Goal: Transaction & Acquisition: Purchase product/service

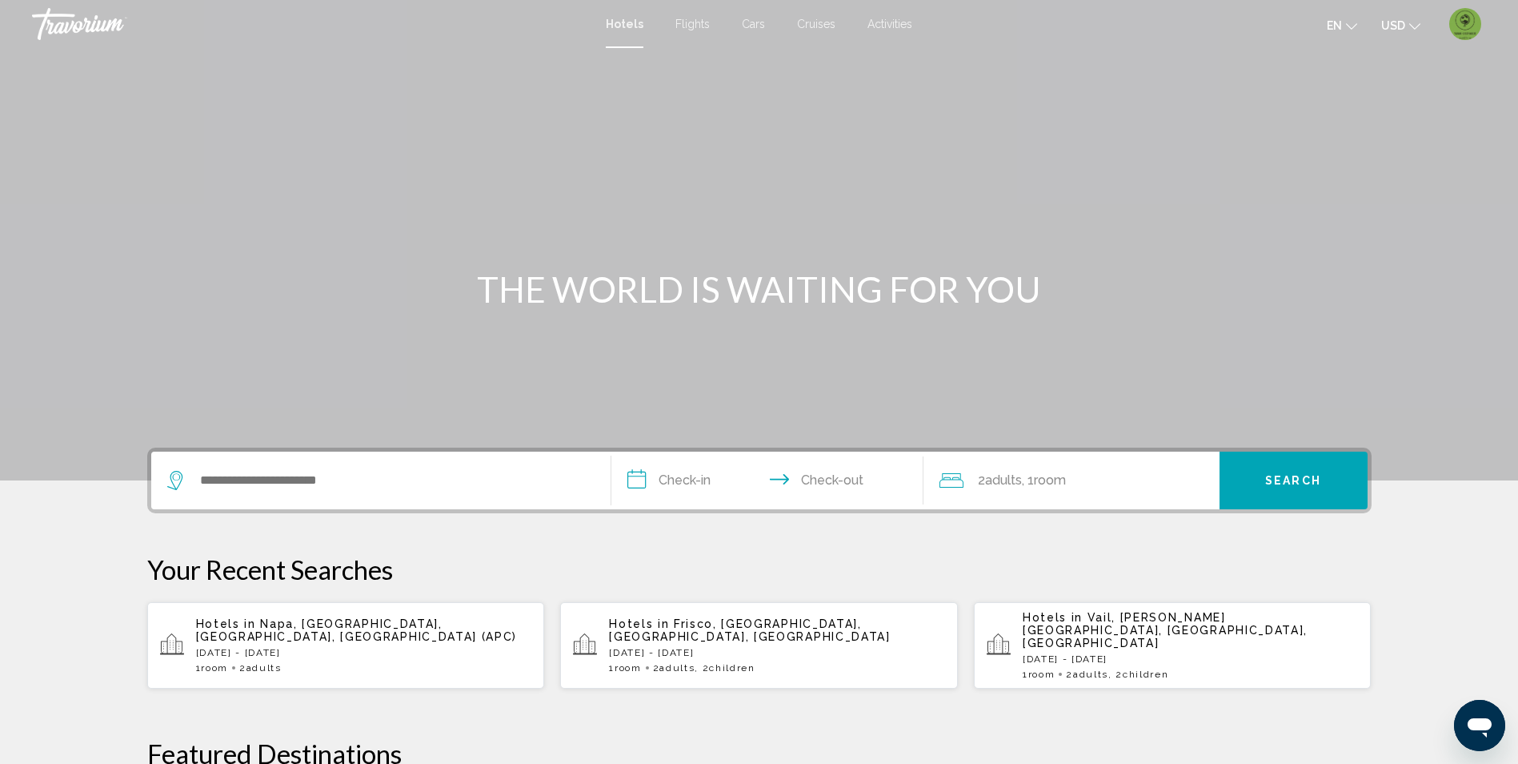
click at [487, 499] on div "Search widget" at bounding box center [380, 480] width 427 height 58
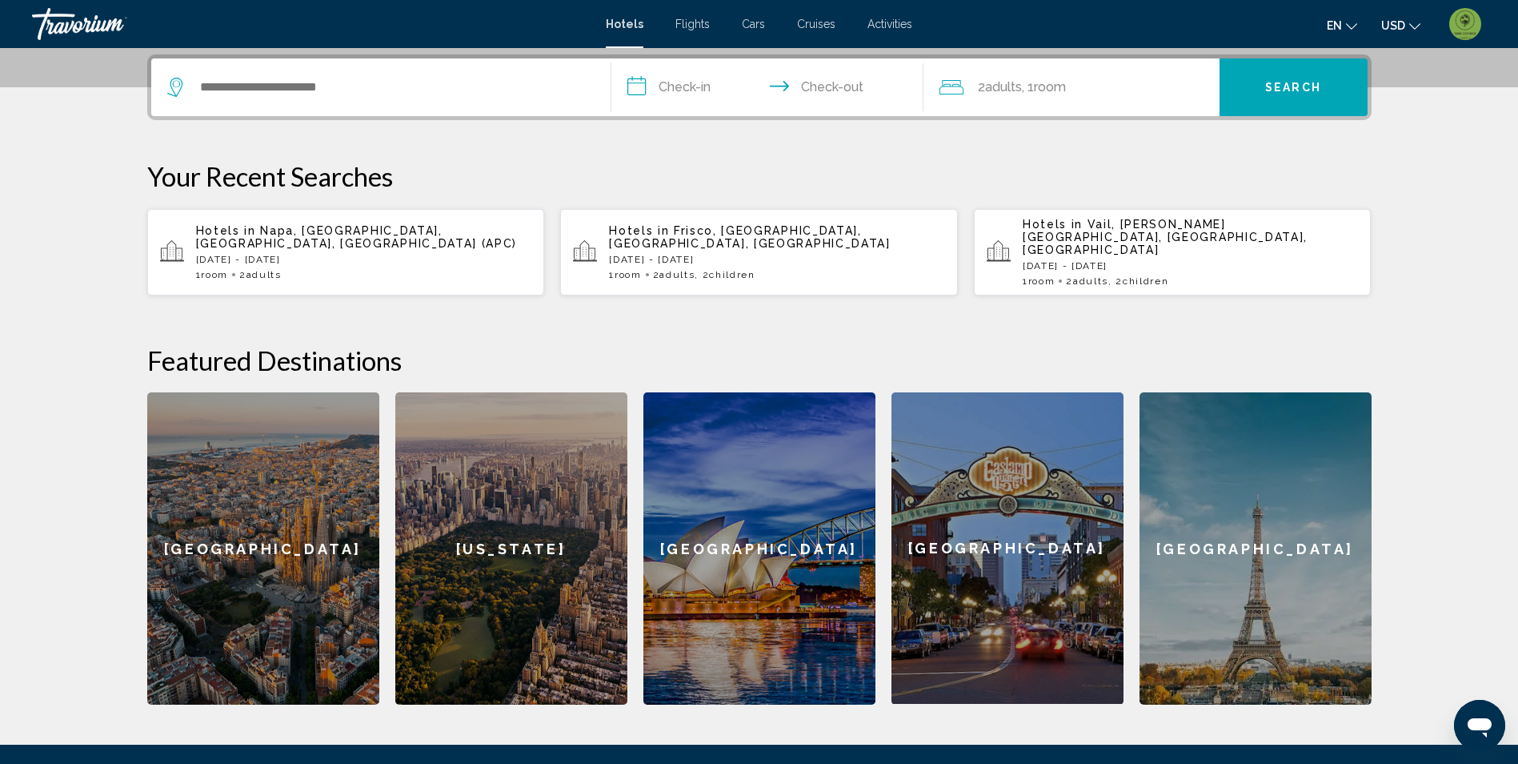
scroll to position [395, 0]
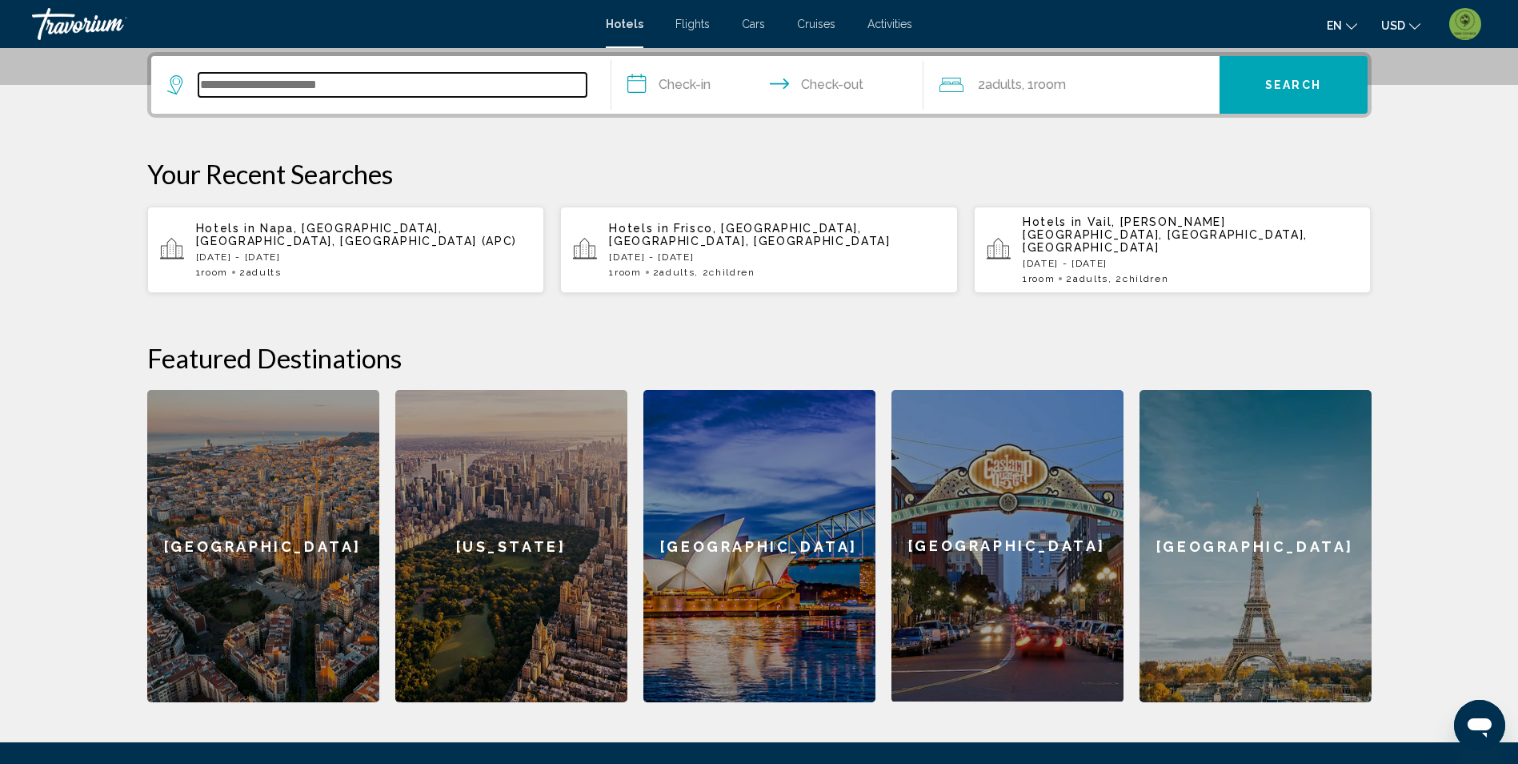
click at [318, 84] on input "Search widget" at bounding box center [393, 85] width 388 height 24
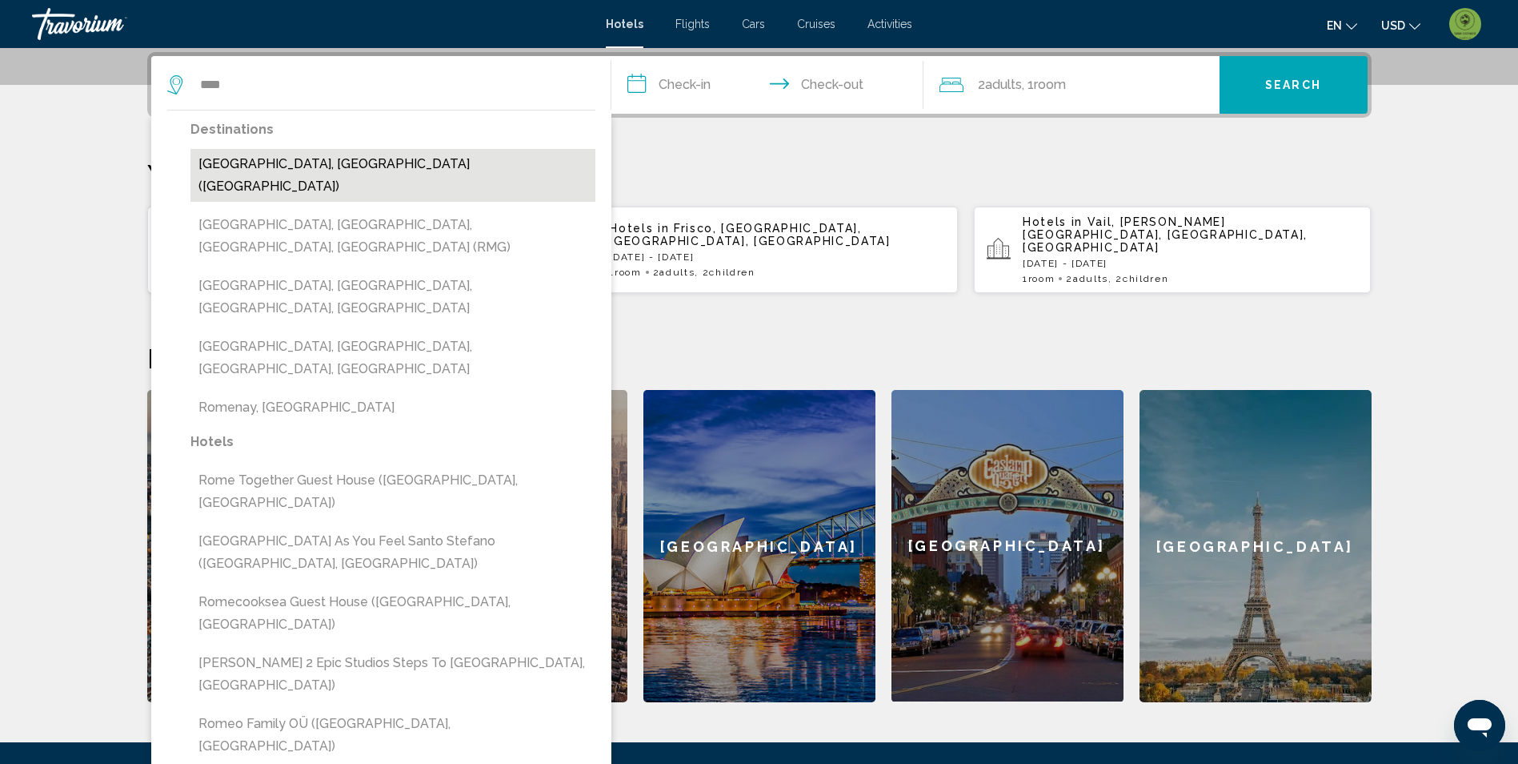
click at [312, 164] on button "[GEOGRAPHIC_DATA], [GEOGRAPHIC_DATA] ([GEOGRAPHIC_DATA])" at bounding box center [392, 175] width 405 height 53
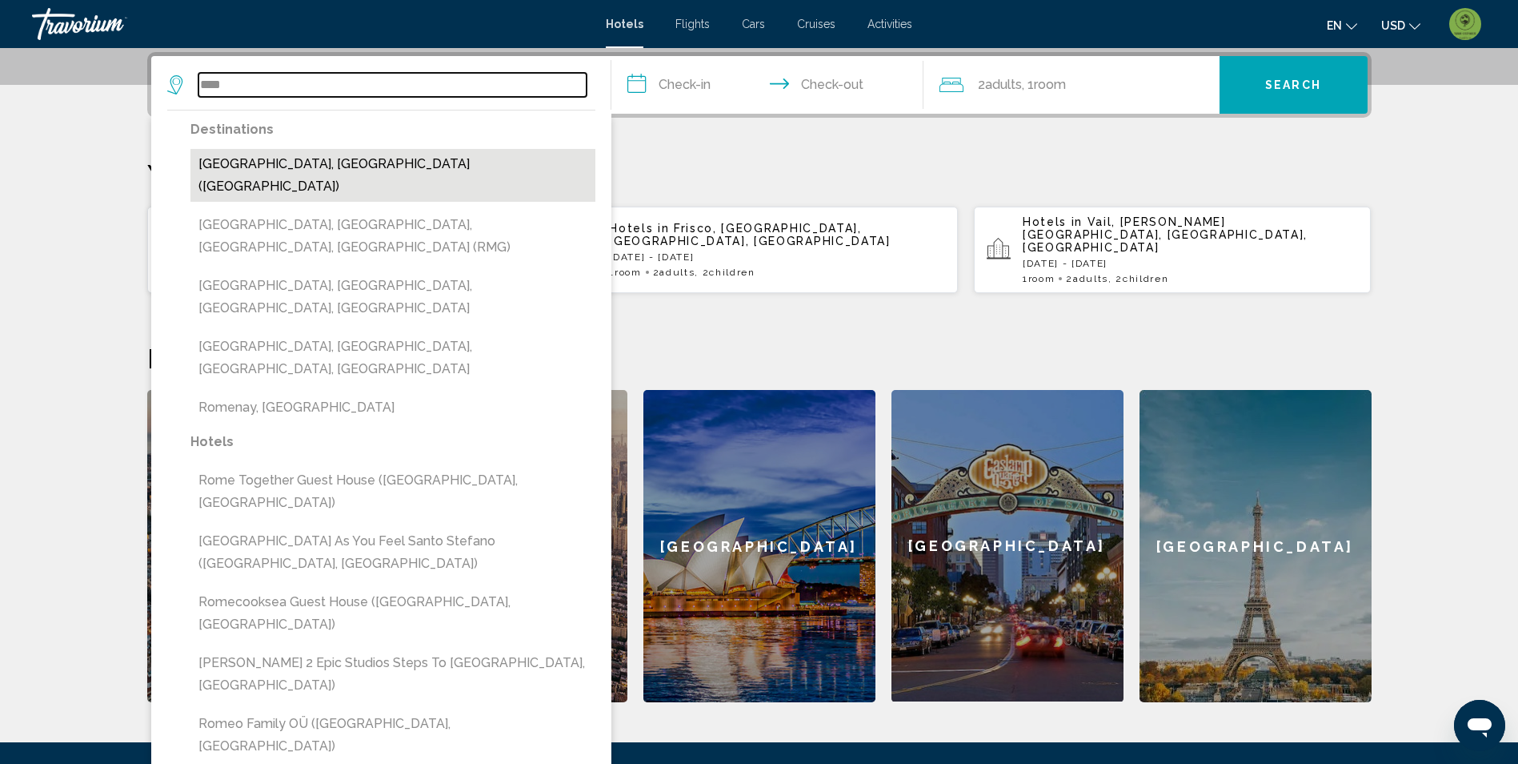
type input "**********"
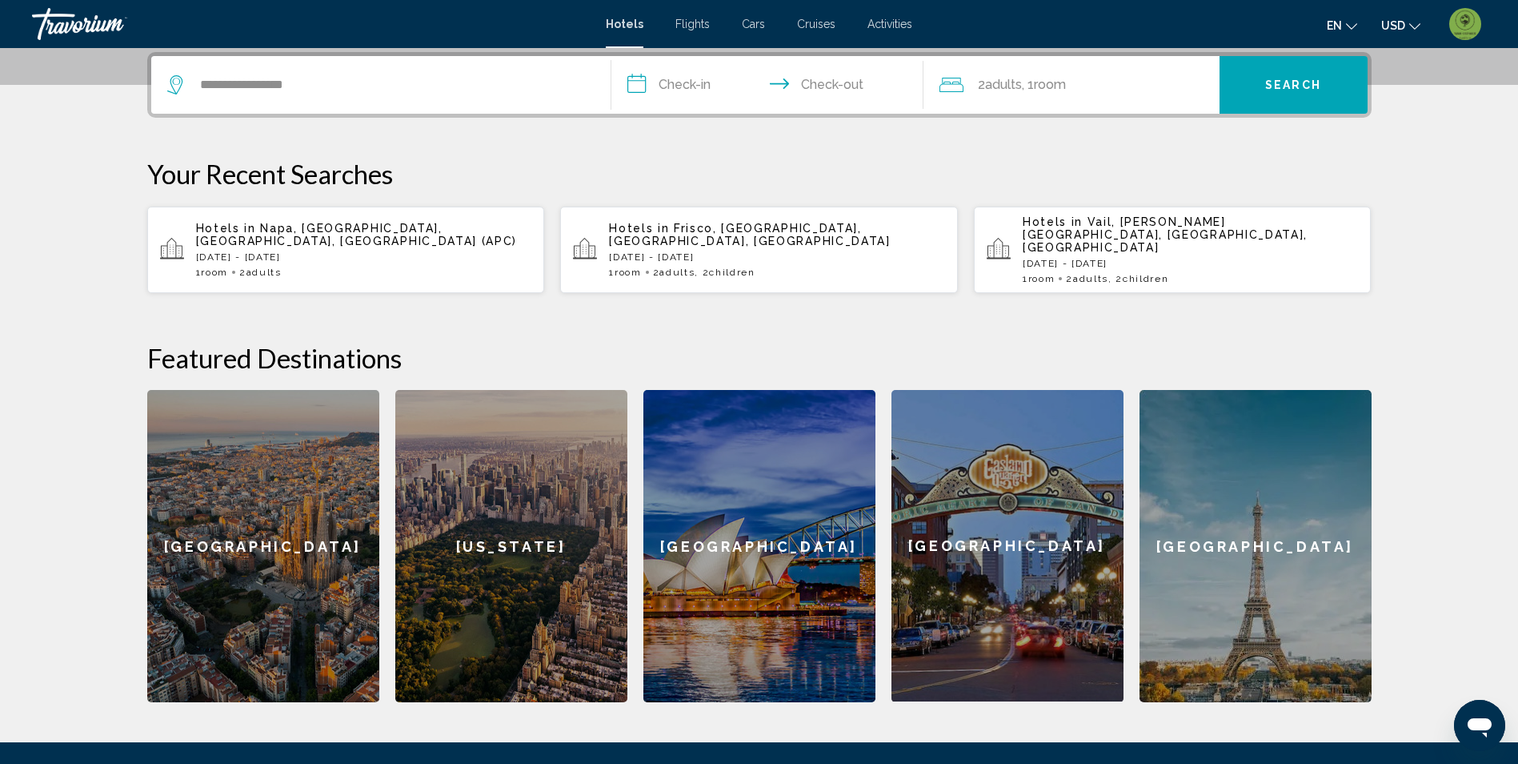
click at [696, 87] on input "**********" at bounding box center [771, 87] width 319 height 62
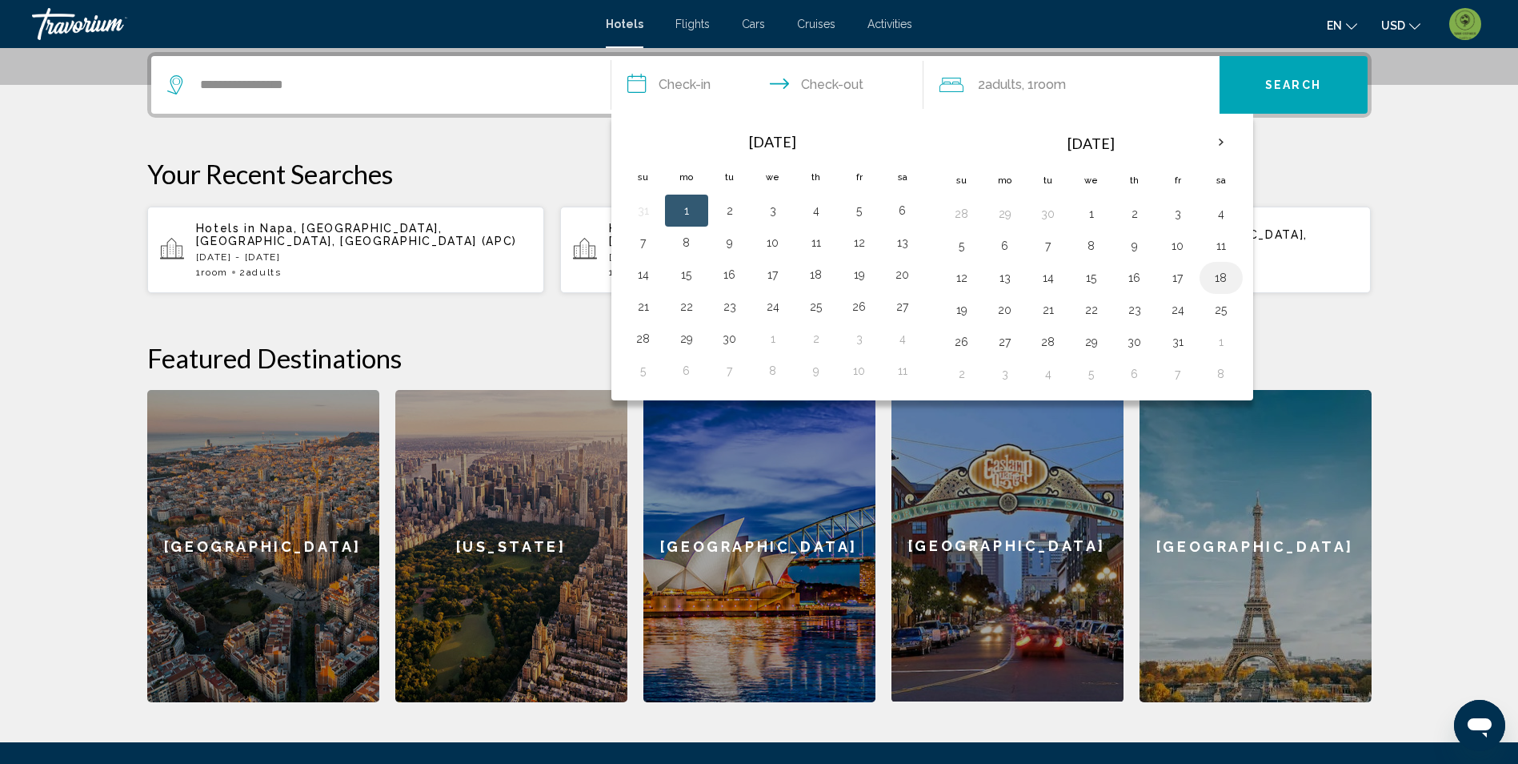
click at [1219, 279] on button "18" at bounding box center [1222, 278] width 26 height 22
click at [969, 307] on button "19" at bounding box center [962, 310] width 26 height 22
type input "**********"
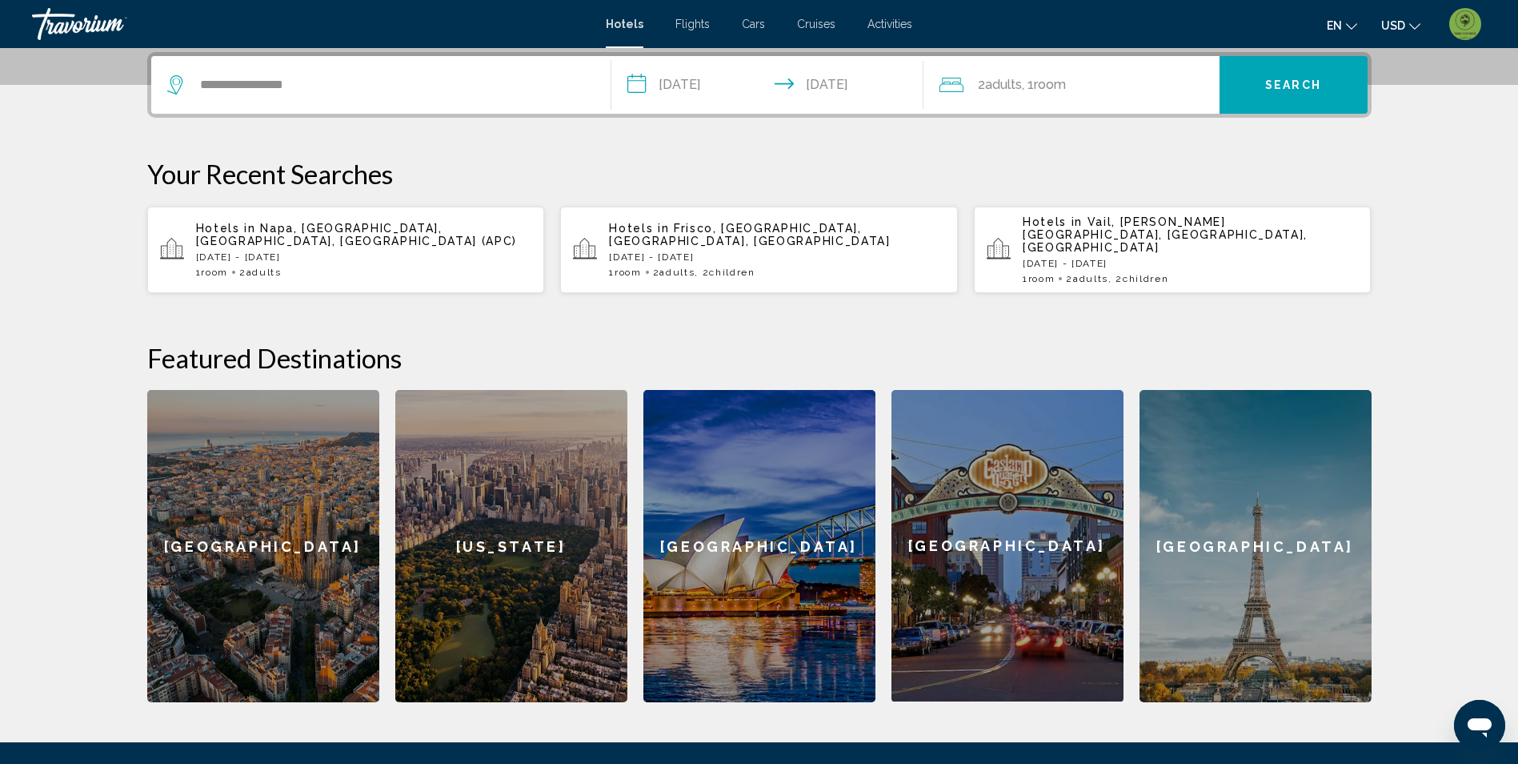
click at [1284, 83] on span "Search" at bounding box center [1293, 85] width 56 height 13
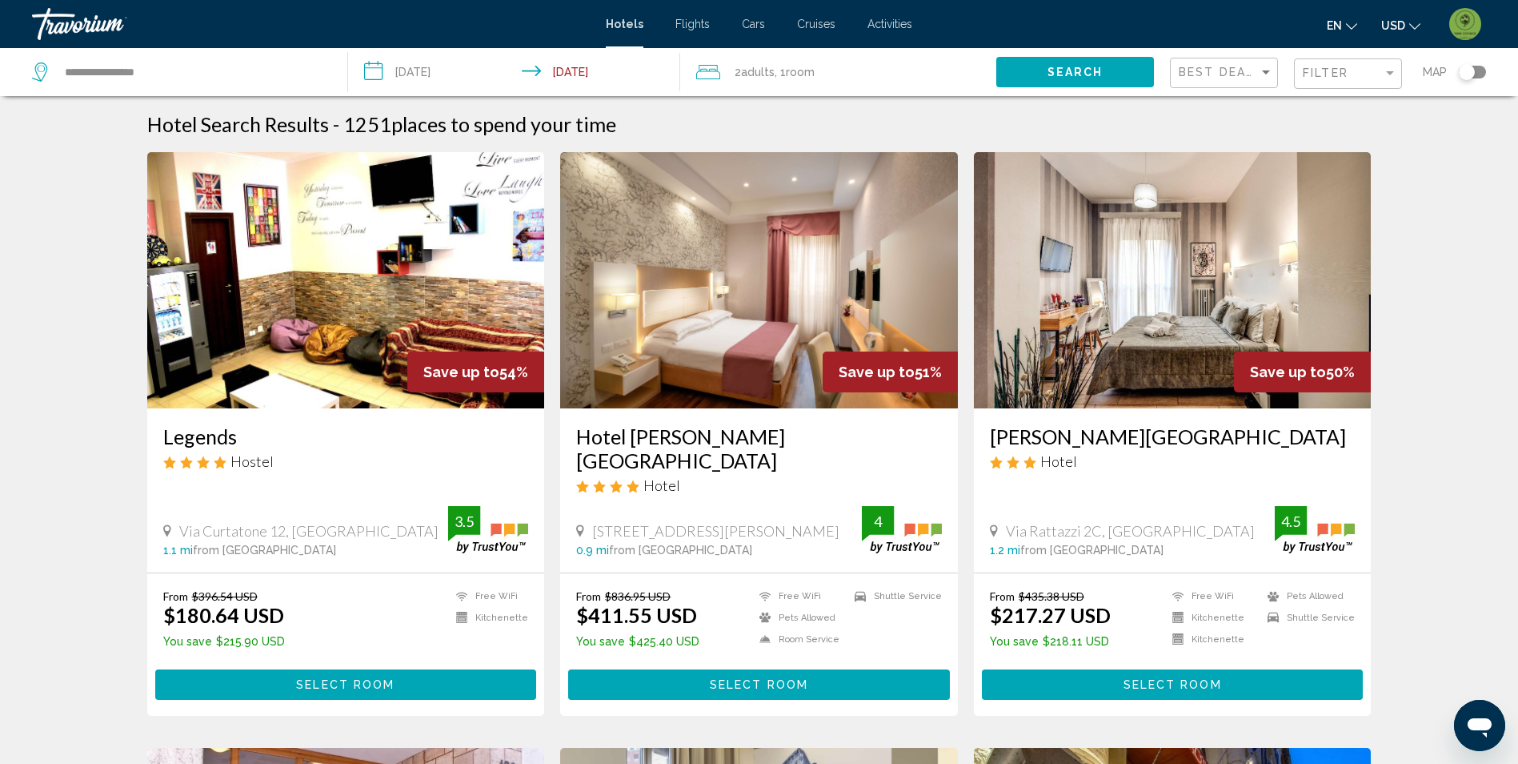
click at [1320, 62] on div "Filter" at bounding box center [1350, 74] width 94 height 30
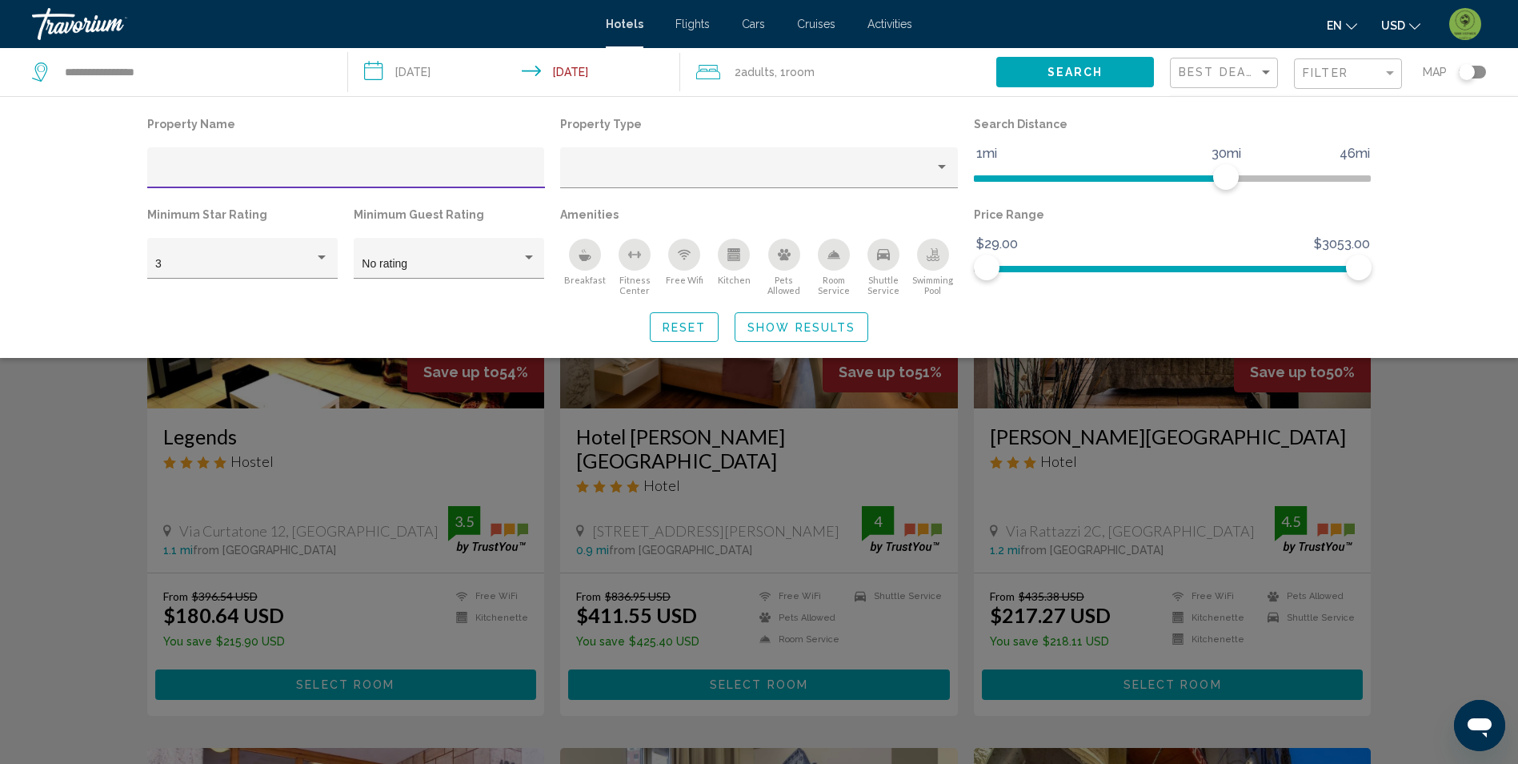
drag, startPoint x: 243, startPoint y: 160, endPoint x: 180, endPoint y: 170, distance: 63.3
click at [181, 167] on input "Hotel Filters" at bounding box center [345, 173] width 381 height 13
paste input "**********"
type input "**********"
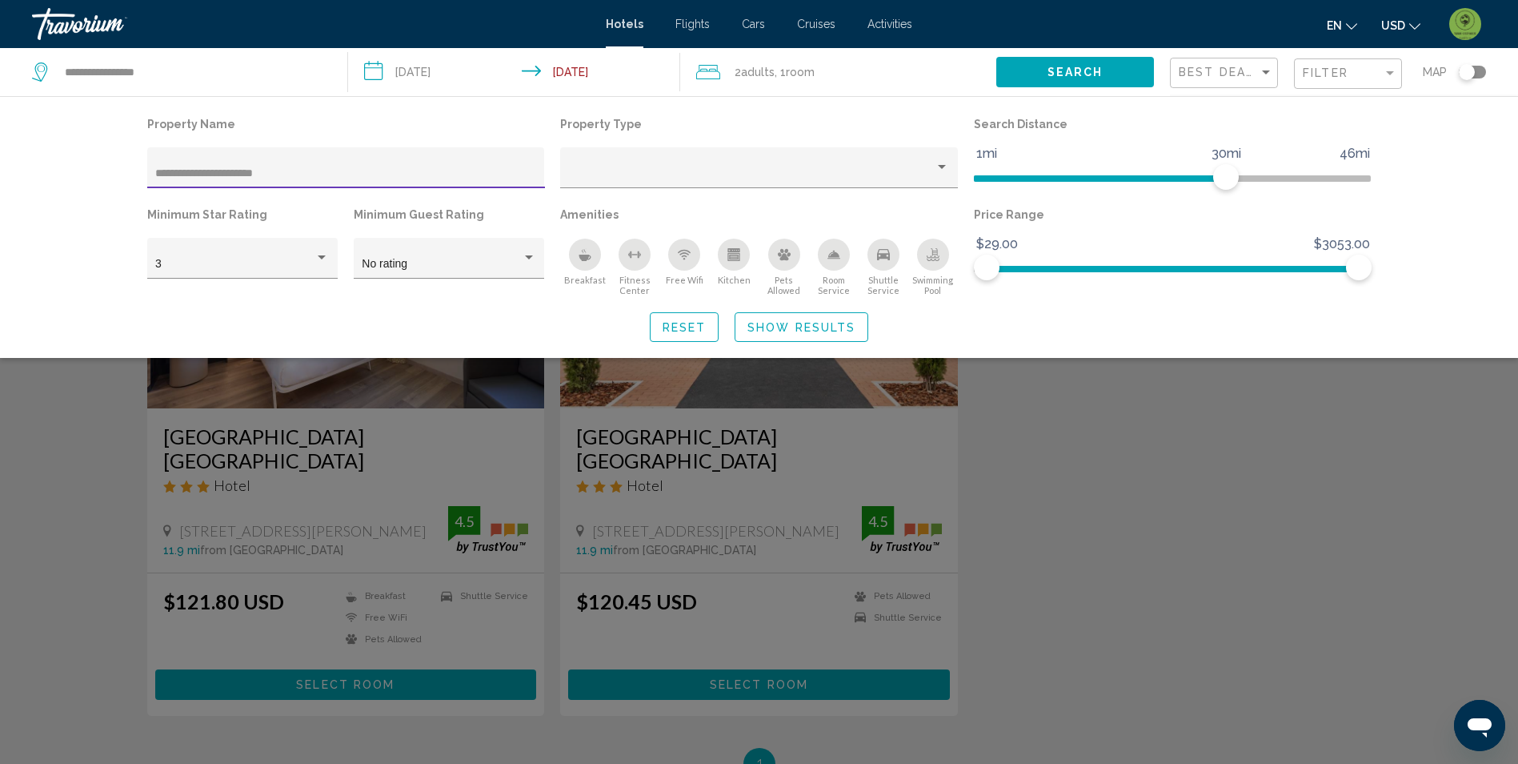
click at [1166, 494] on div "Search widget" at bounding box center [759, 501] width 1518 height 523
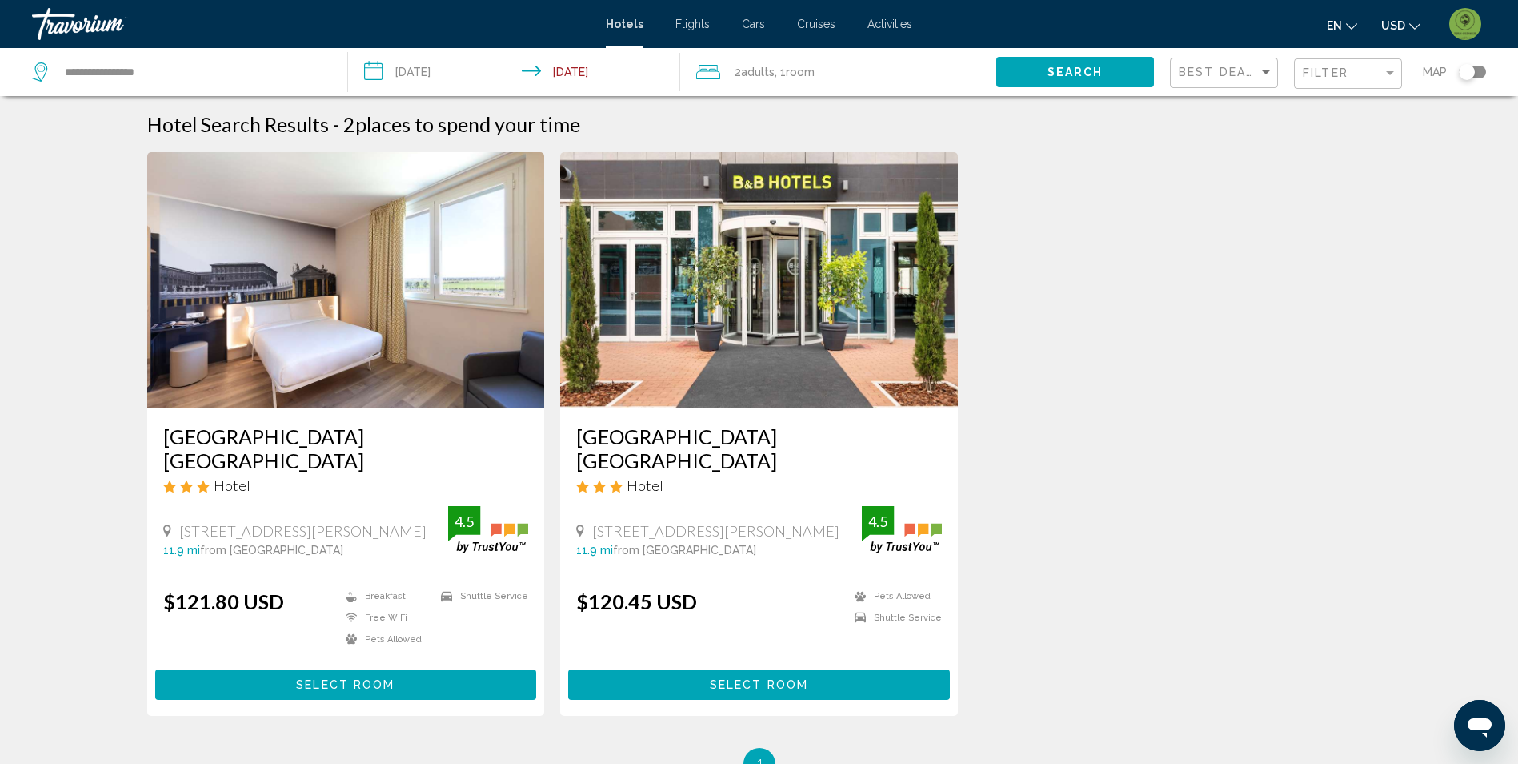
click at [370, 684] on span "Select Room" at bounding box center [345, 685] width 98 height 13
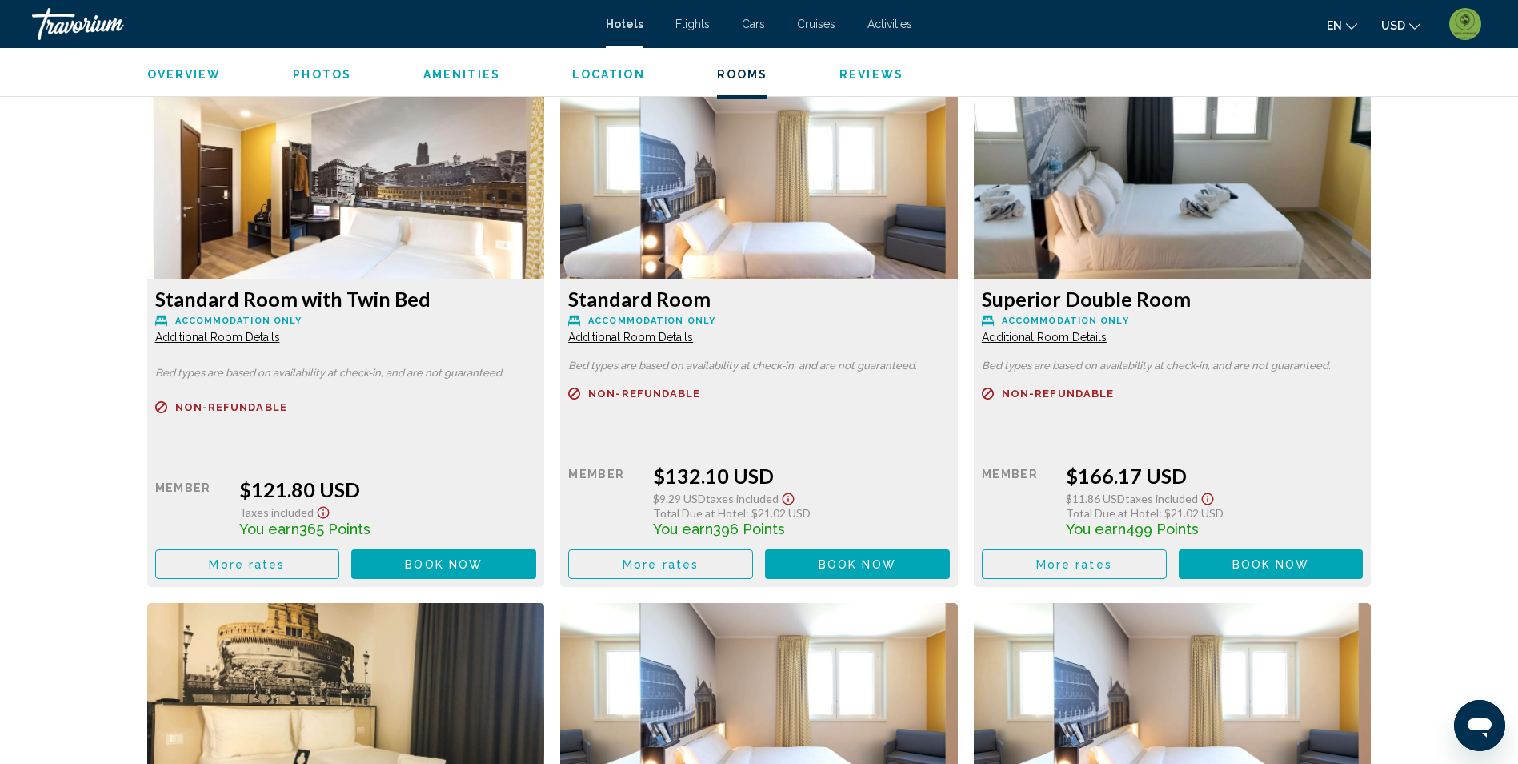
scroll to position [2161, 0]
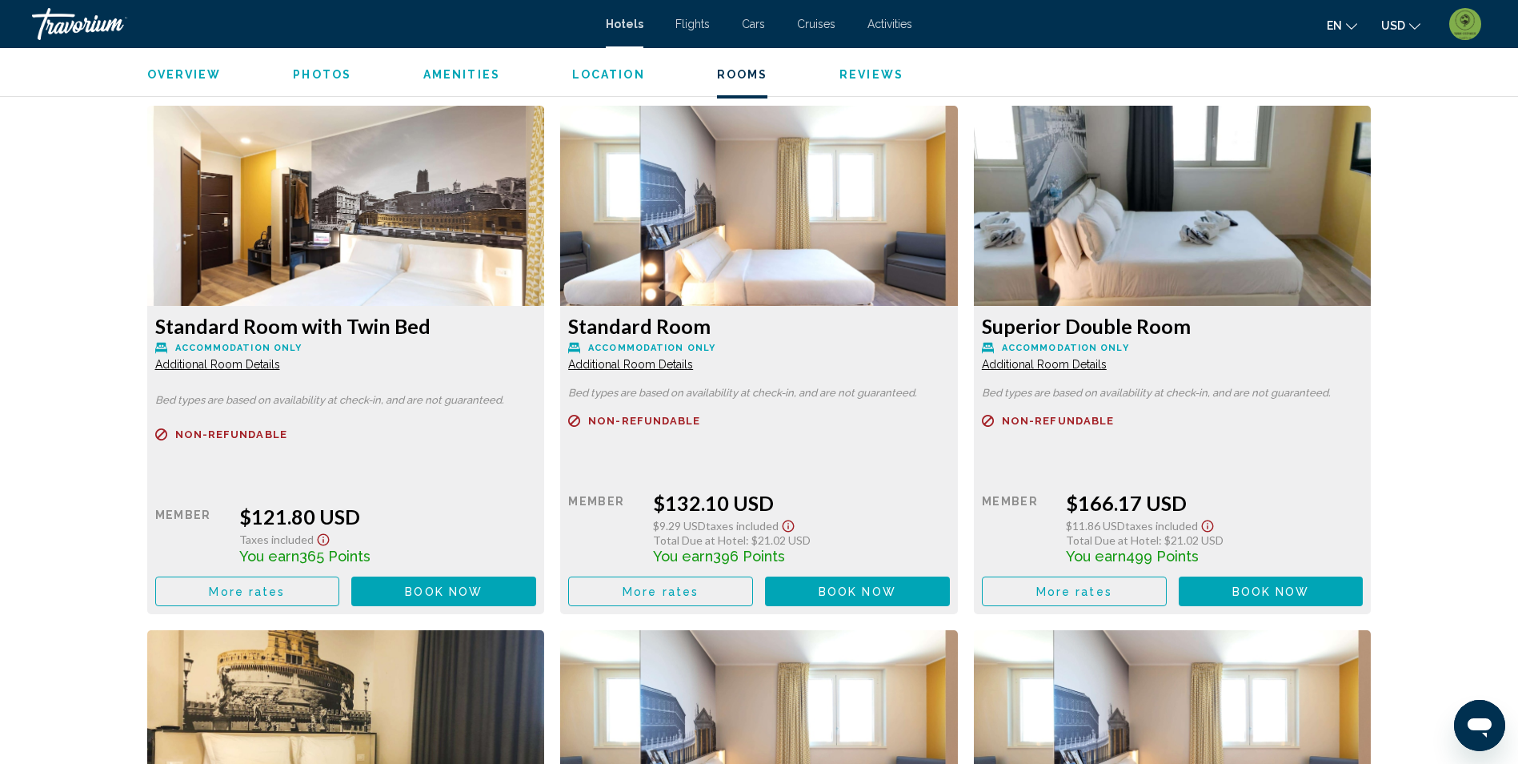
click at [277, 597] on span "More rates" at bounding box center [247, 591] width 76 height 13
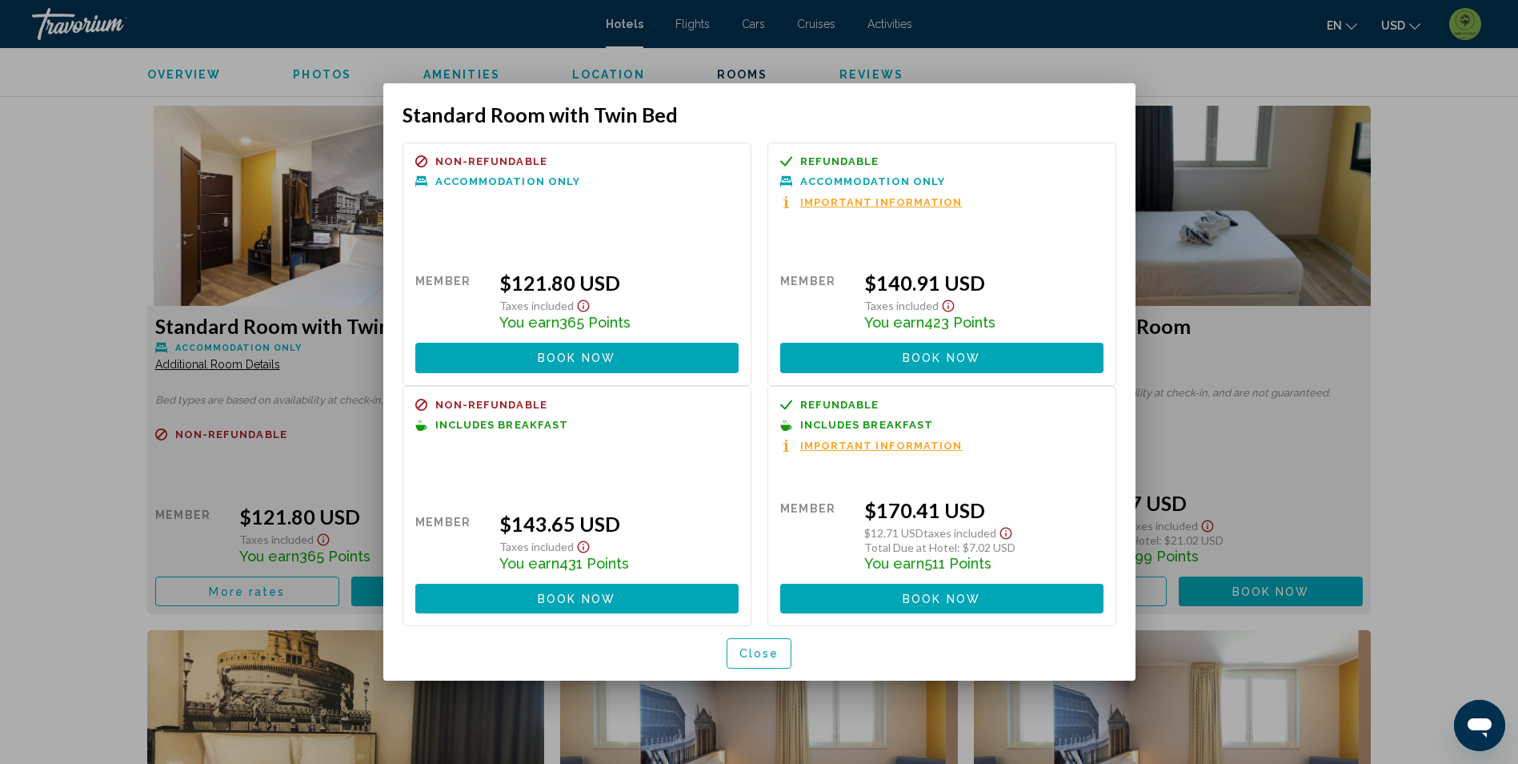
click at [46, 508] on div at bounding box center [759, 382] width 1518 height 764
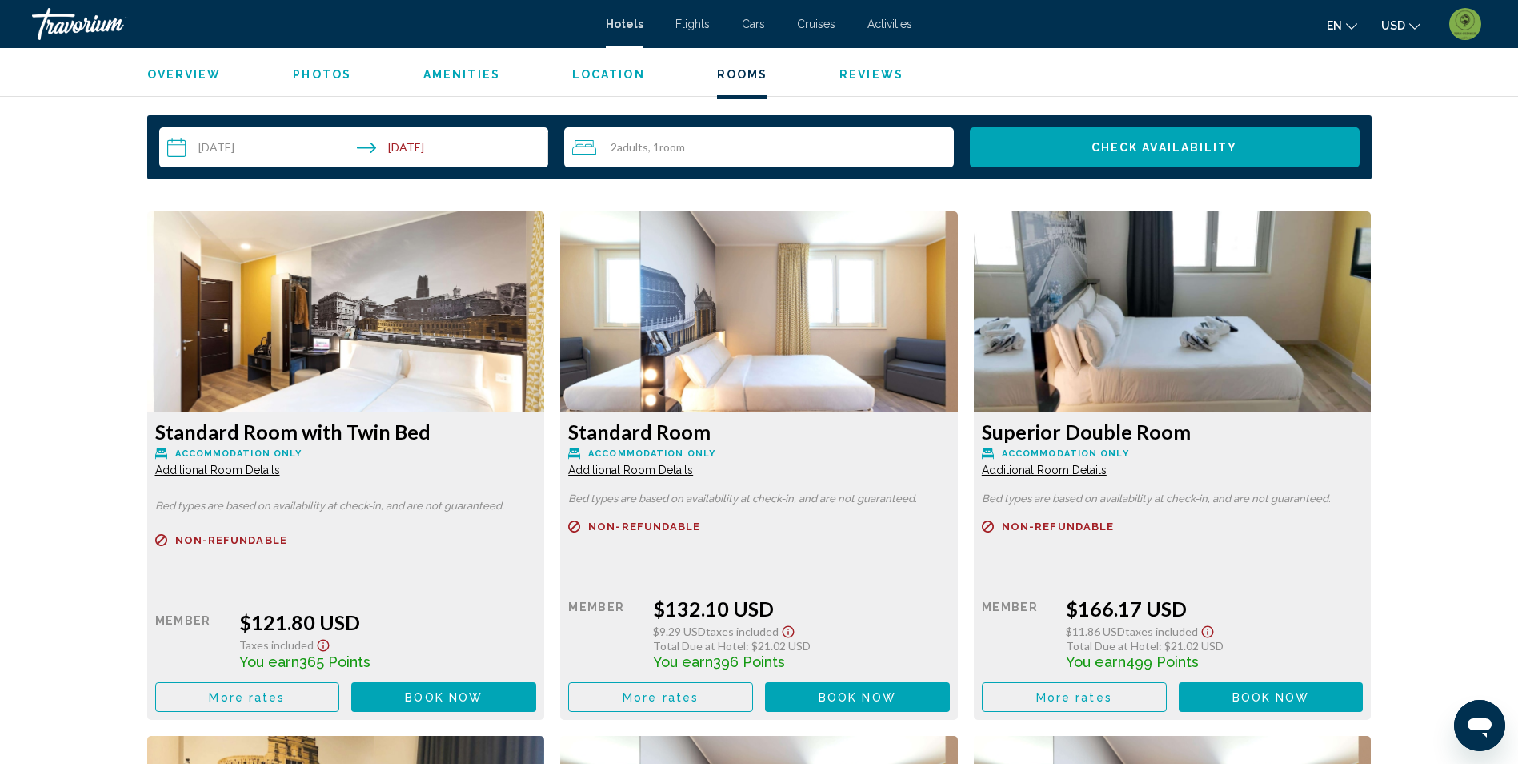
scroll to position [2081, 0]
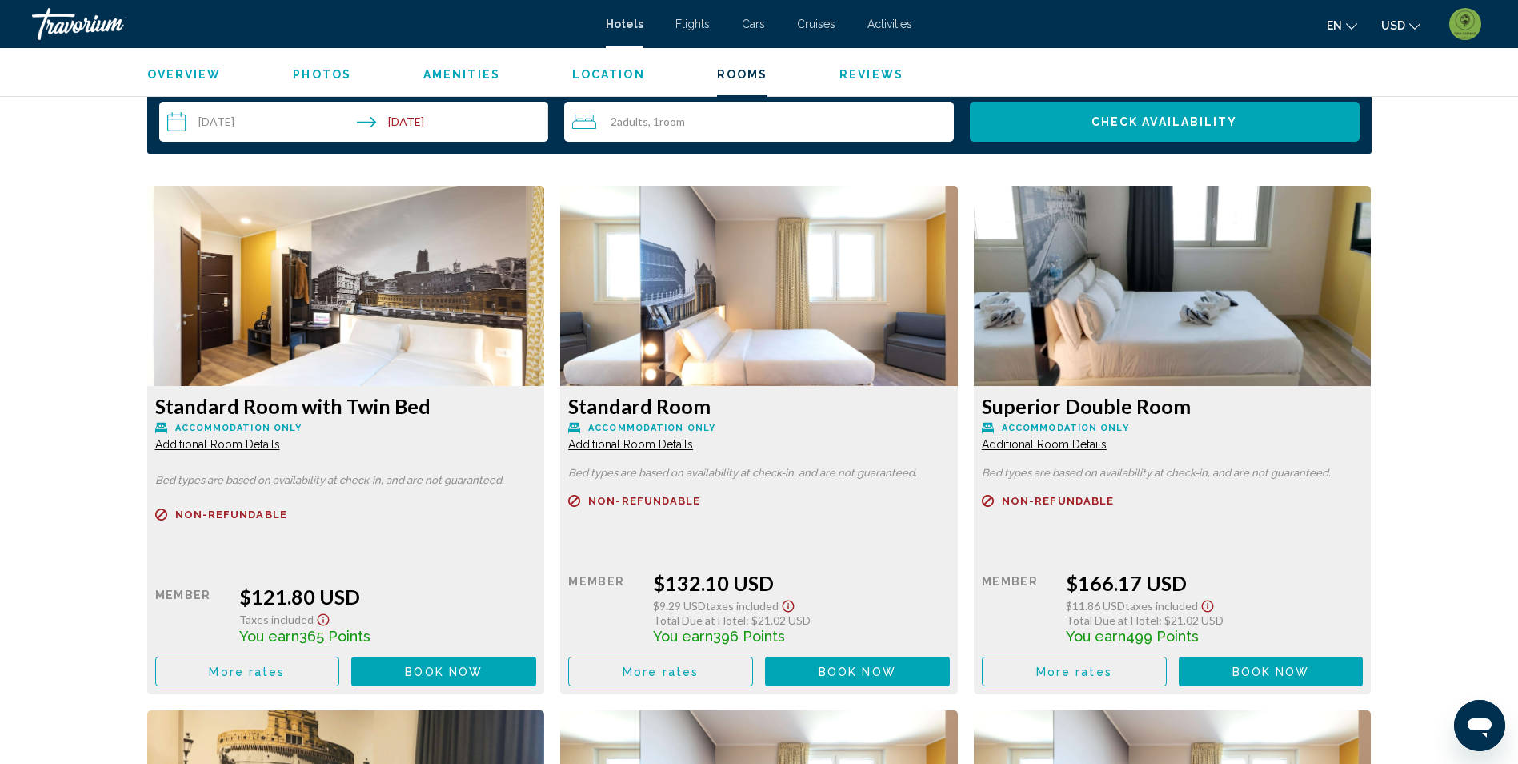
click at [461, 674] on span "Book now" at bounding box center [444, 671] width 78 height 13
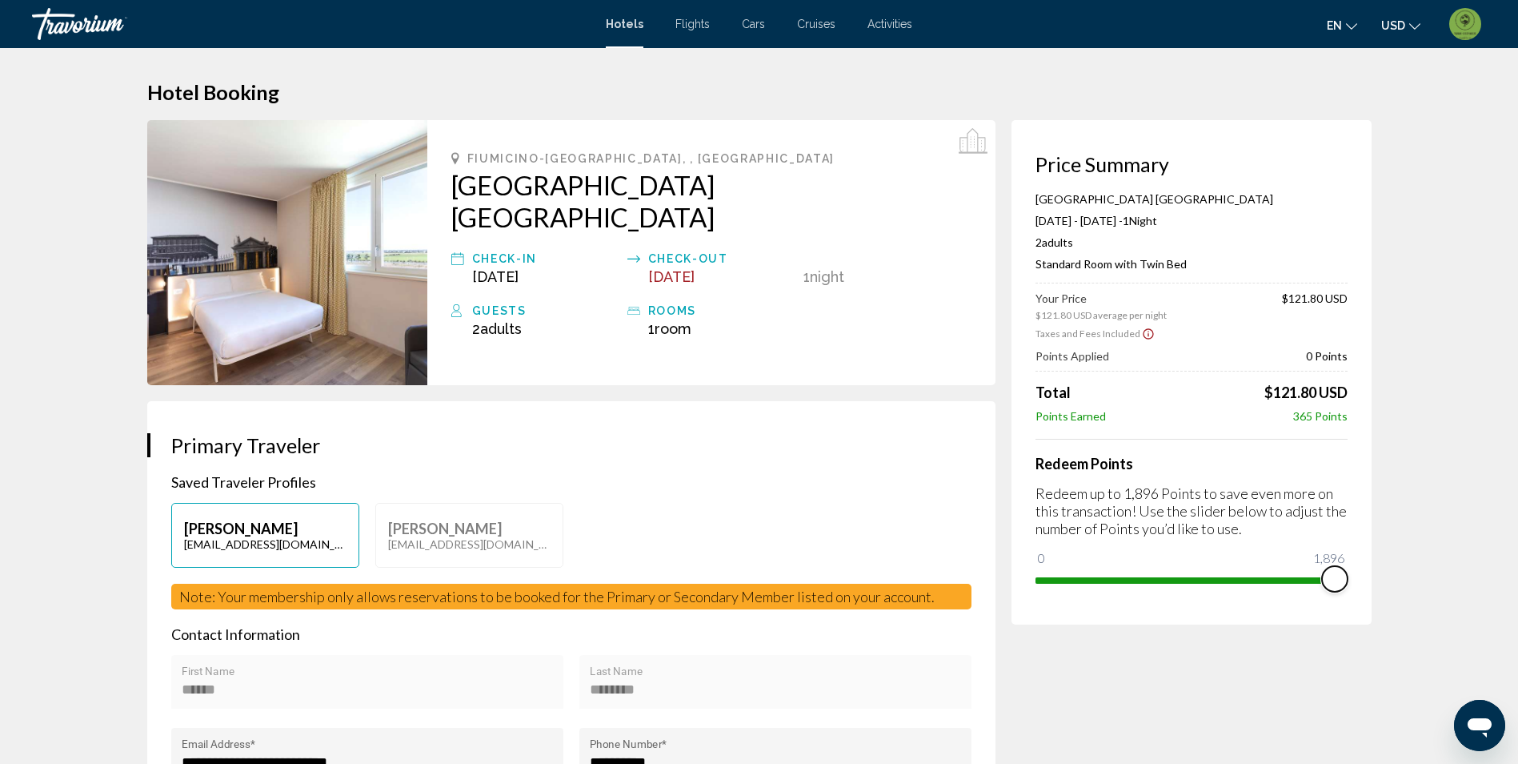
drag, startPoint x: 1044, startPoint y: 564, endPoint x: 1364, endPoint y: 570, distance: 320.2
click at [1364, 570] on div "Price Summary [GEOGRAPHIC_DATA] [GEOGRAPHIC_DATA] 1 [DATE] - [DATE] - 1 Night N…" at bounding box center [1192, 372] width 360 height 504
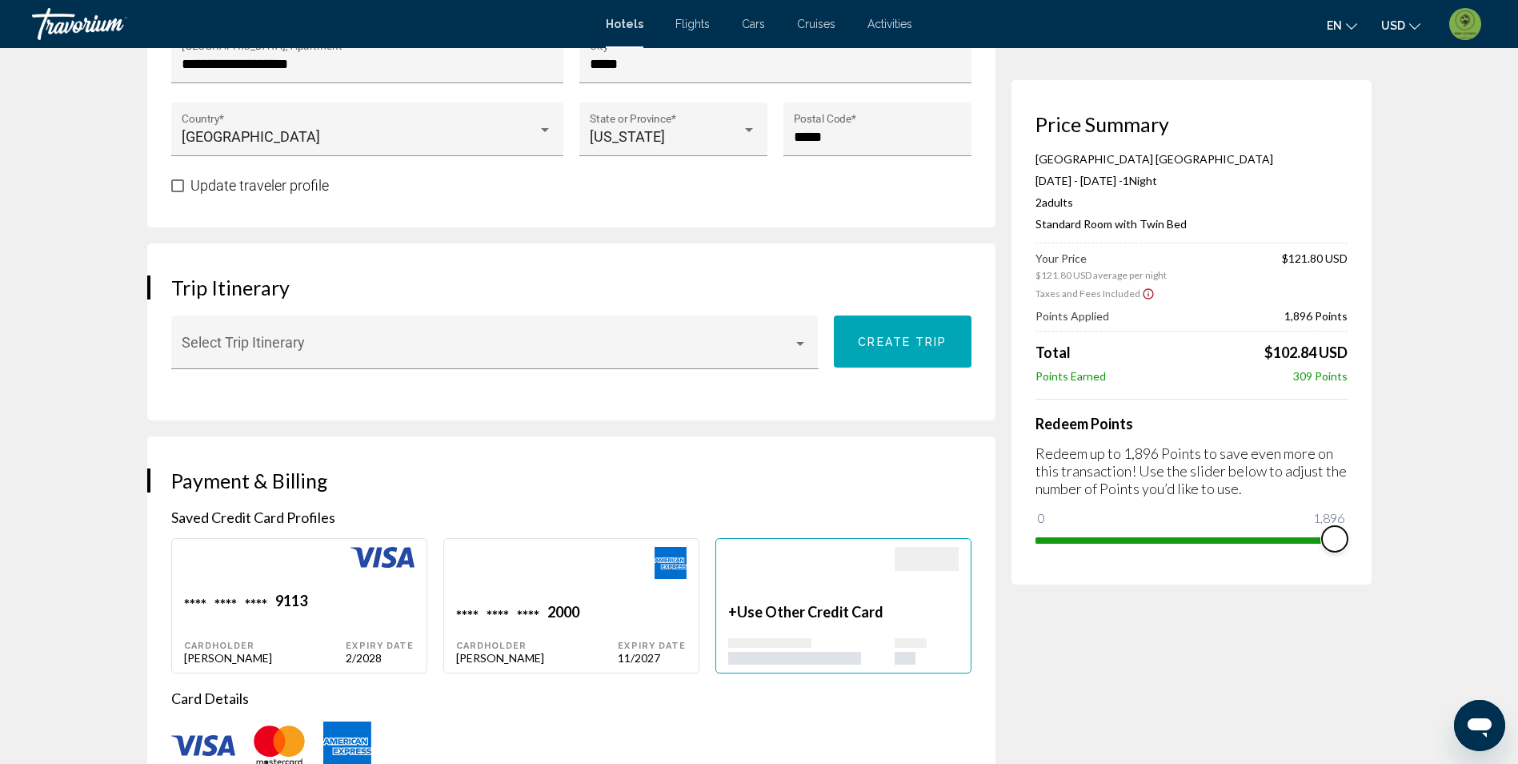
scroll to position [880, 0]
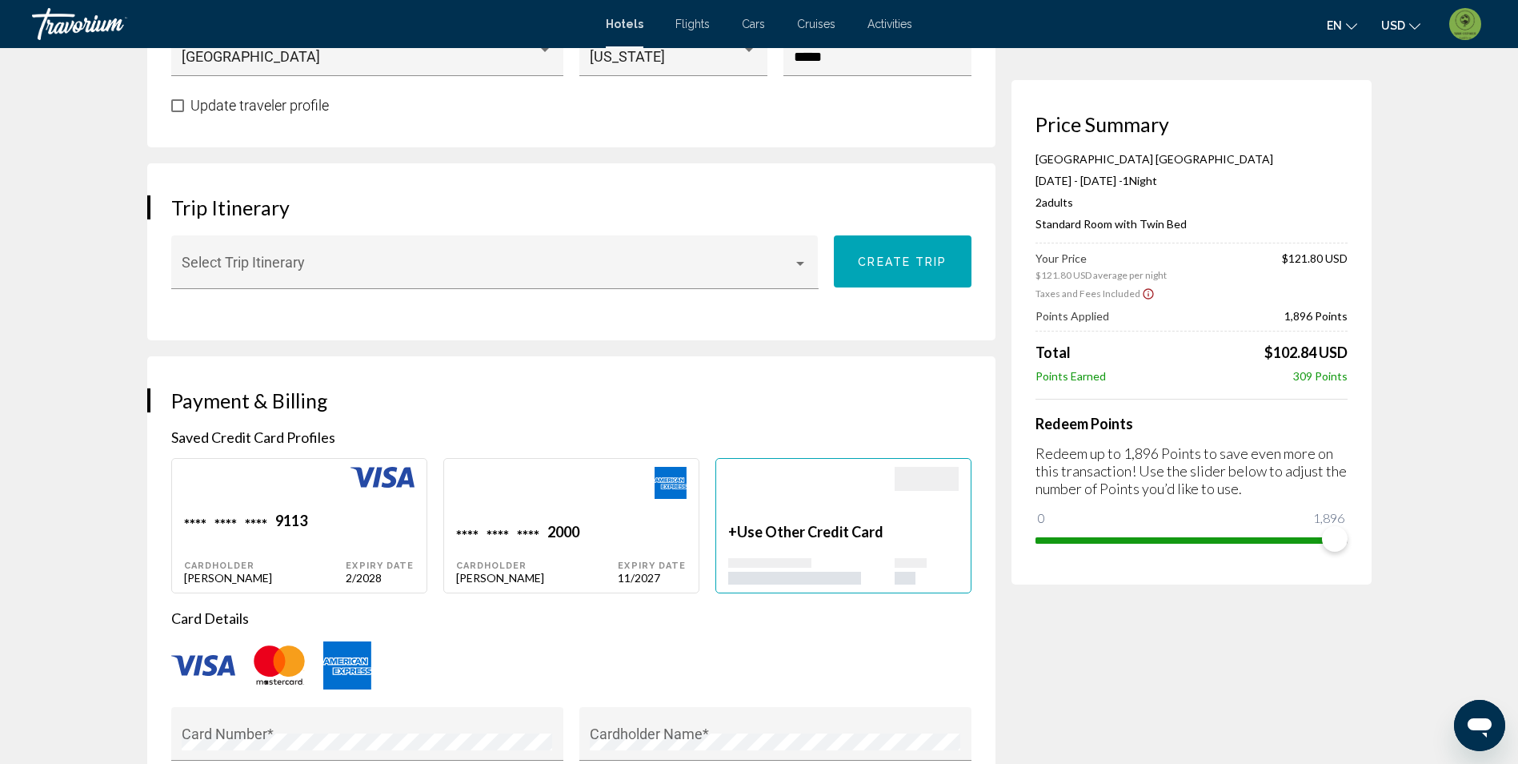
click at [251, 539] on div "**** **** **** 9113 Cardholder [PERSON_NAME]" at bounding box center [265, 547] width 162 height 73
type input "******"
type input "********"
type input "**********"
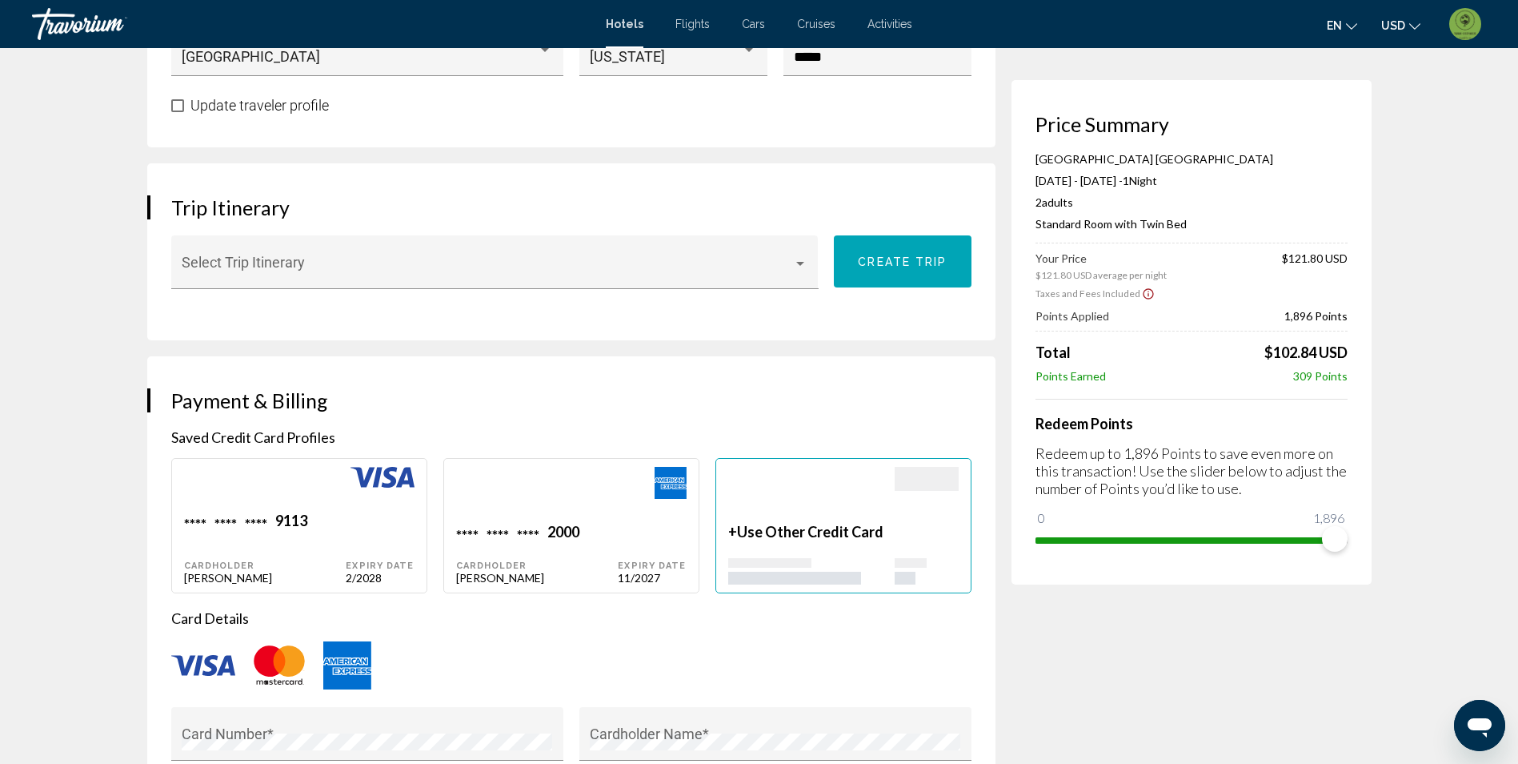
type input "*****"
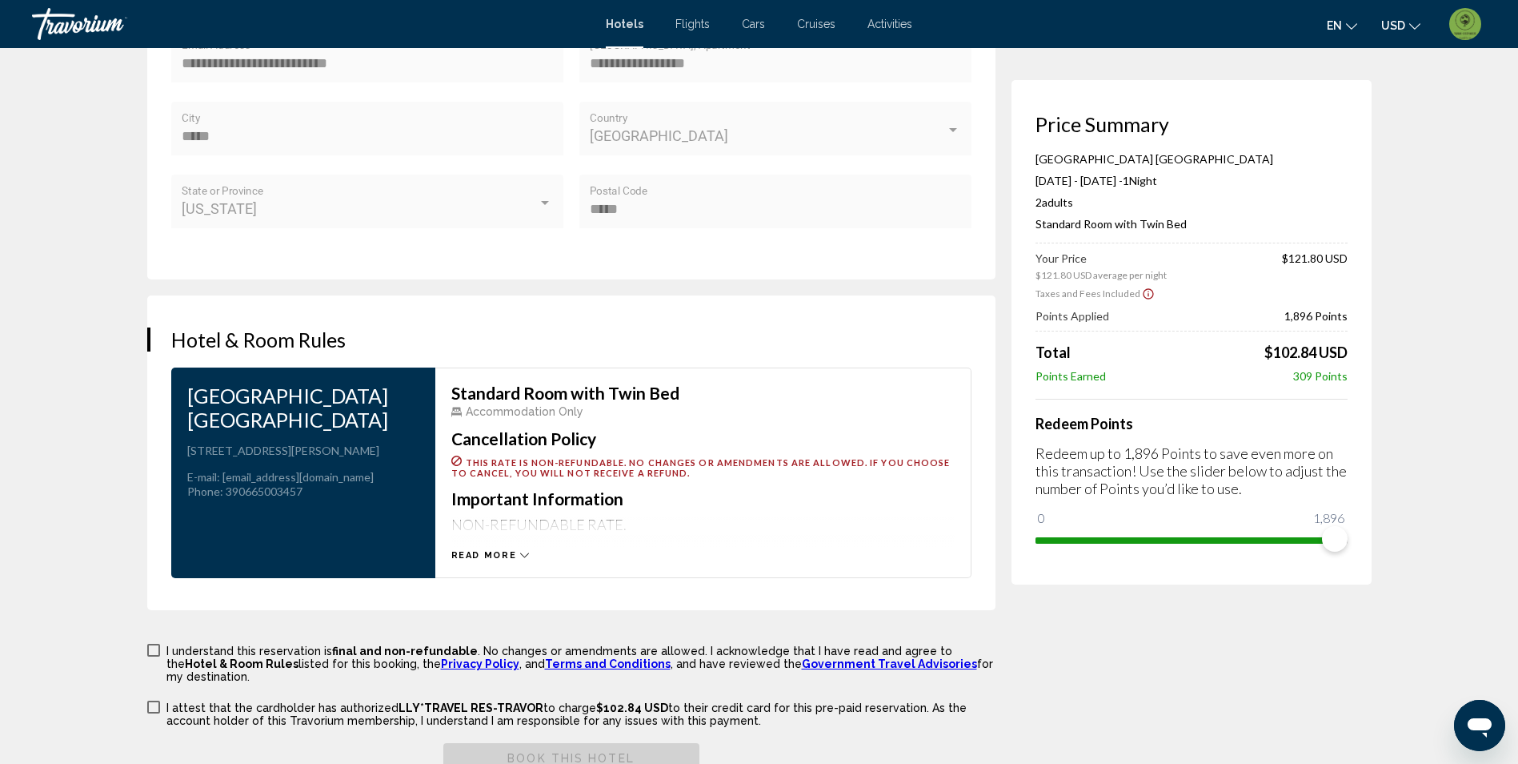
scroll to position [1841, 0]
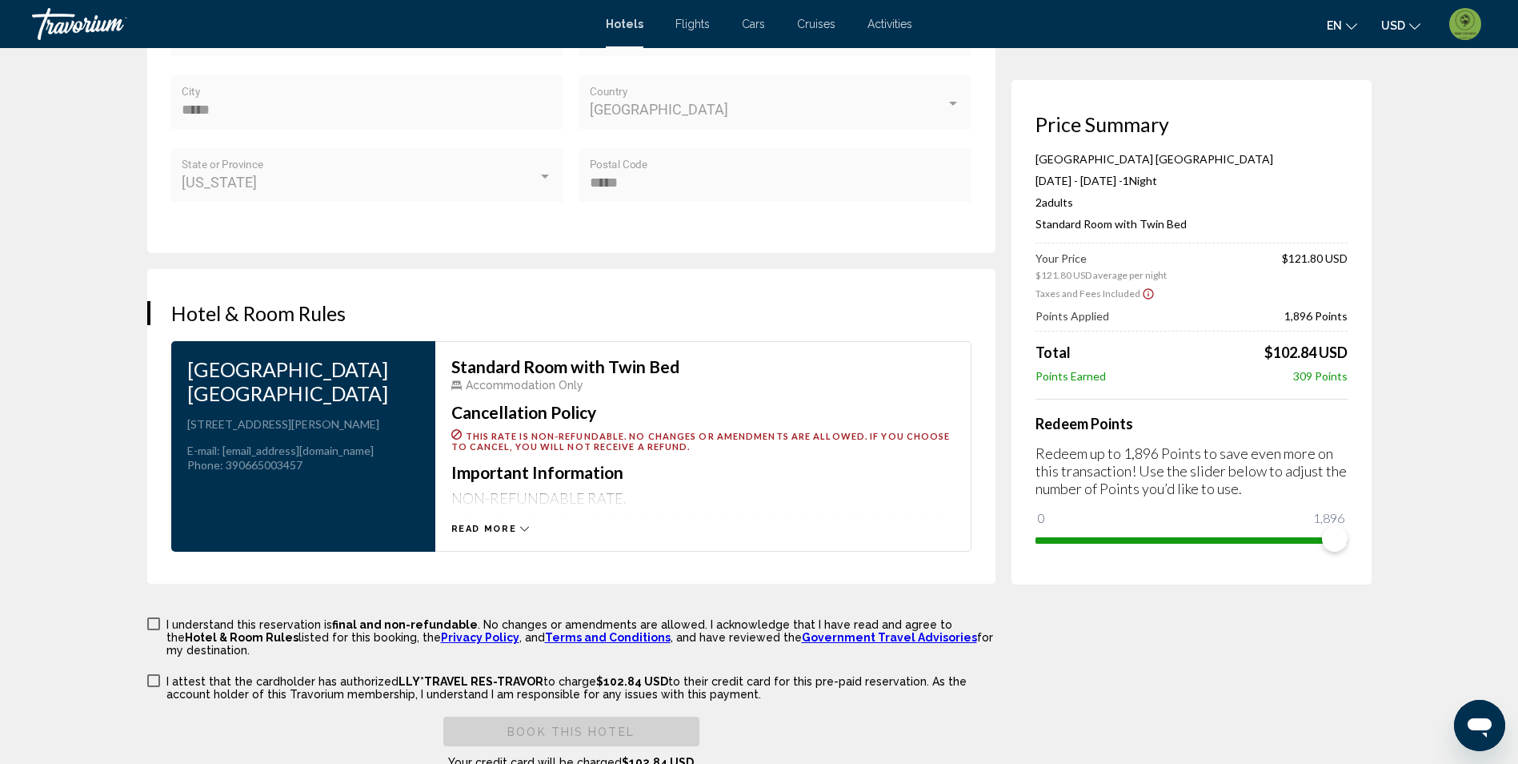
click at [148, 630] on span "Main content" at bounding box center [153, 623] width 13 height 13
click at [154, 674] on span "Main content" at bounding box center [153, 680] width 13 height 13
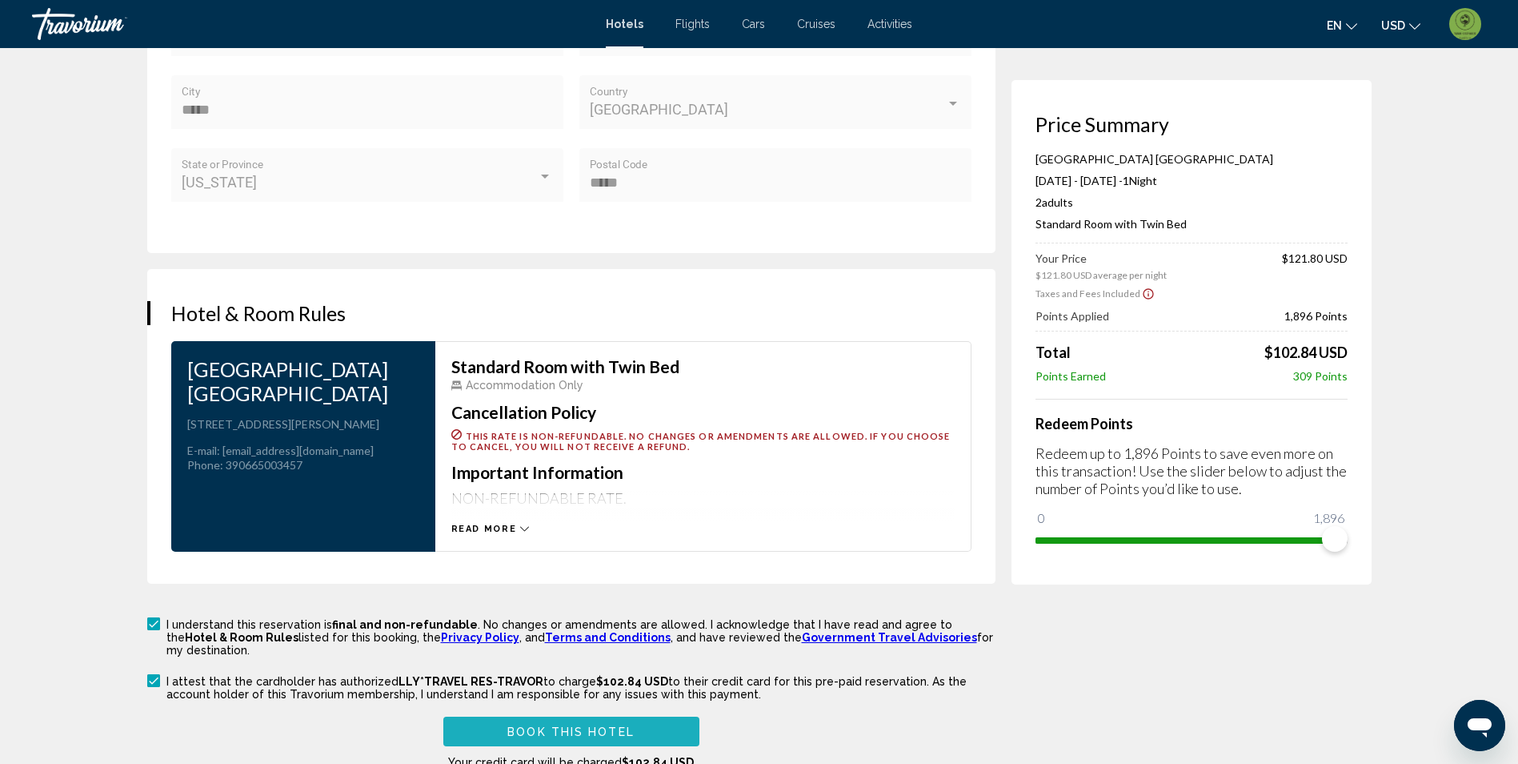
click at [600, 725] on span "Book this hotel" at bounding box center [570, 731] width 127 height 13
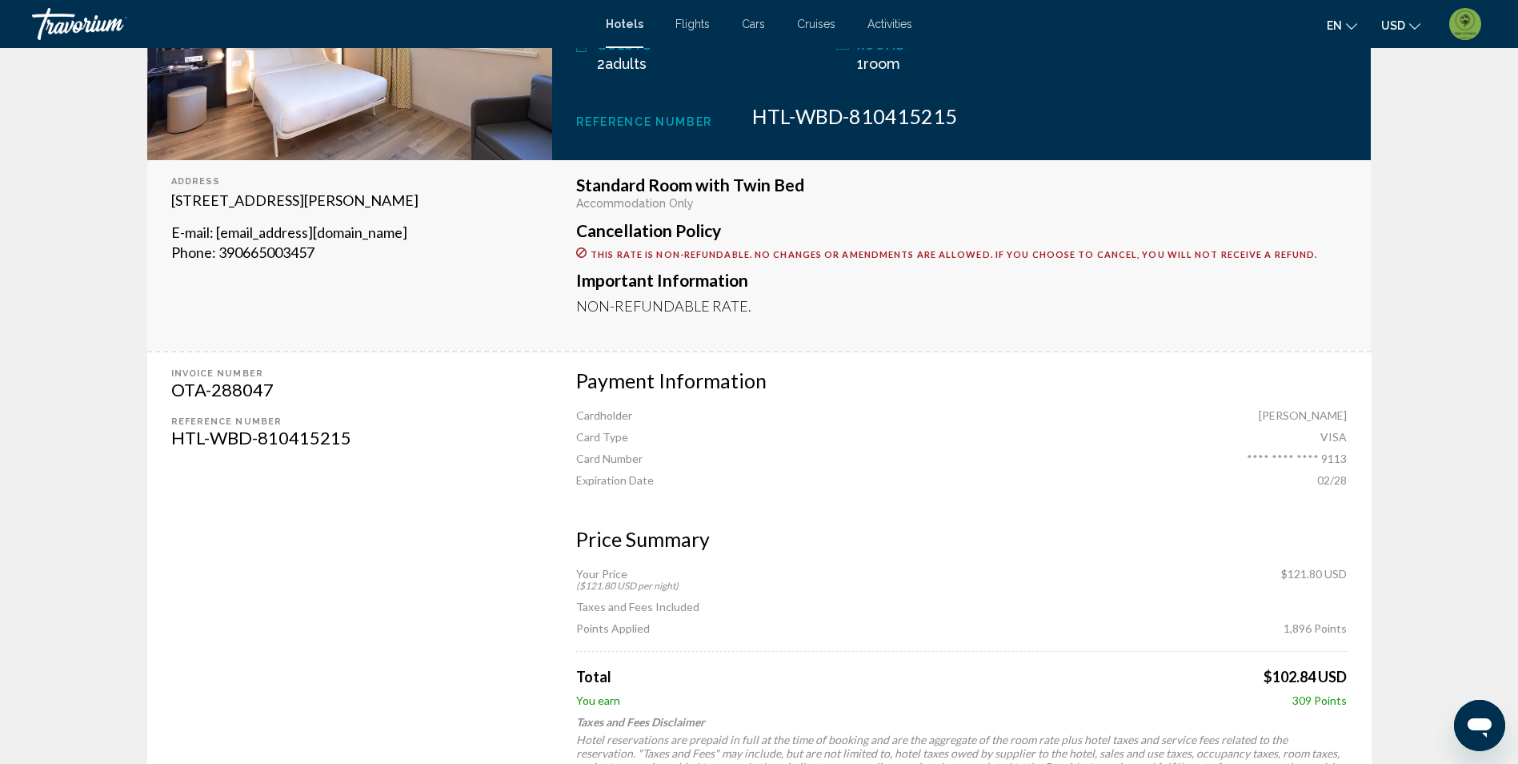
scroll to position [160, 0]
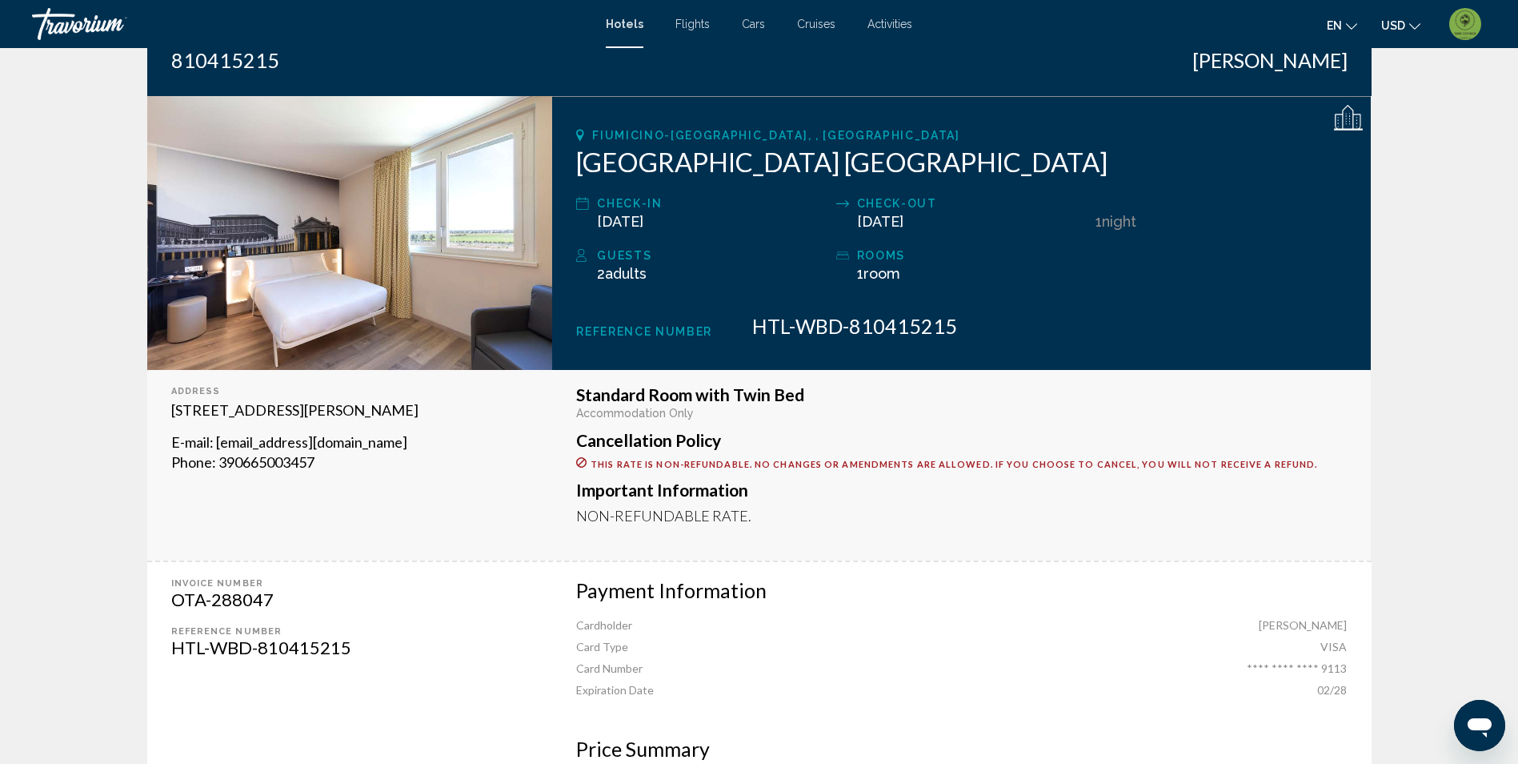
click at [620, 22] on span "Hotels" at bounding box center [625, 24] width 38 height 13
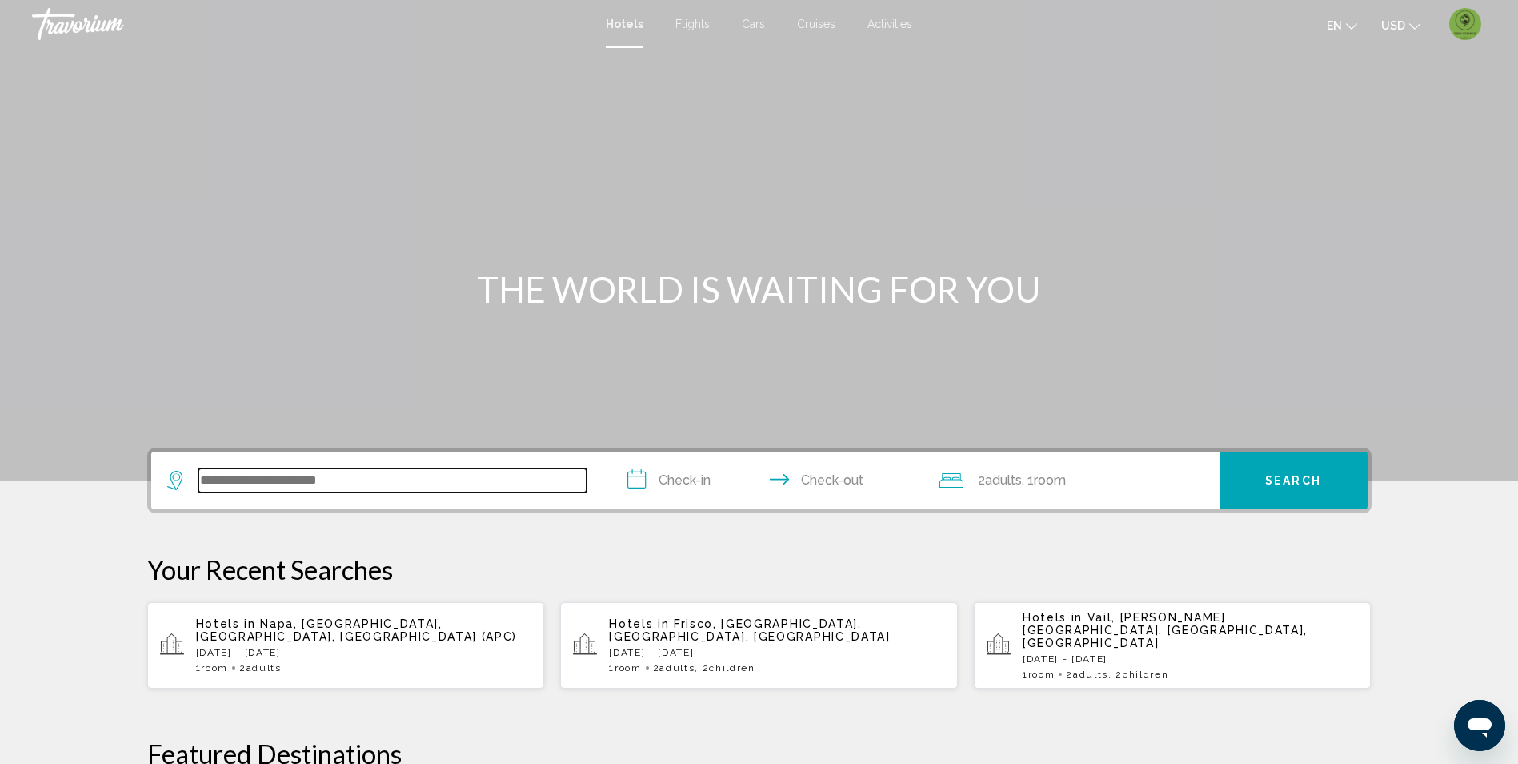
click at [339, 484] on input "Search widget" at bounding box center [393, 480] width 388 height 24
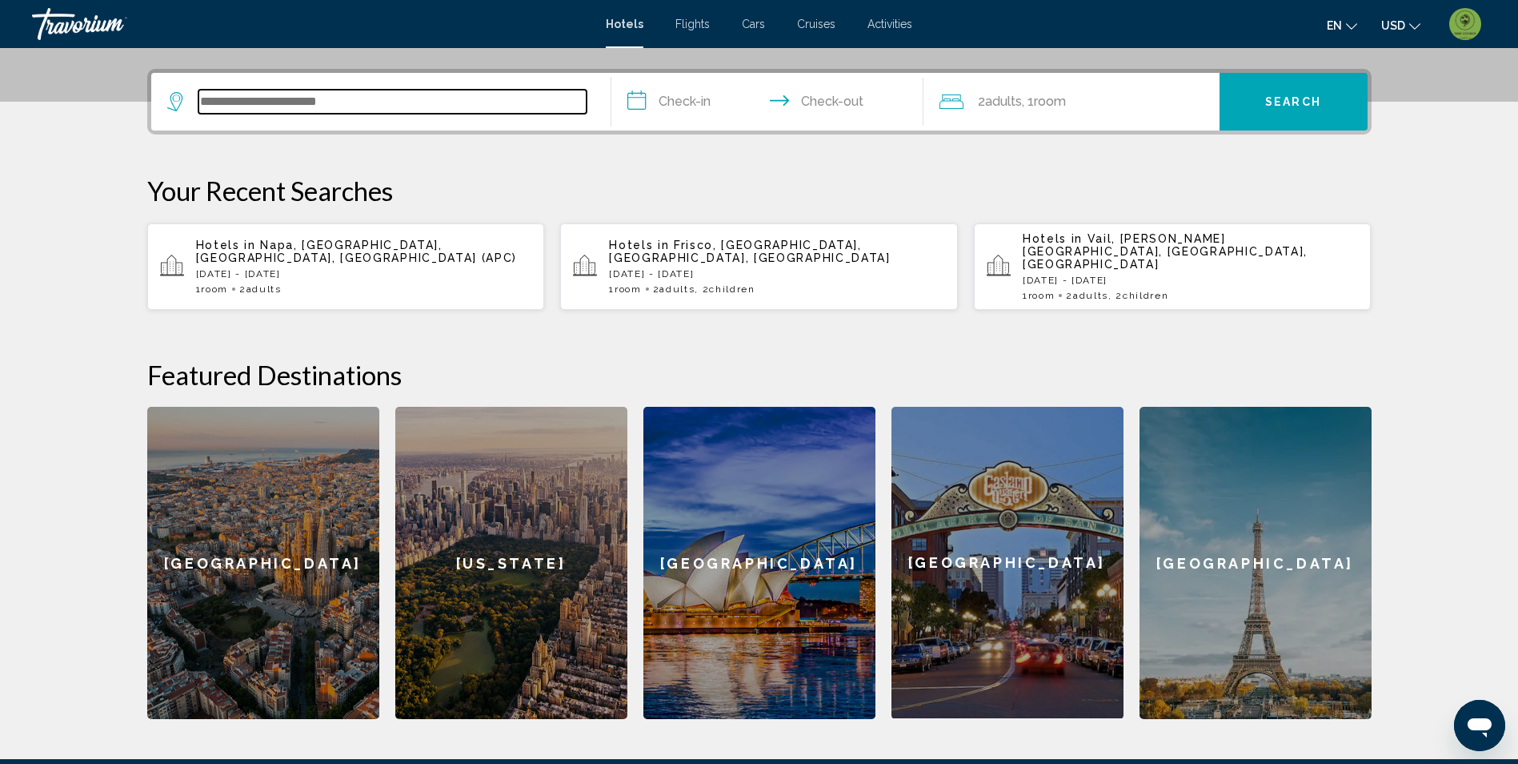
scroll to position [395, 0]
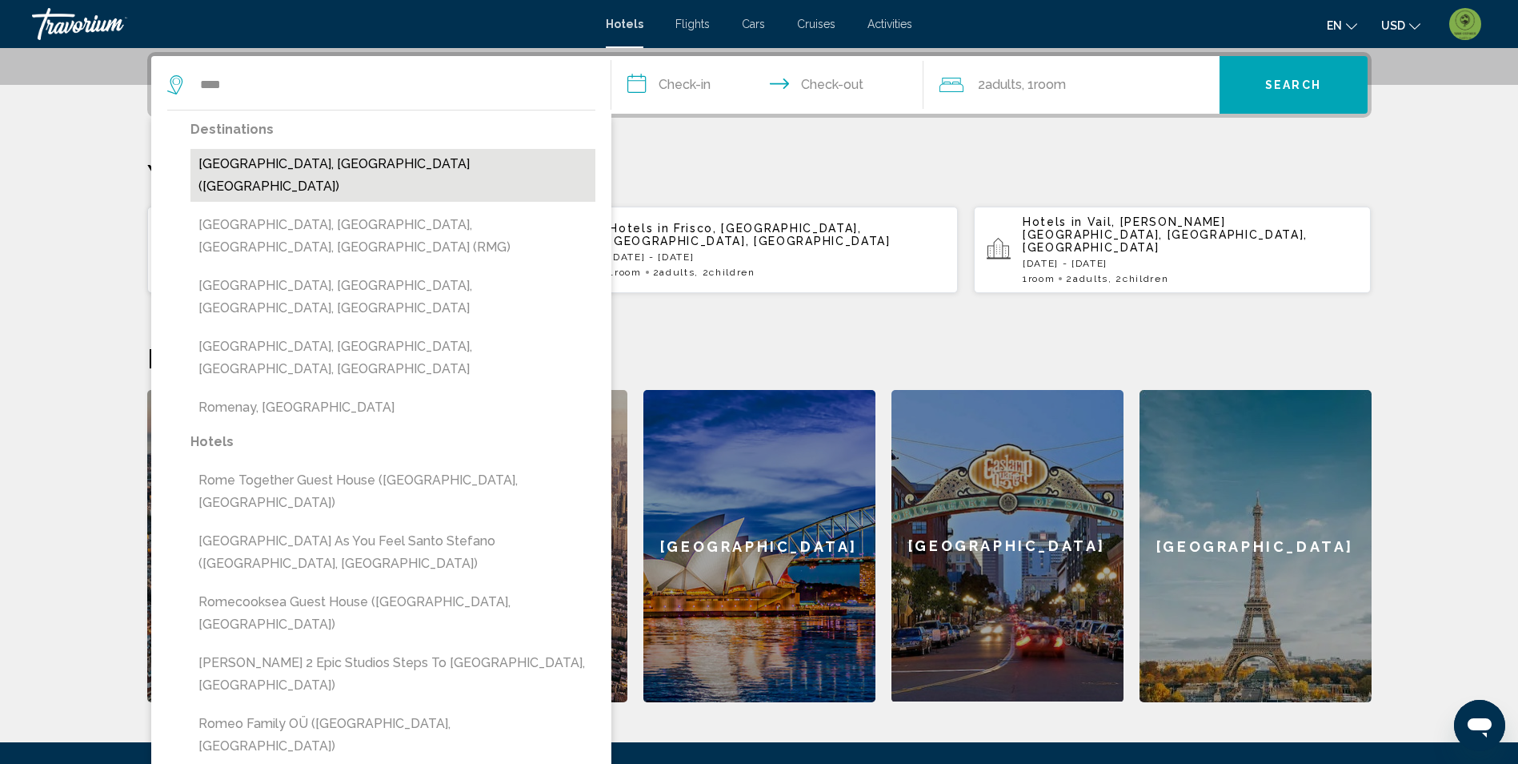
click at [315, 158] on button "[GEOGRAPHIC_DATA], [GEOGRAPHIC_DATA] ([GEOGRAPHIC_DATA])" at bounding box center [392, 175] width 405 height 53
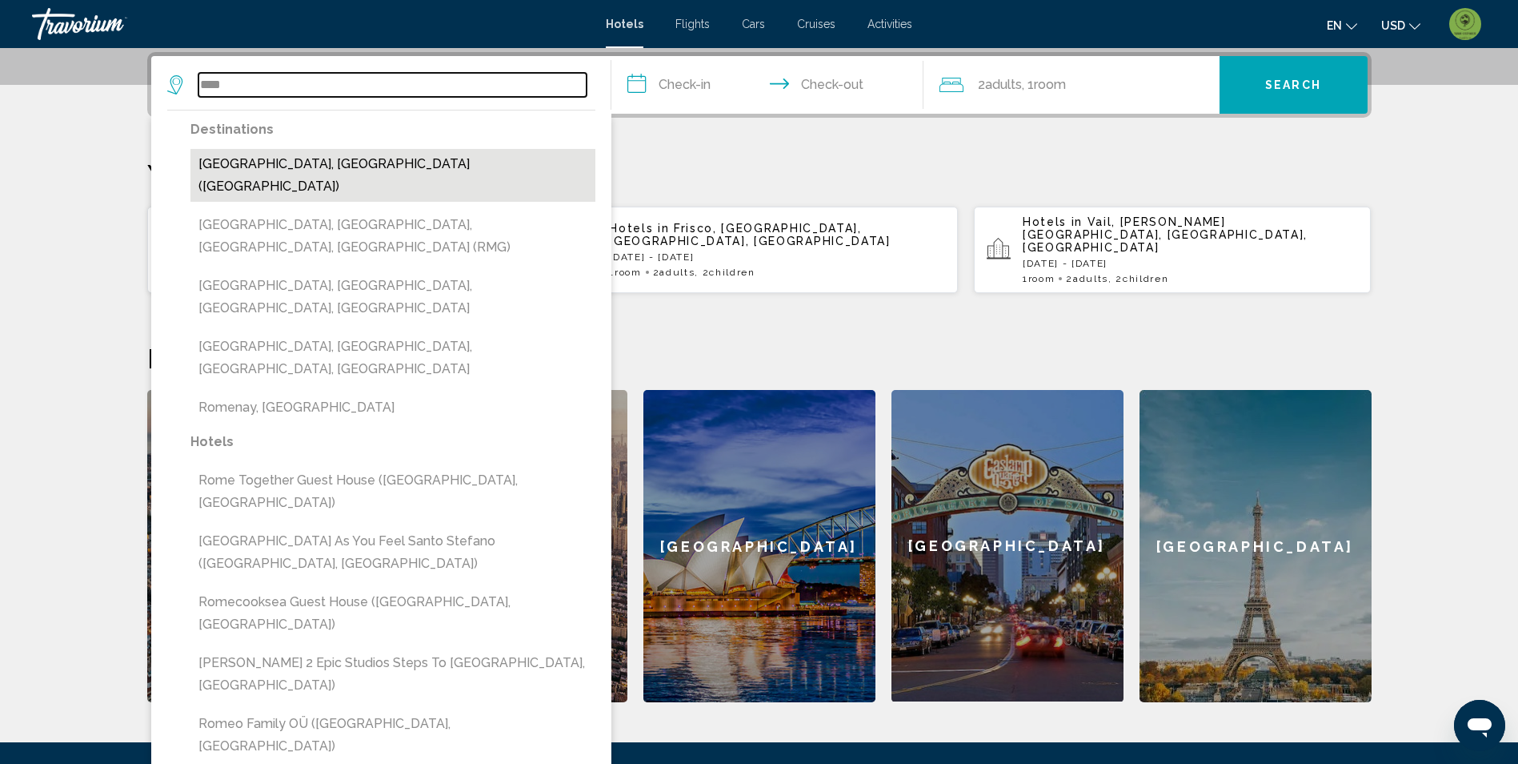
type input "**********"
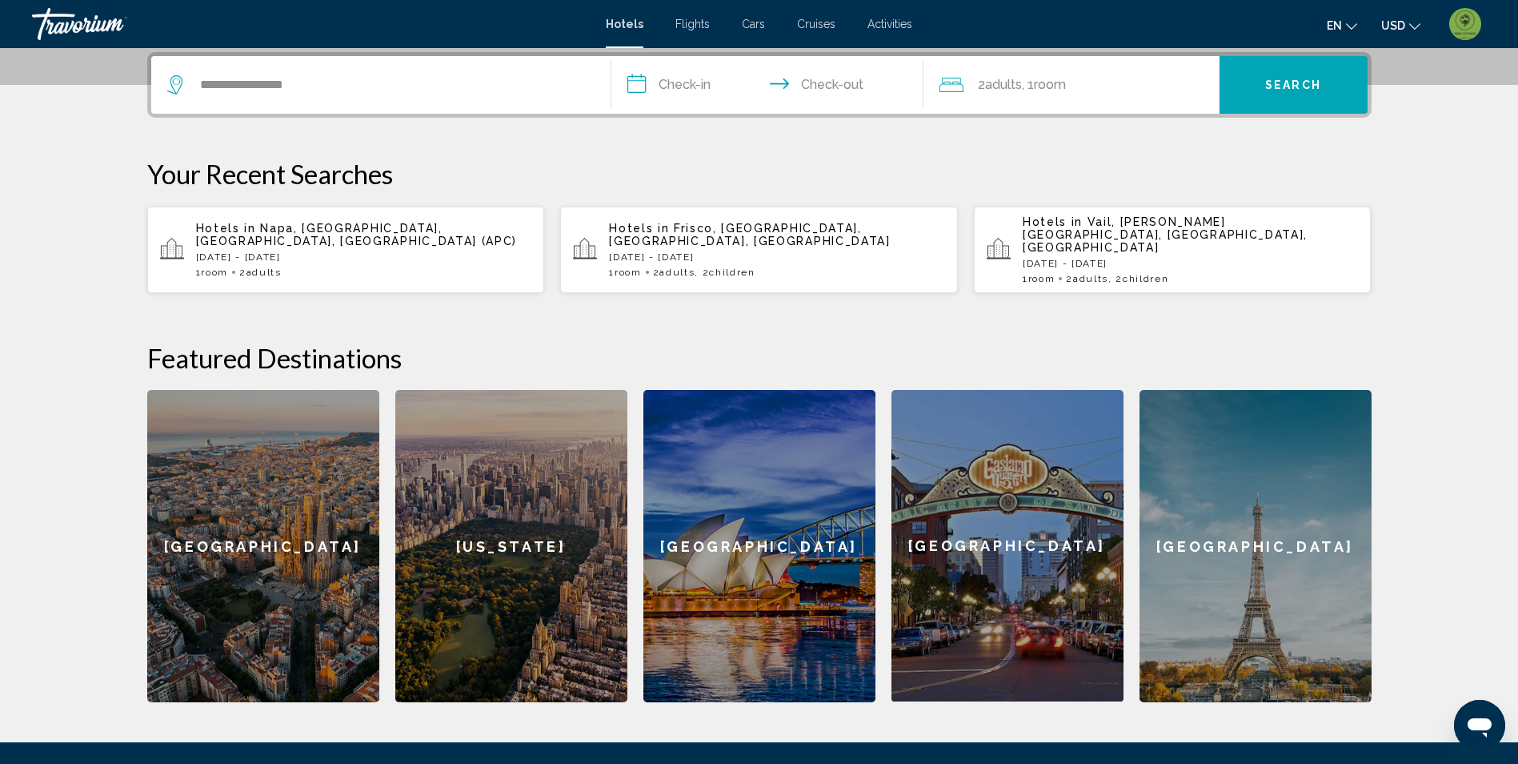
click at [704, 77] on input "**********" at bounding box center [771, 87] width 319 height 62
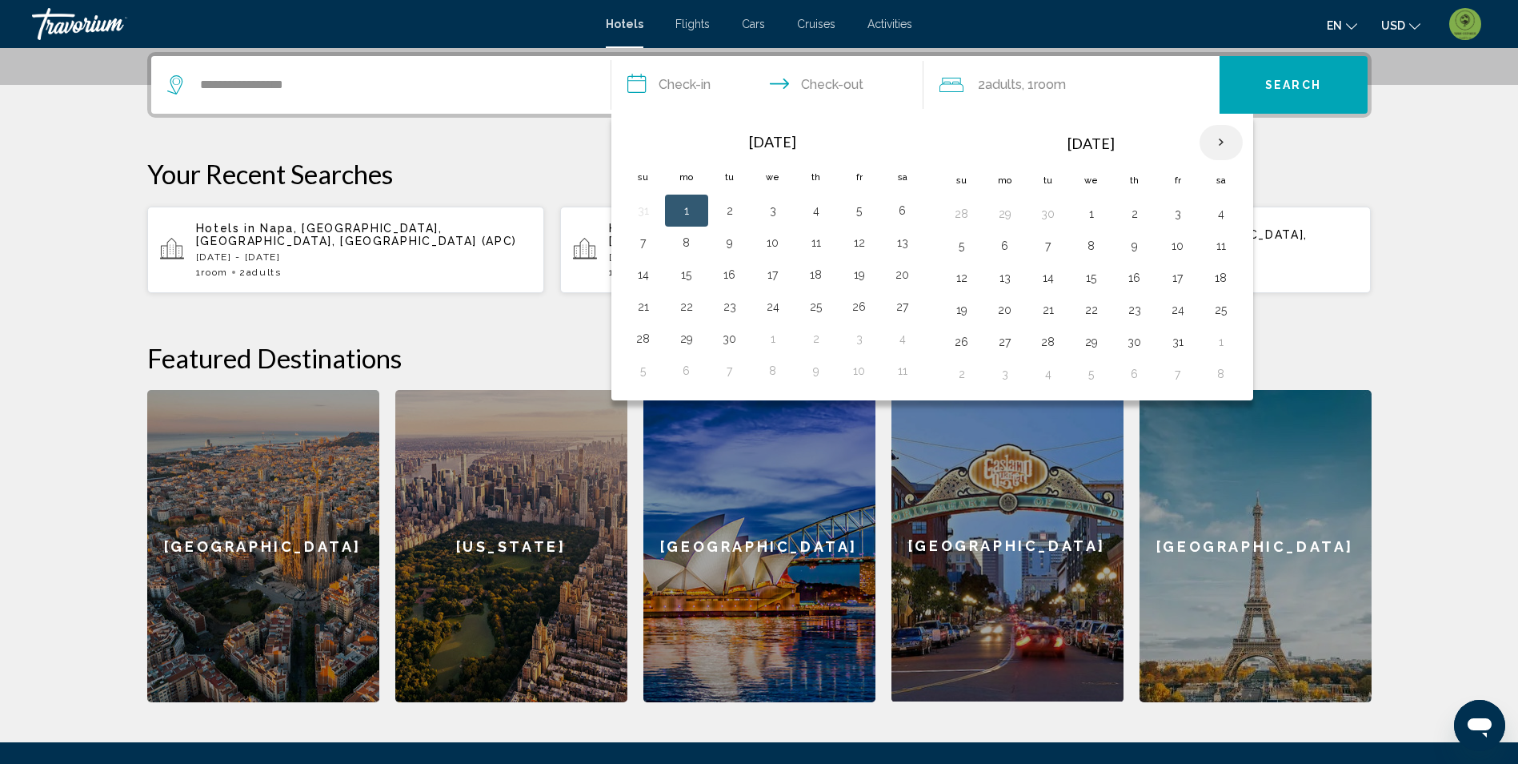
click at [1227, 145] on th "Next month" at bounding box center [1221, 142] width 43 height 35
click at [635, 343] on button "26" at bounding box center [644, 342] width 26 height 22
click at [692, 340] on button "27" at bounding box center [687, 342] width 26 height 22
type input "**********"
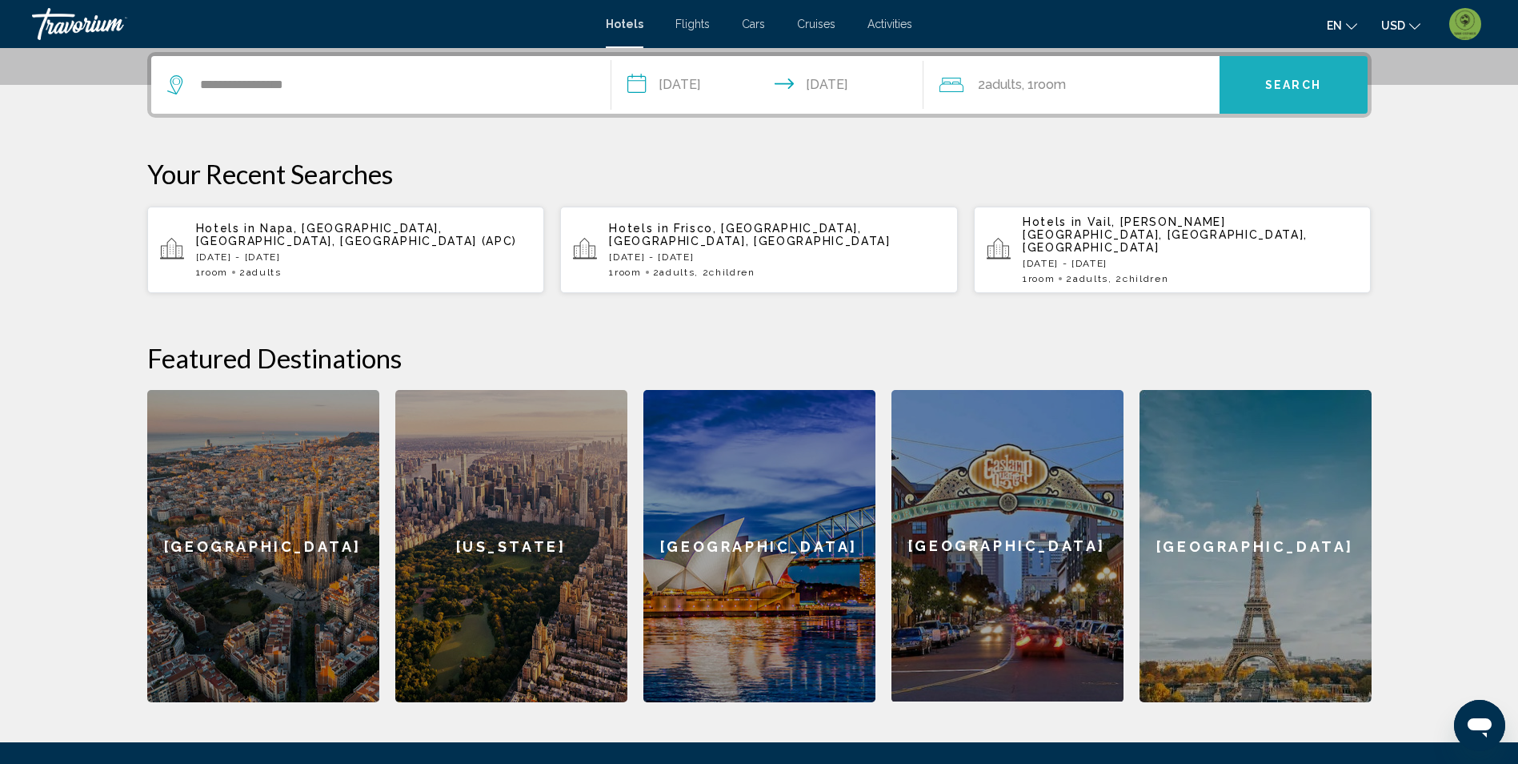
click at [1293, 92] on button "Search" at bounding box center [1294, 85] width 148 height 58
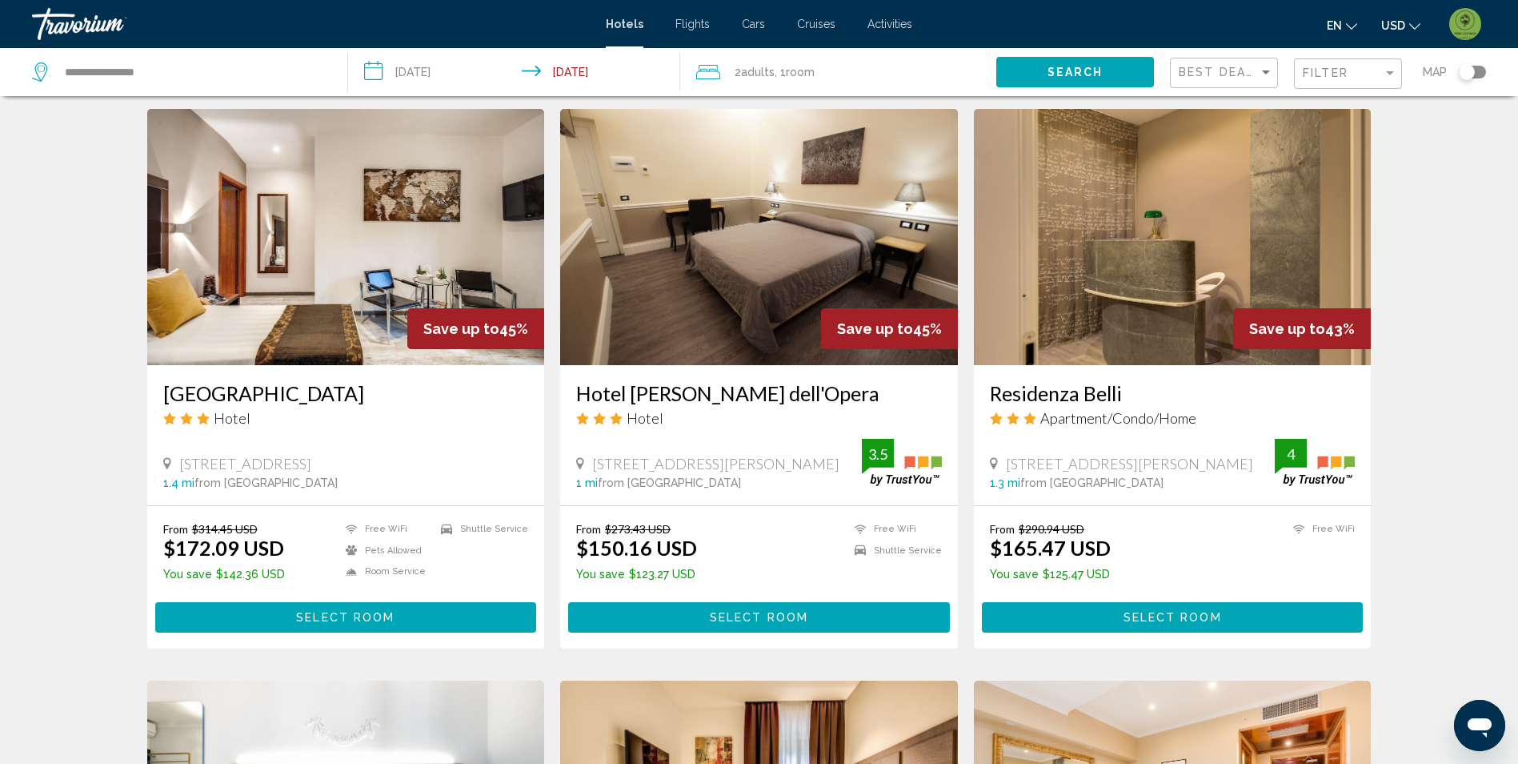
scroll to position [640, 0]
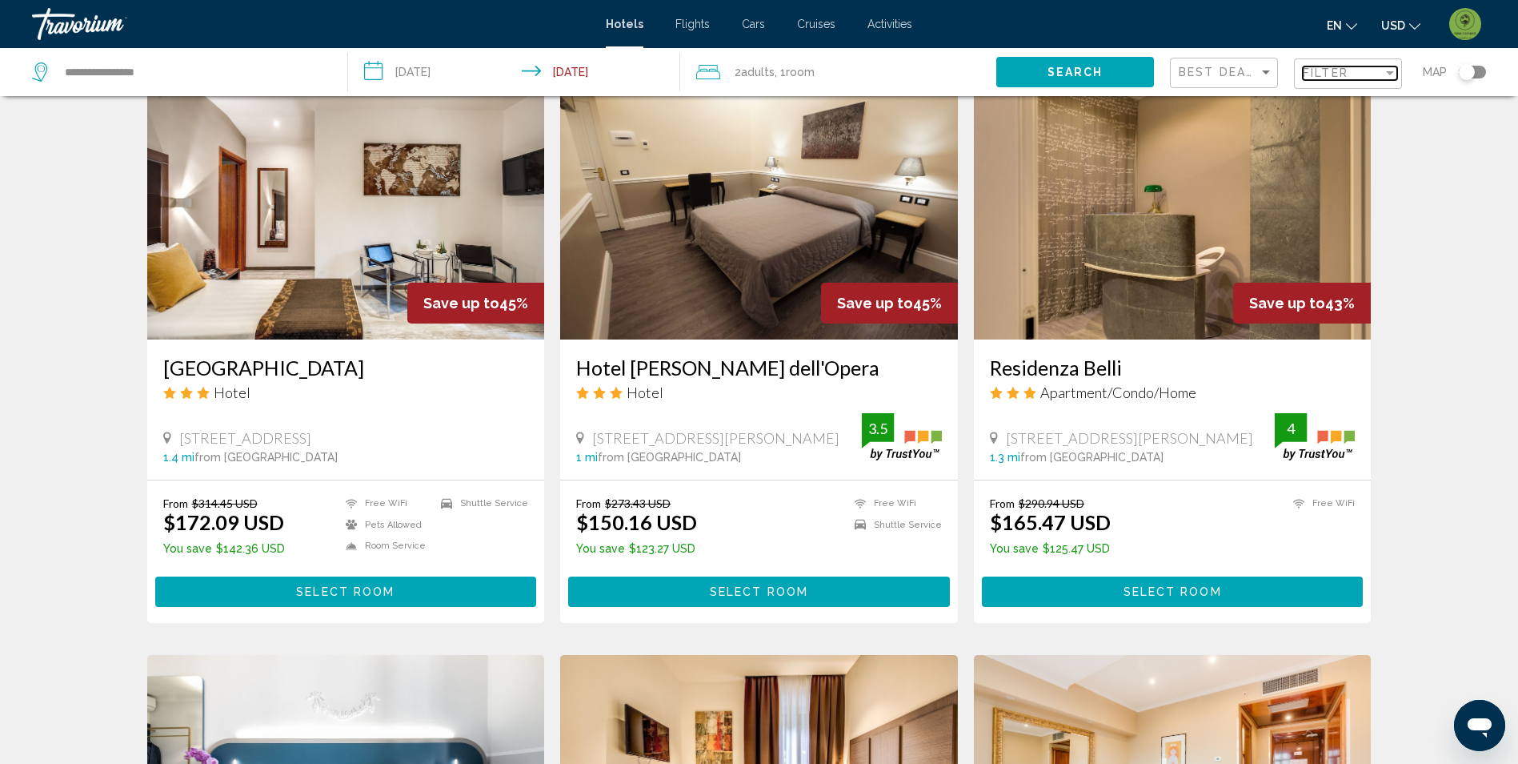
click at [1340, 79] on span "Filter" at bounding box center [1326, 72] width 46 height 13
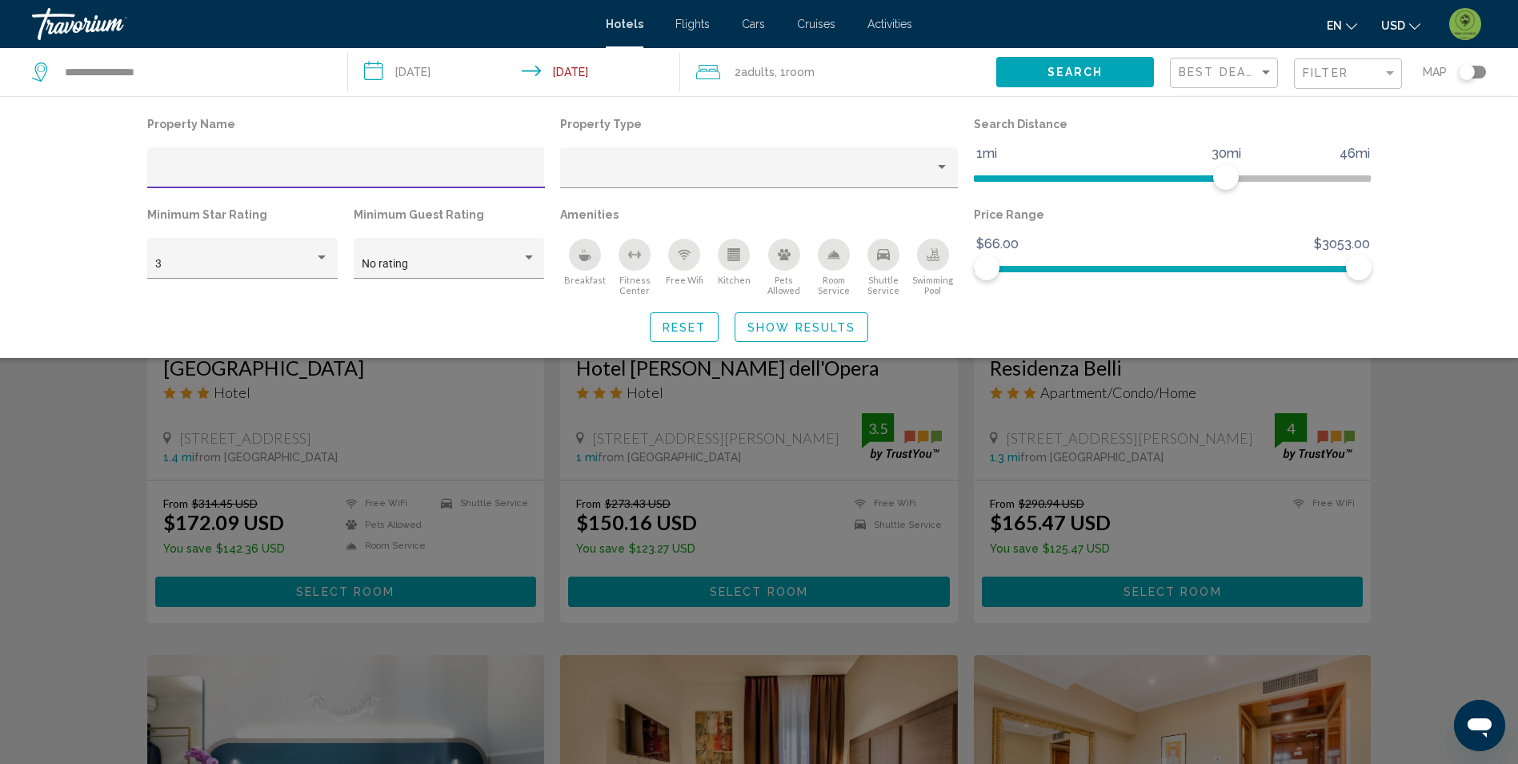
click at [281, 170] on input "Hotel Filters" at bounding box center [345, 173] width 381 height 13
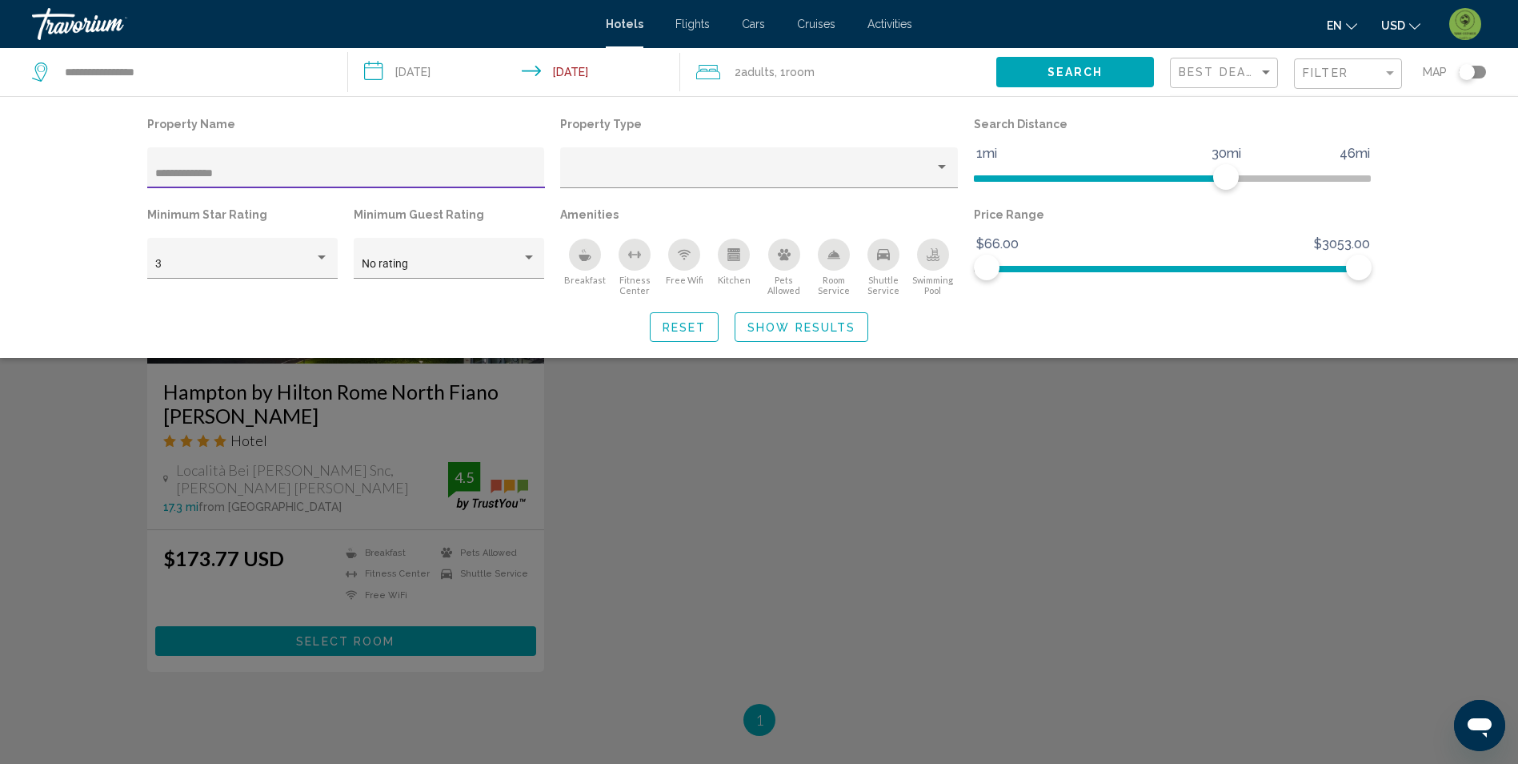
scroll to position [220, 0]
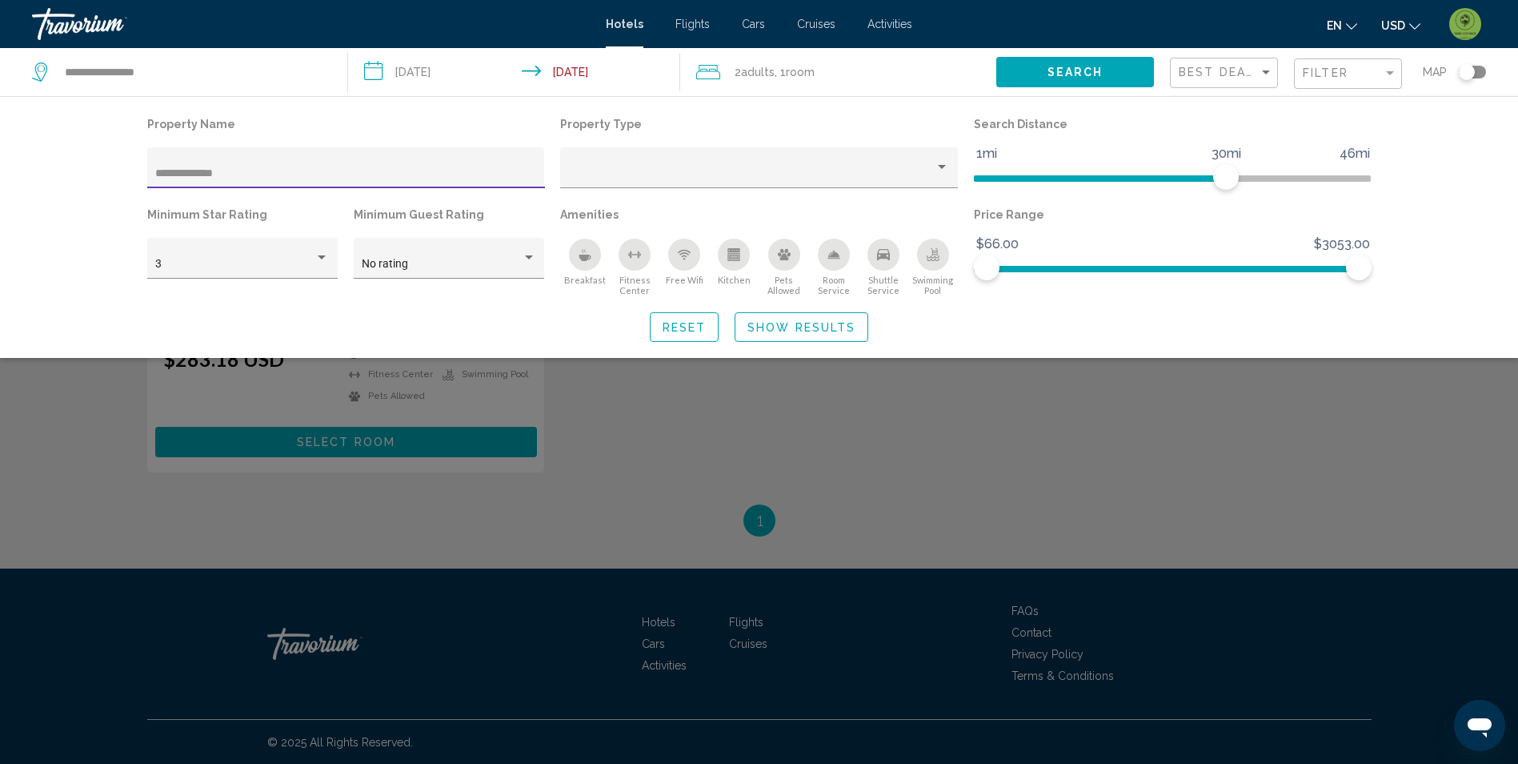
type input "**********"
click at [752, 450] on div "Search widget" at bounding box center [759, 501] width 1518 height 523
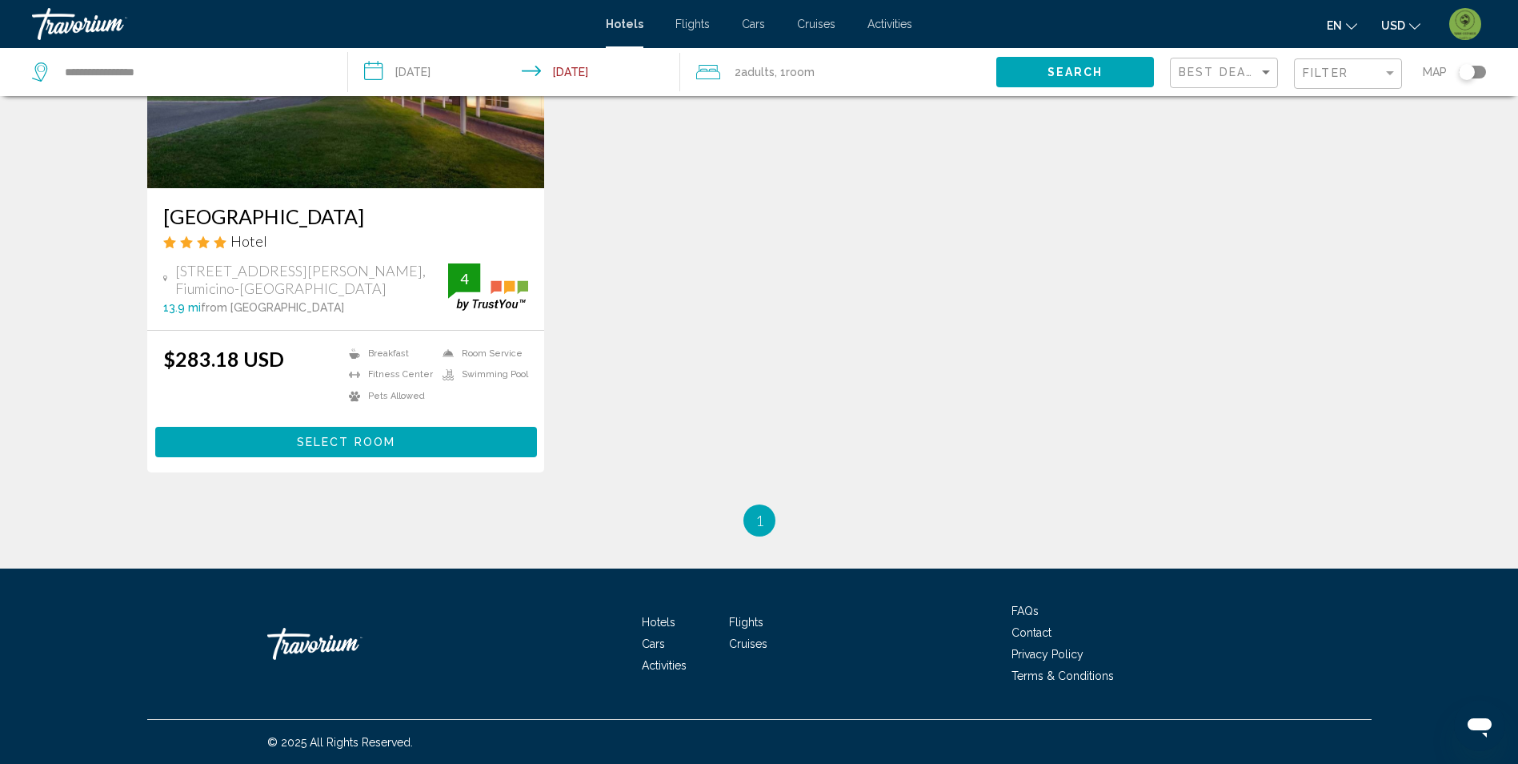
scroll to position [0, 0]
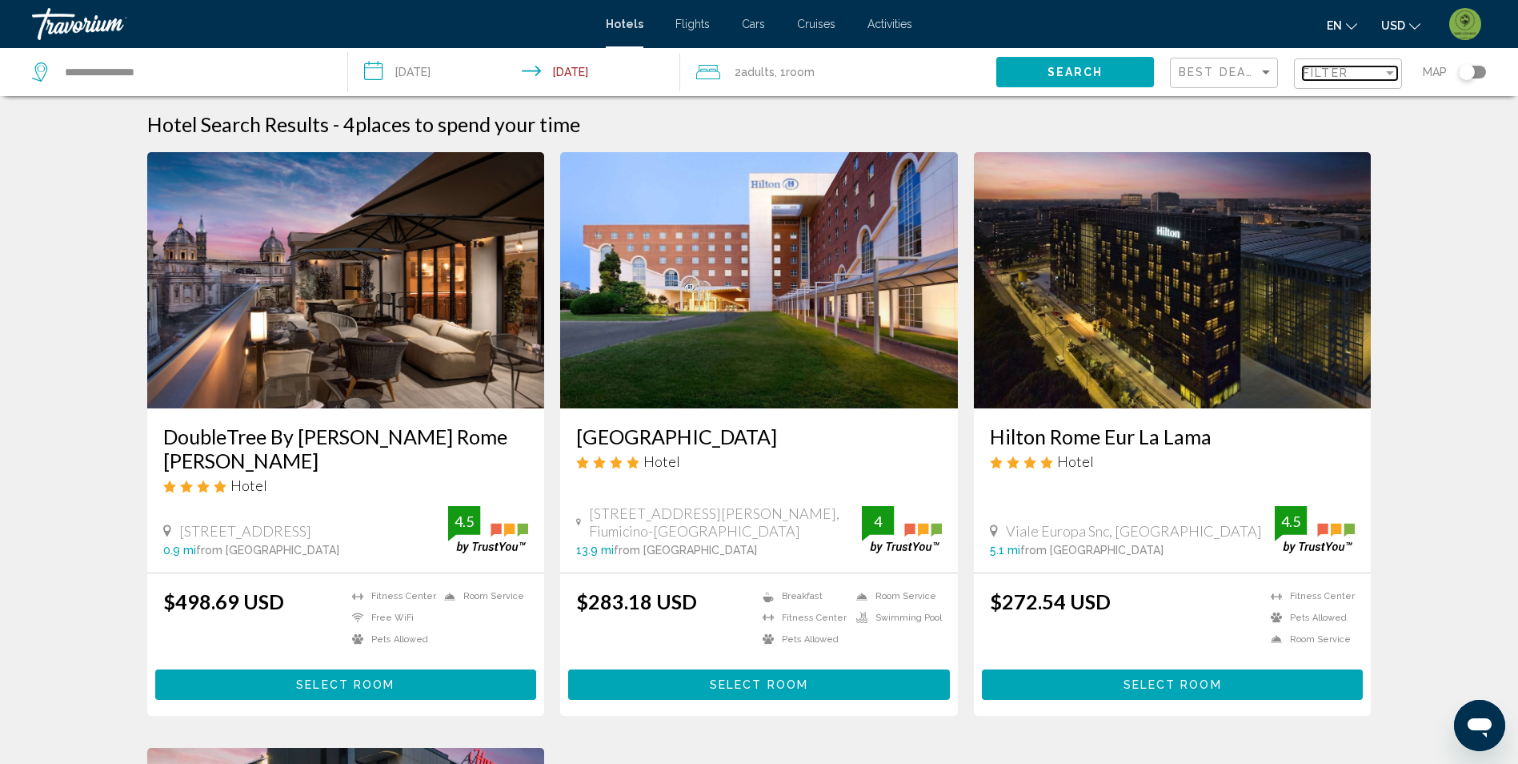
click at [1333, 70] on span "Filter" at bounding box center [1326, 72] width 46 height 13
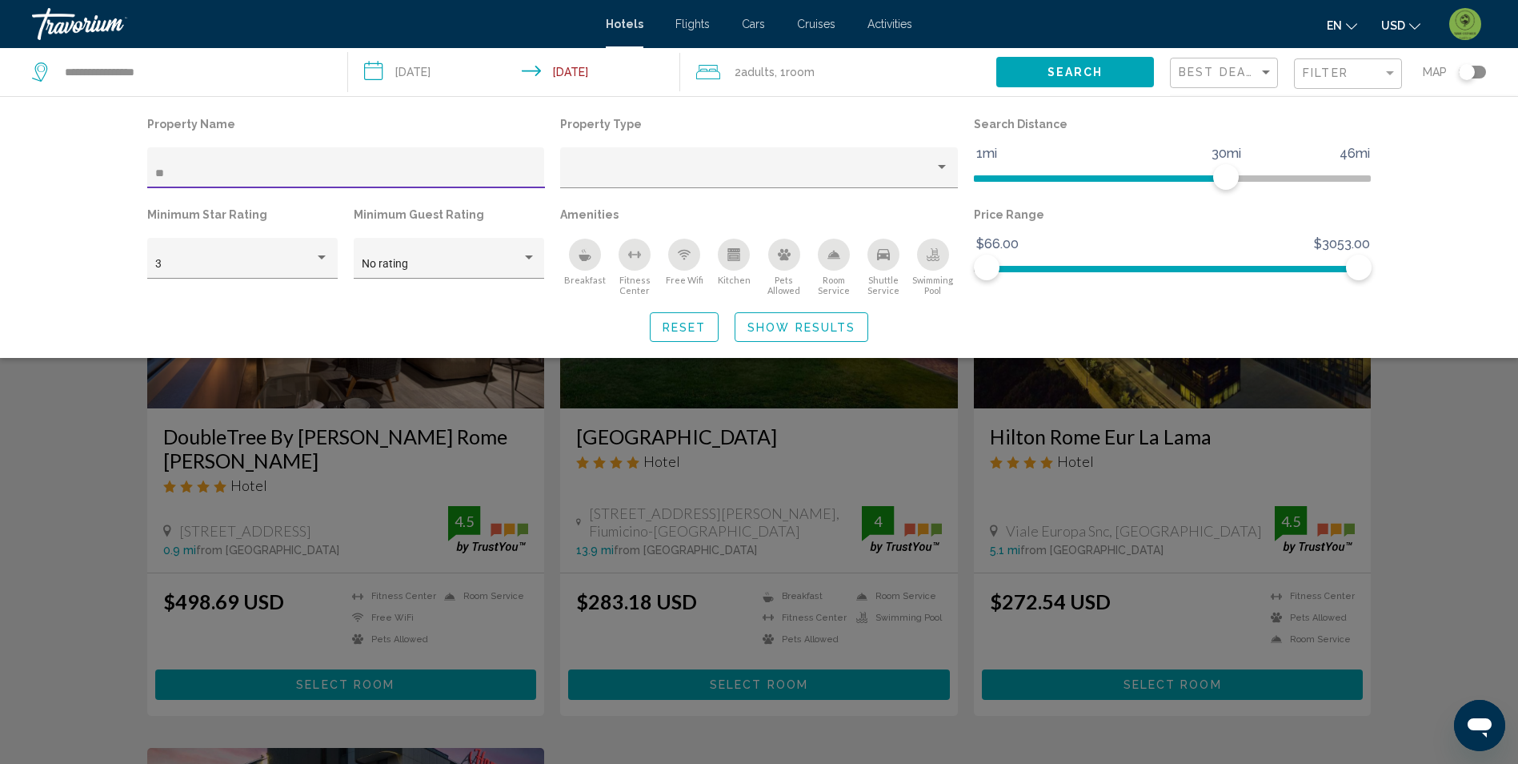
type input "*"
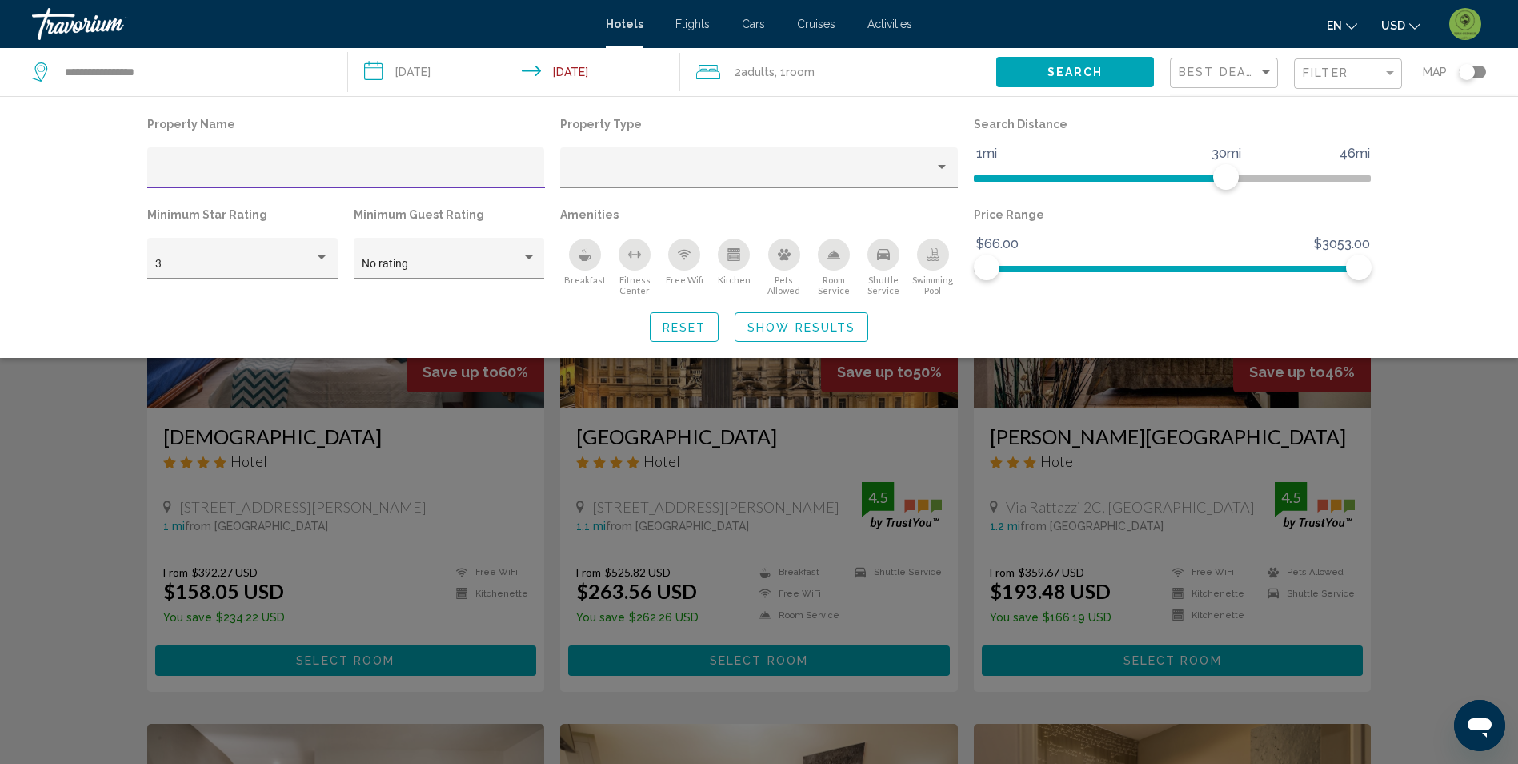
click at [1413, 508] on div "Search widget" at bounding box center [759, 501] width 1518 height 523
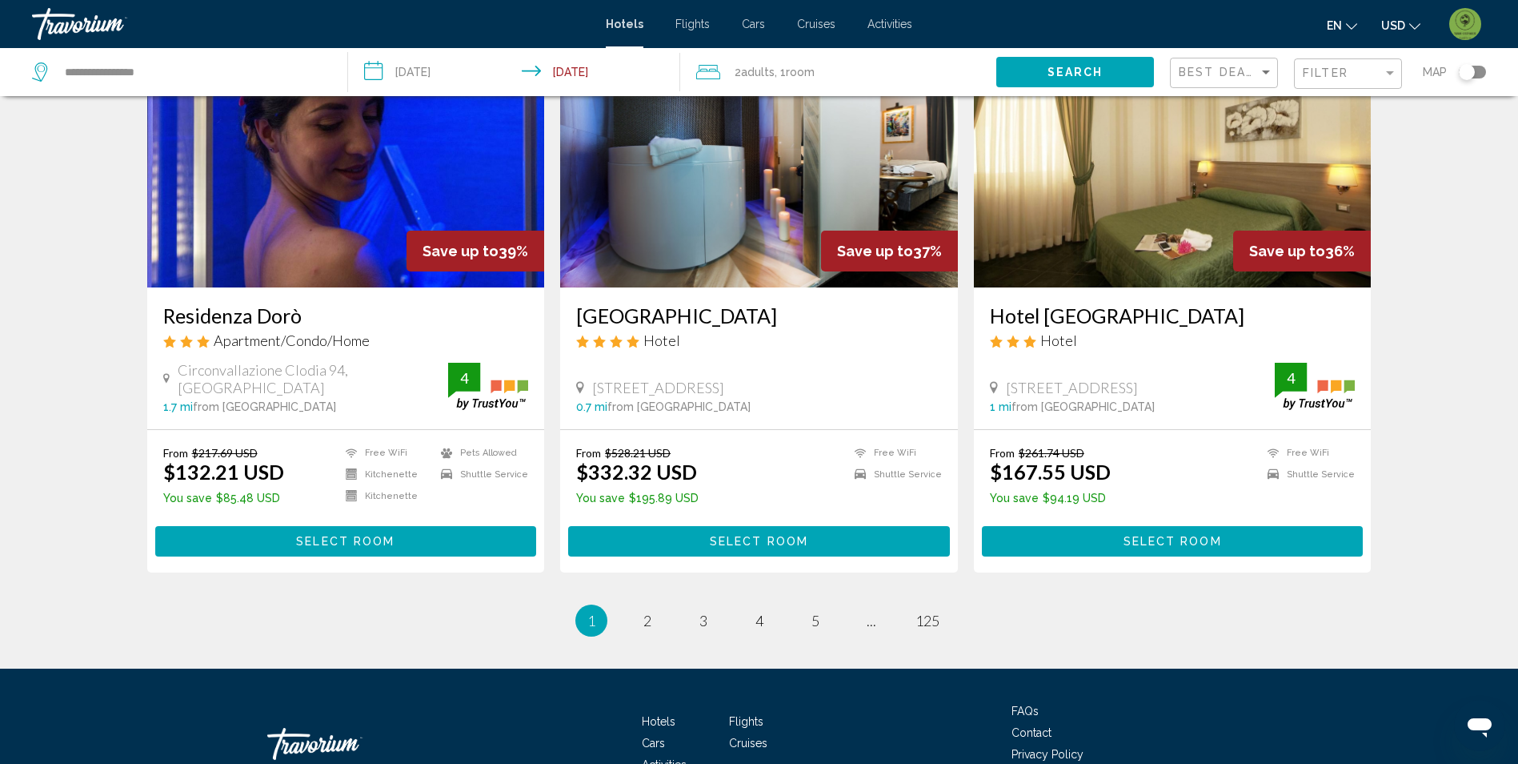
scroll to position [1841, 0]
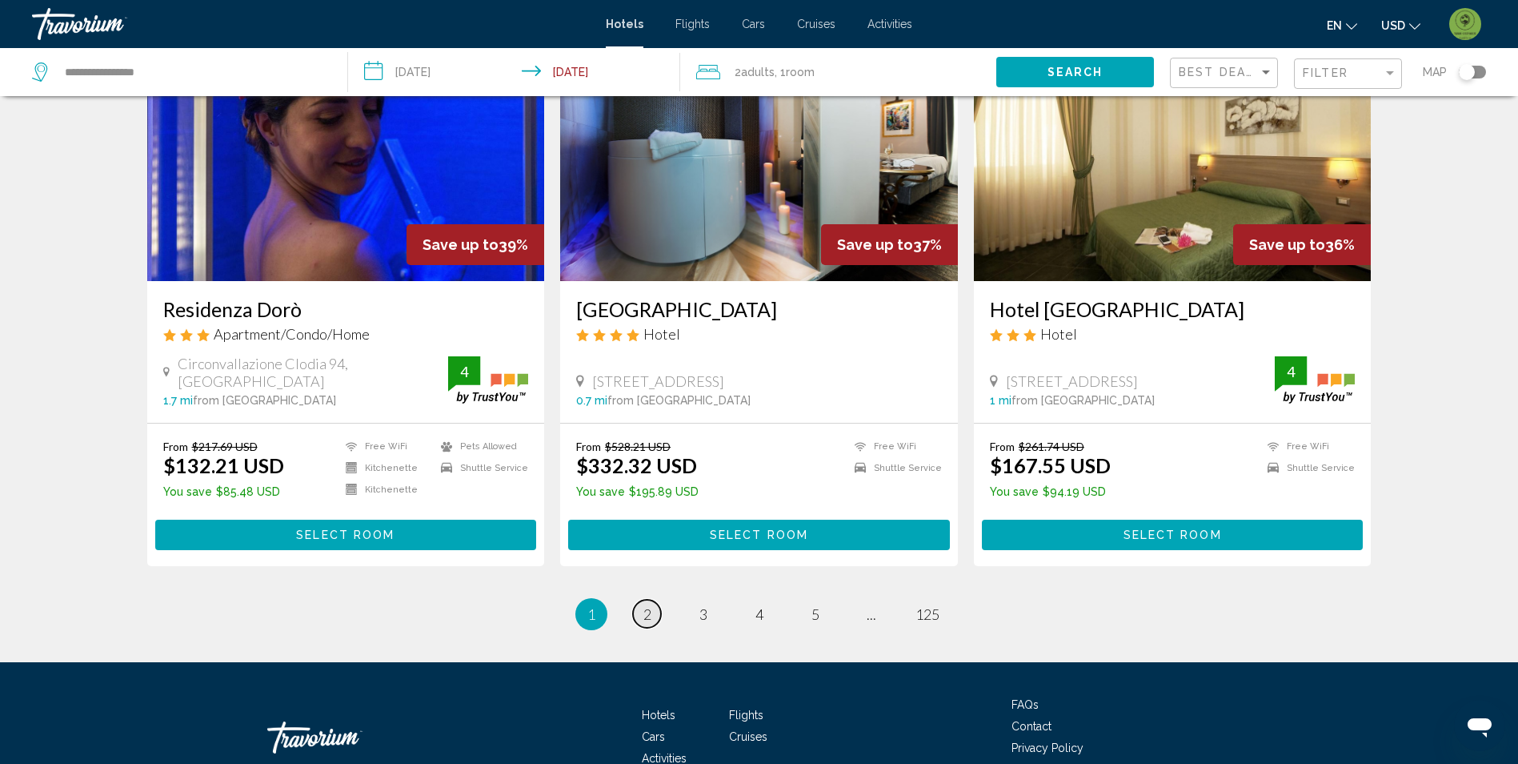
click at [653, 608] on link "page 2" at bounding box center [647, 614] width 28 height 28
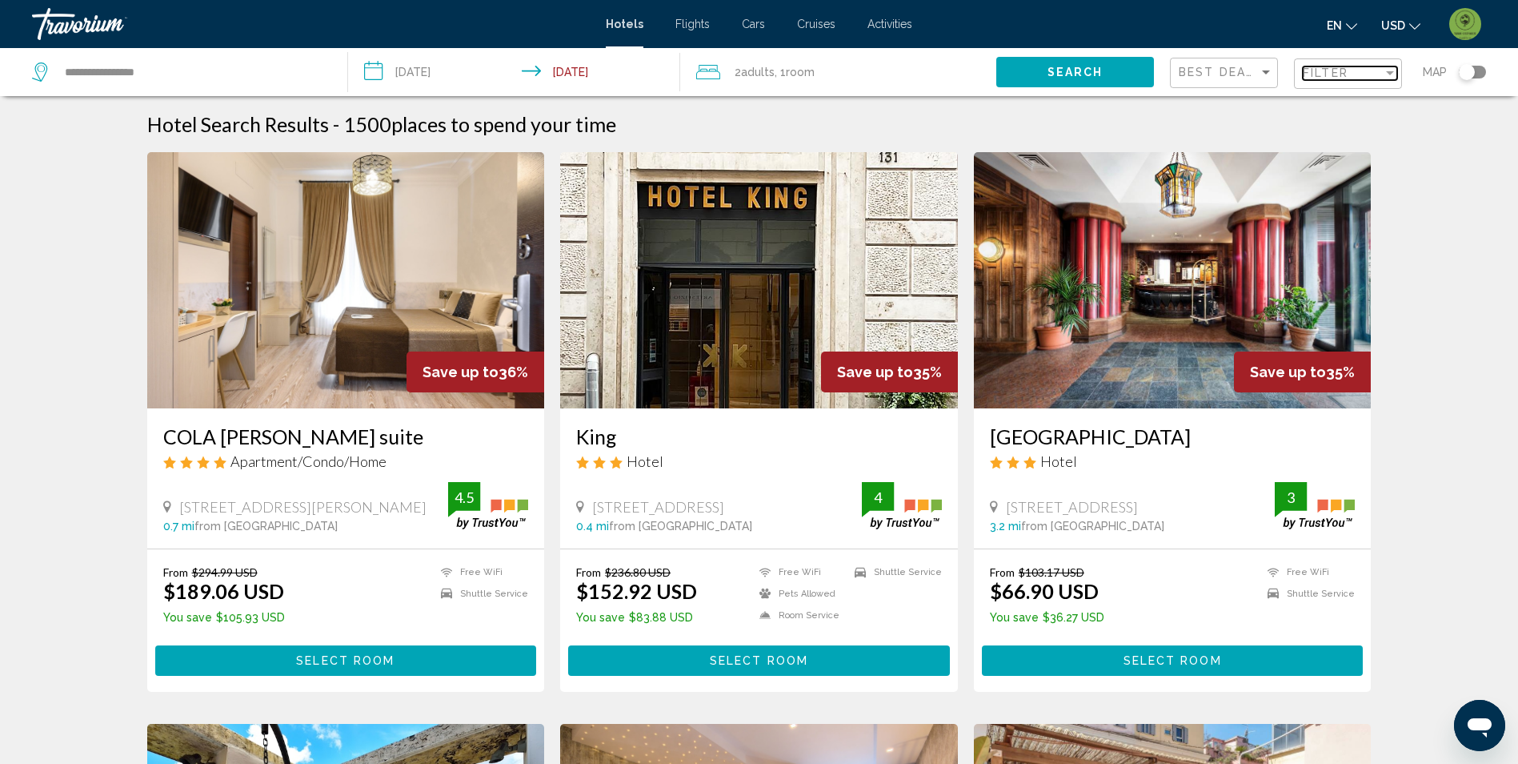
click at [1340, 76] on span "Filter" at bounding box center [1326, 72] width 46 height 13
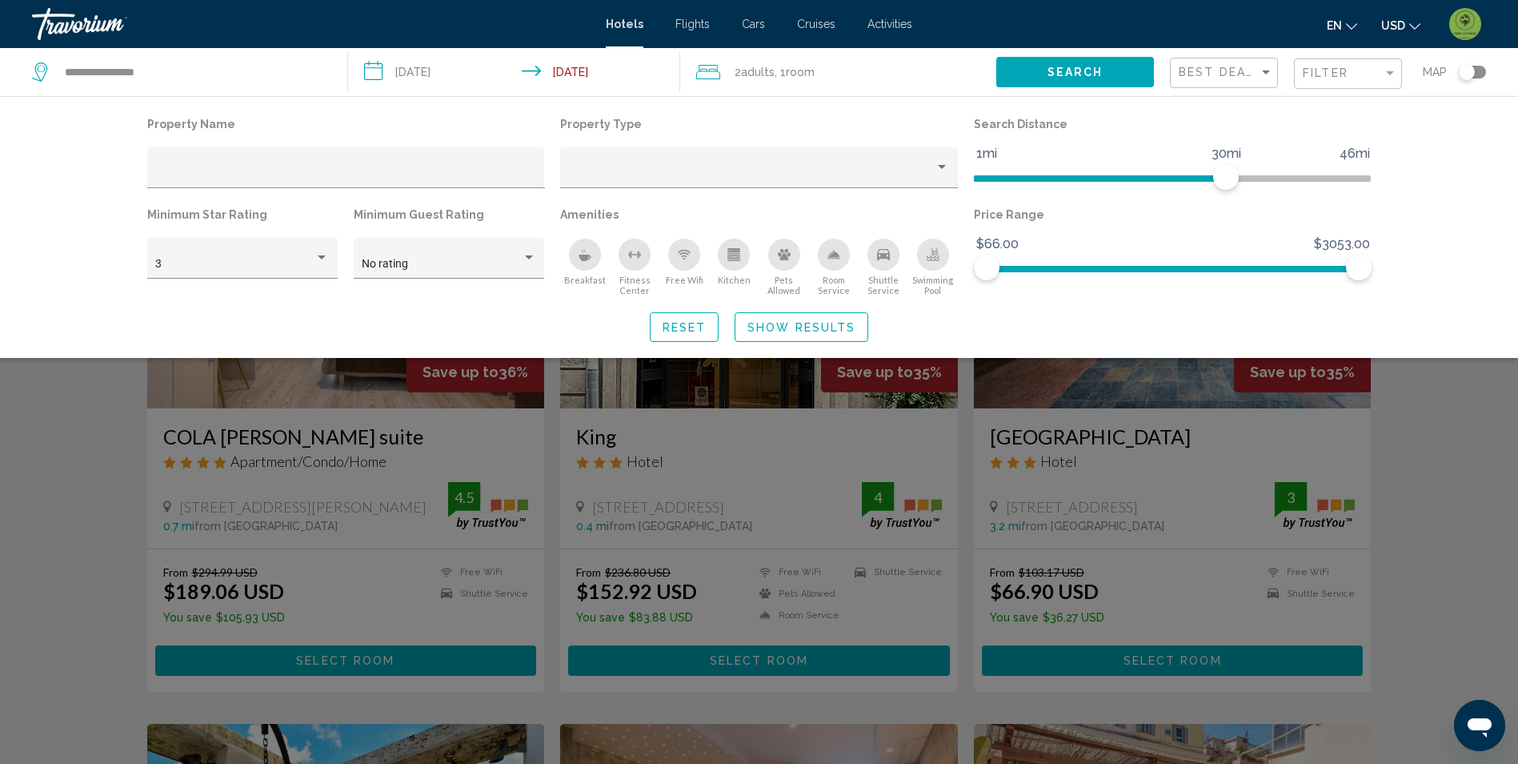
click at [1351, 62] on div "Filter" at bounding box center [1350, 74] width 94 height 30
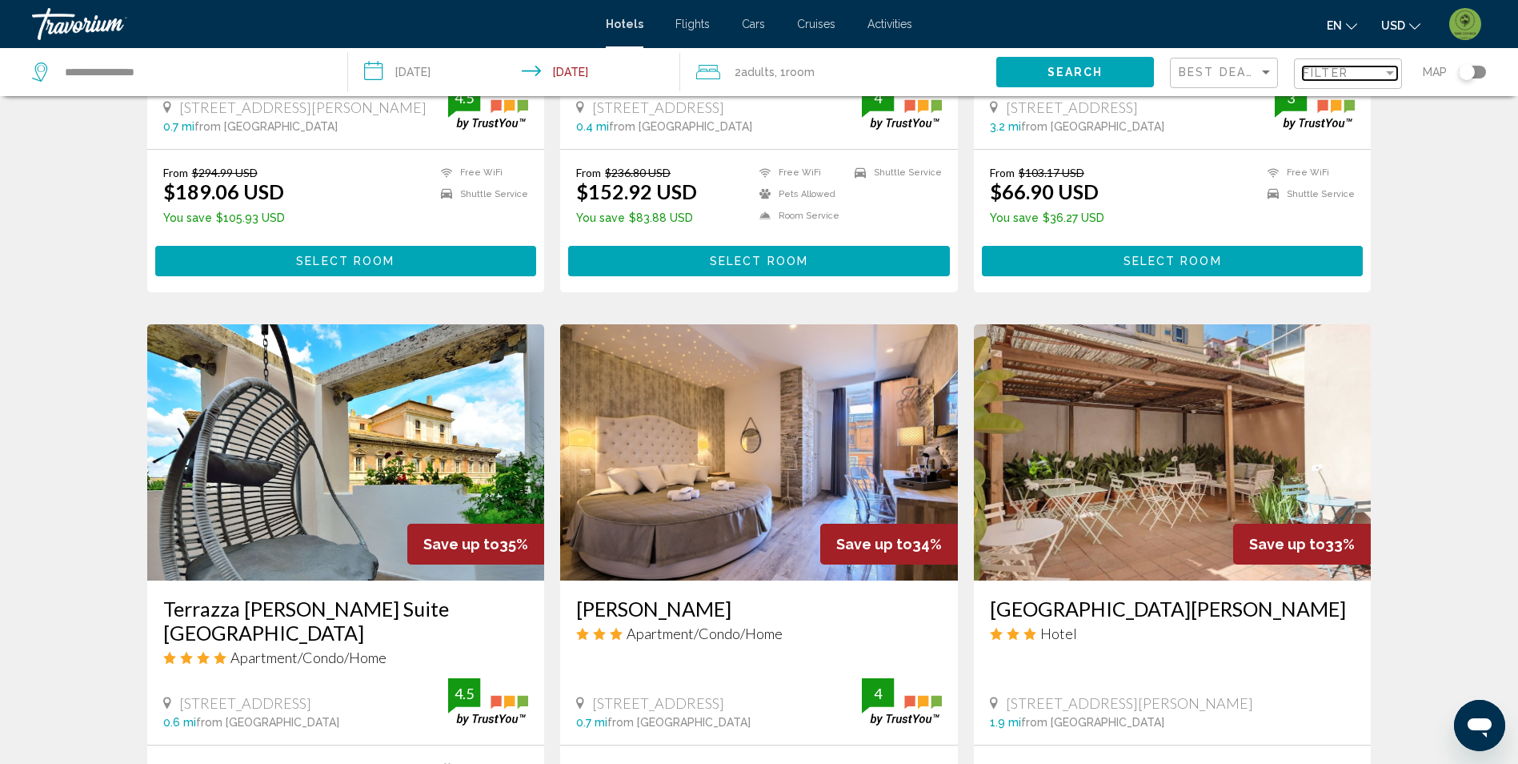
scroll to position [400, 0]
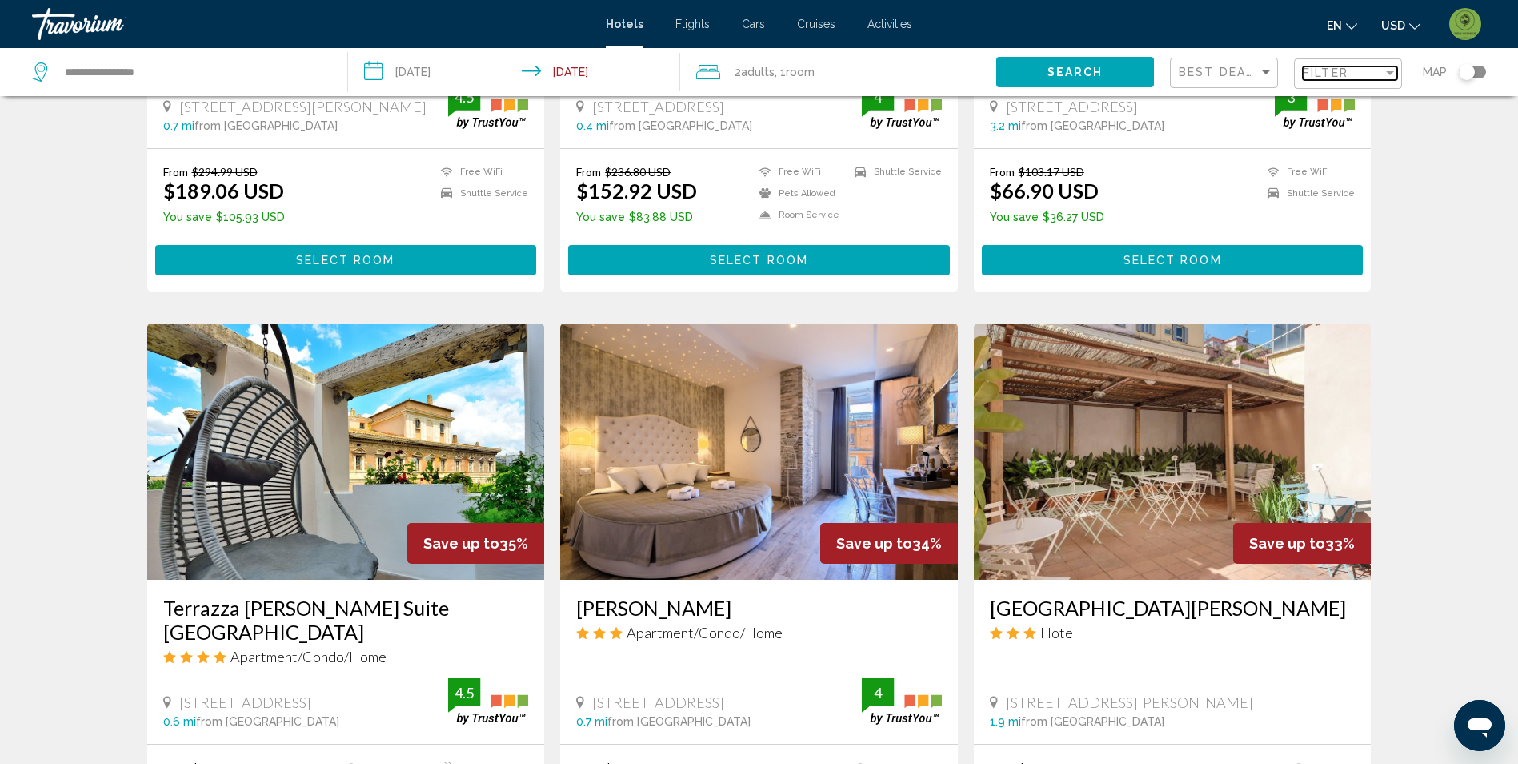
click at [1330, 77] on span "Filter" at bounding box center [1326, 72] width 46 height 13
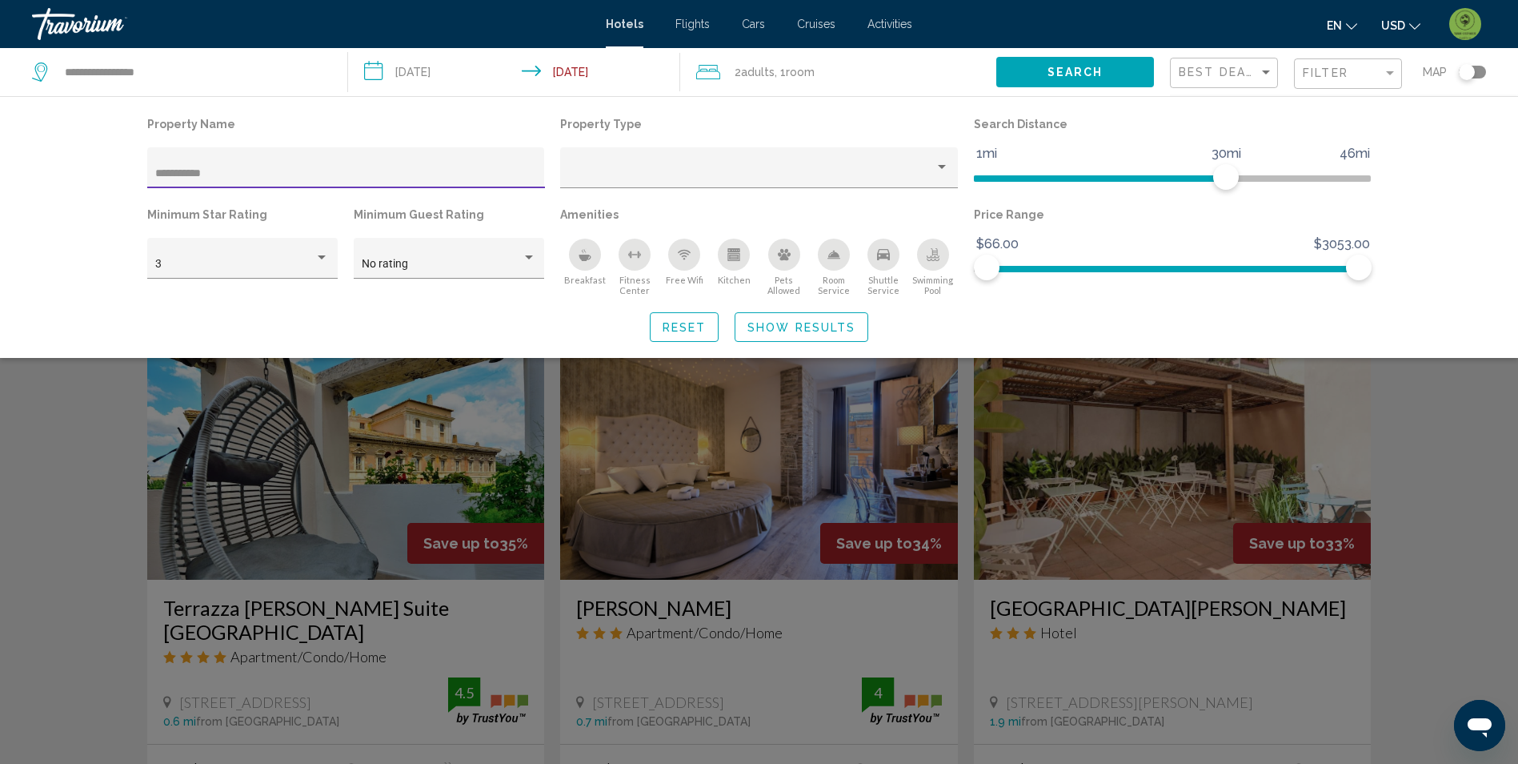
scroll to position [220, 0]
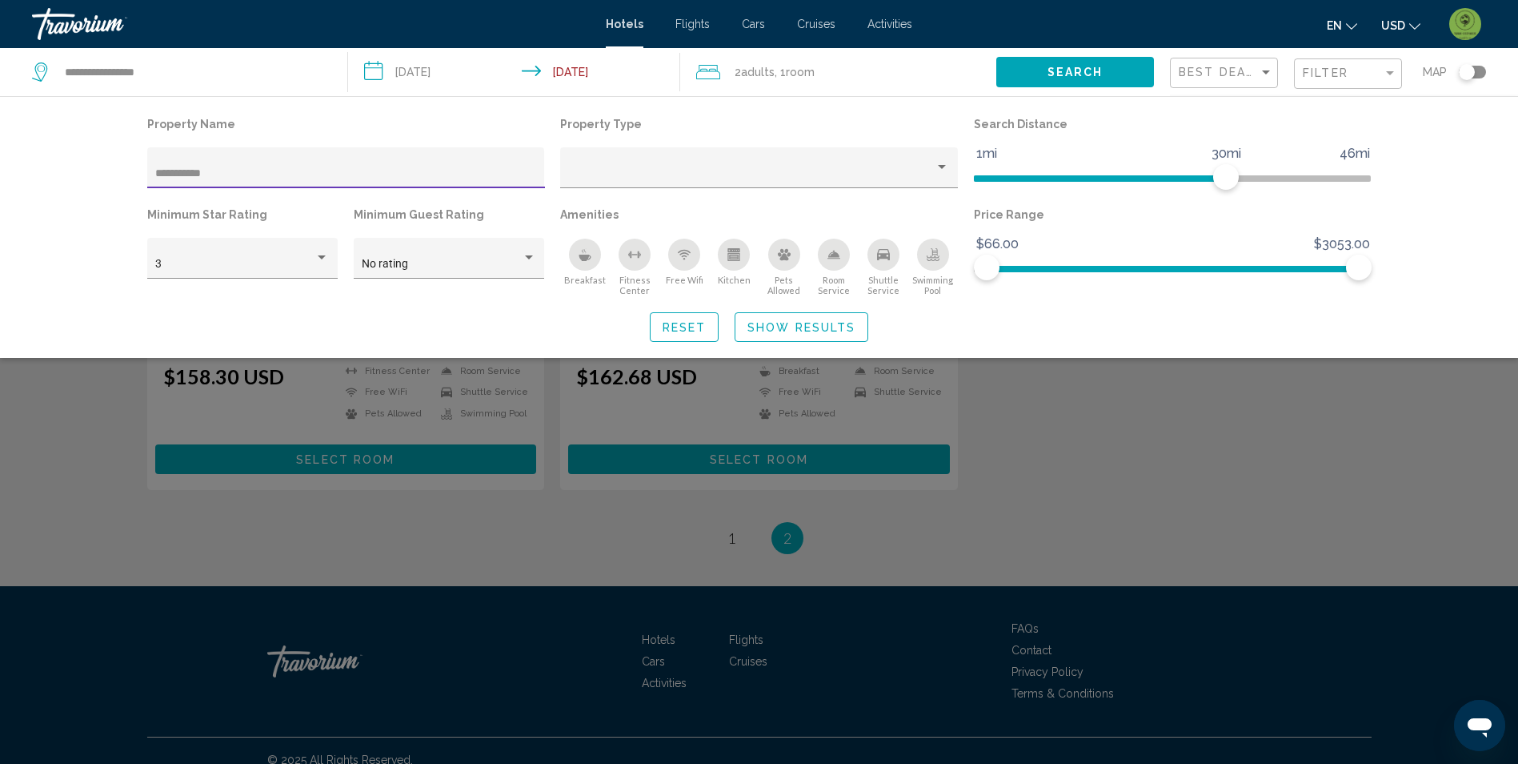
type input "**********"
click at [1215, 450] on div "Search widget" at bounding box center [759, 501] width 1518 height 523
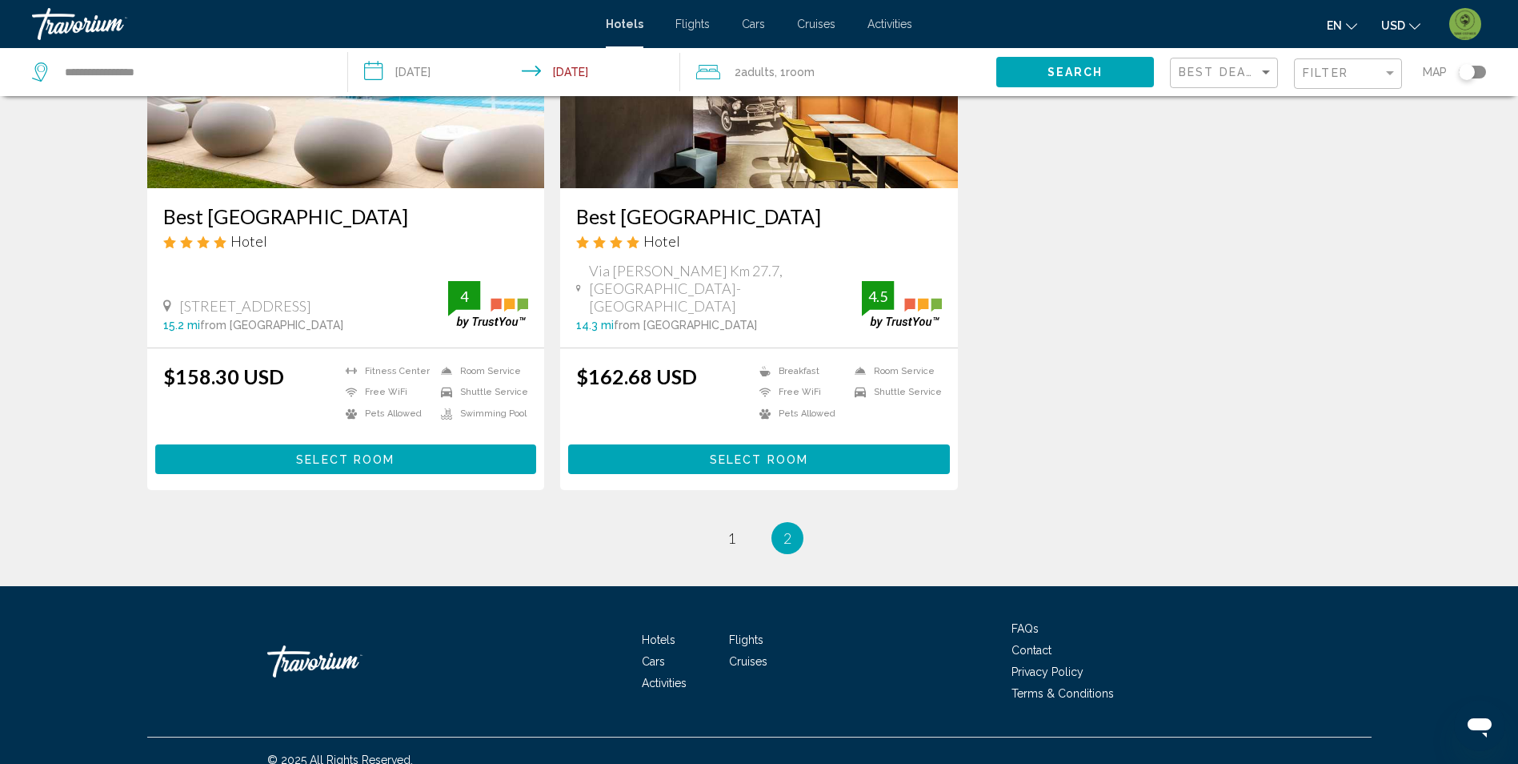
scroll to position [60, 0]
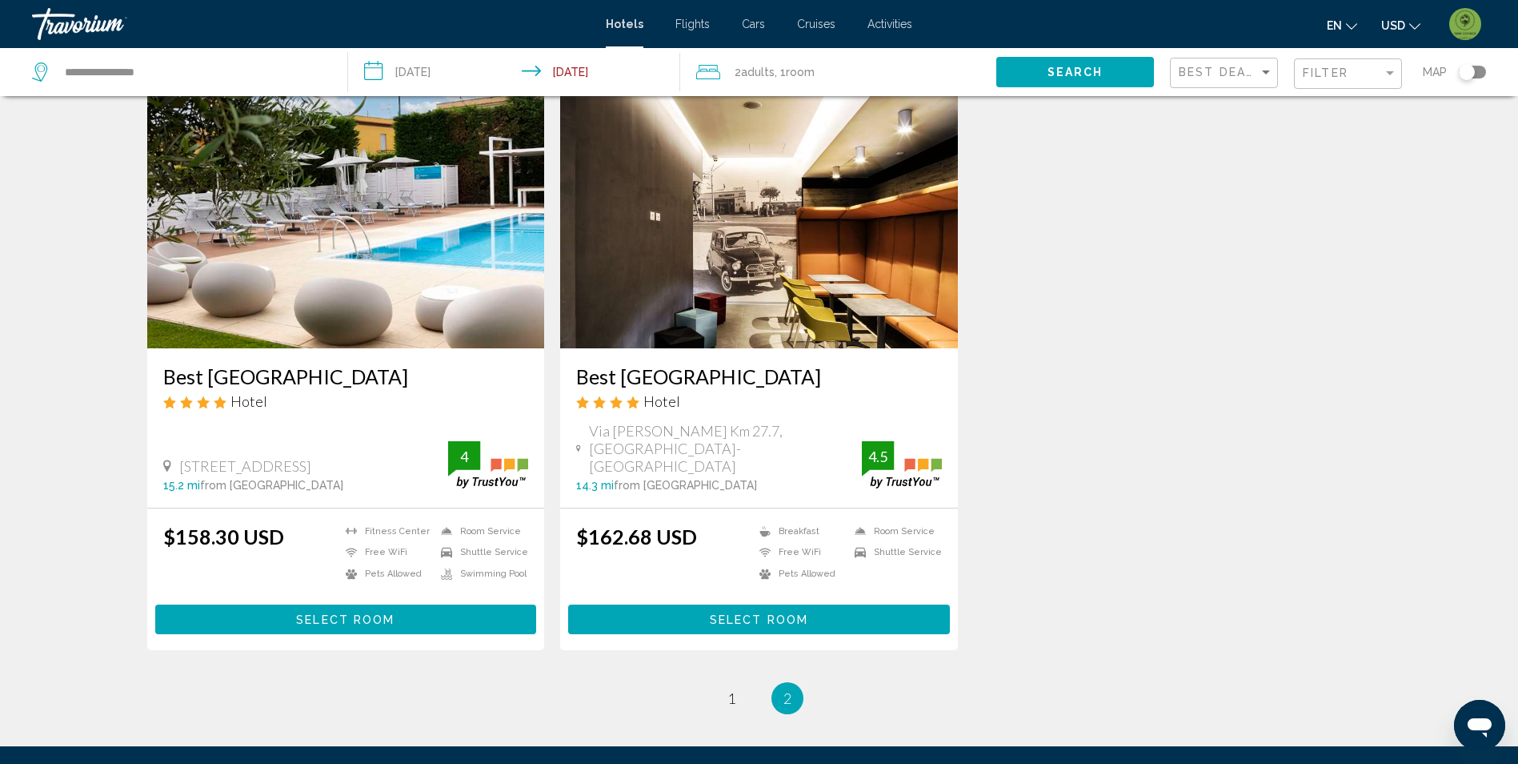
click at [377, 322] on img "Main content" at bounding box center [346, 220] width 398 height 256
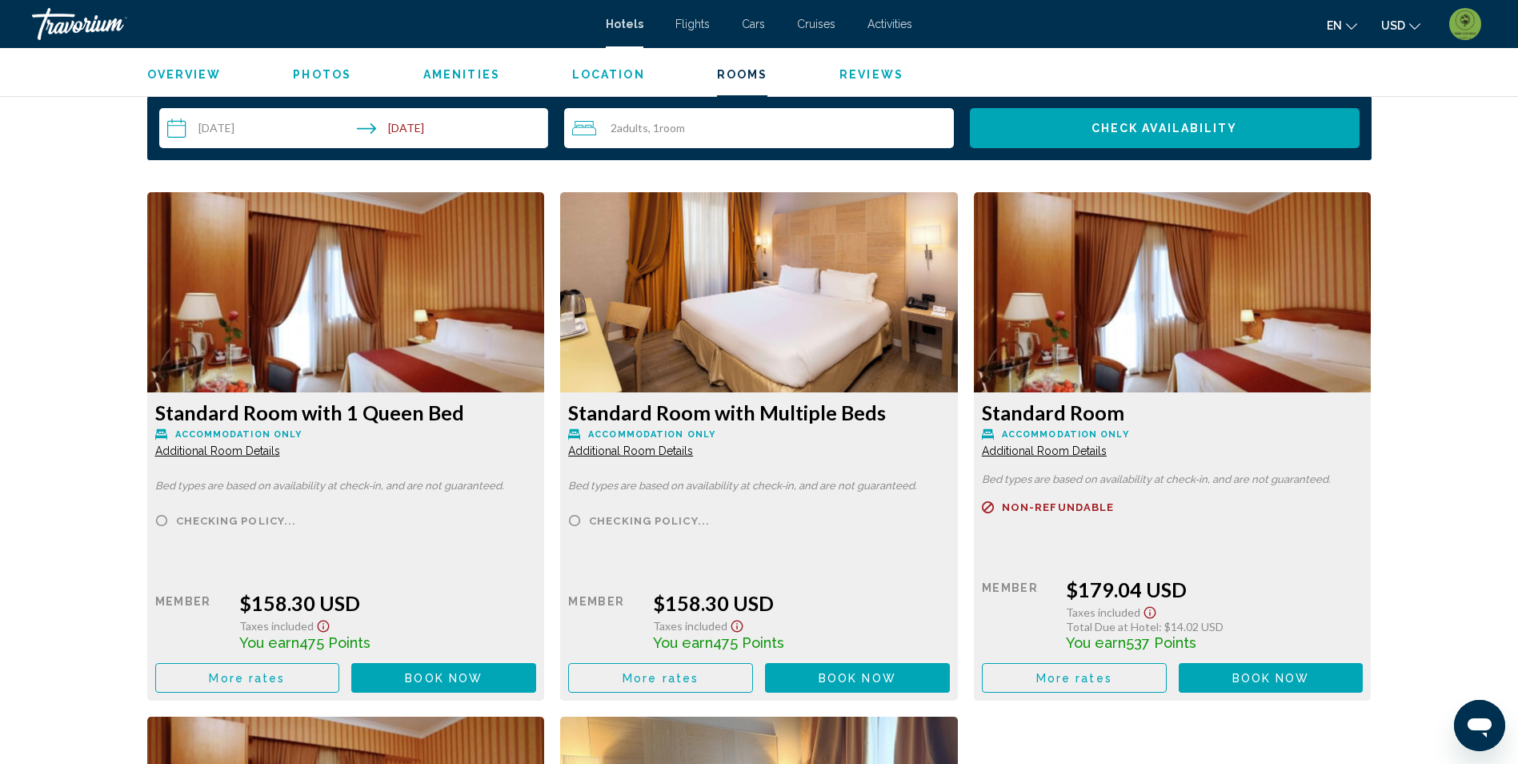
scroll to position [2081, 0]
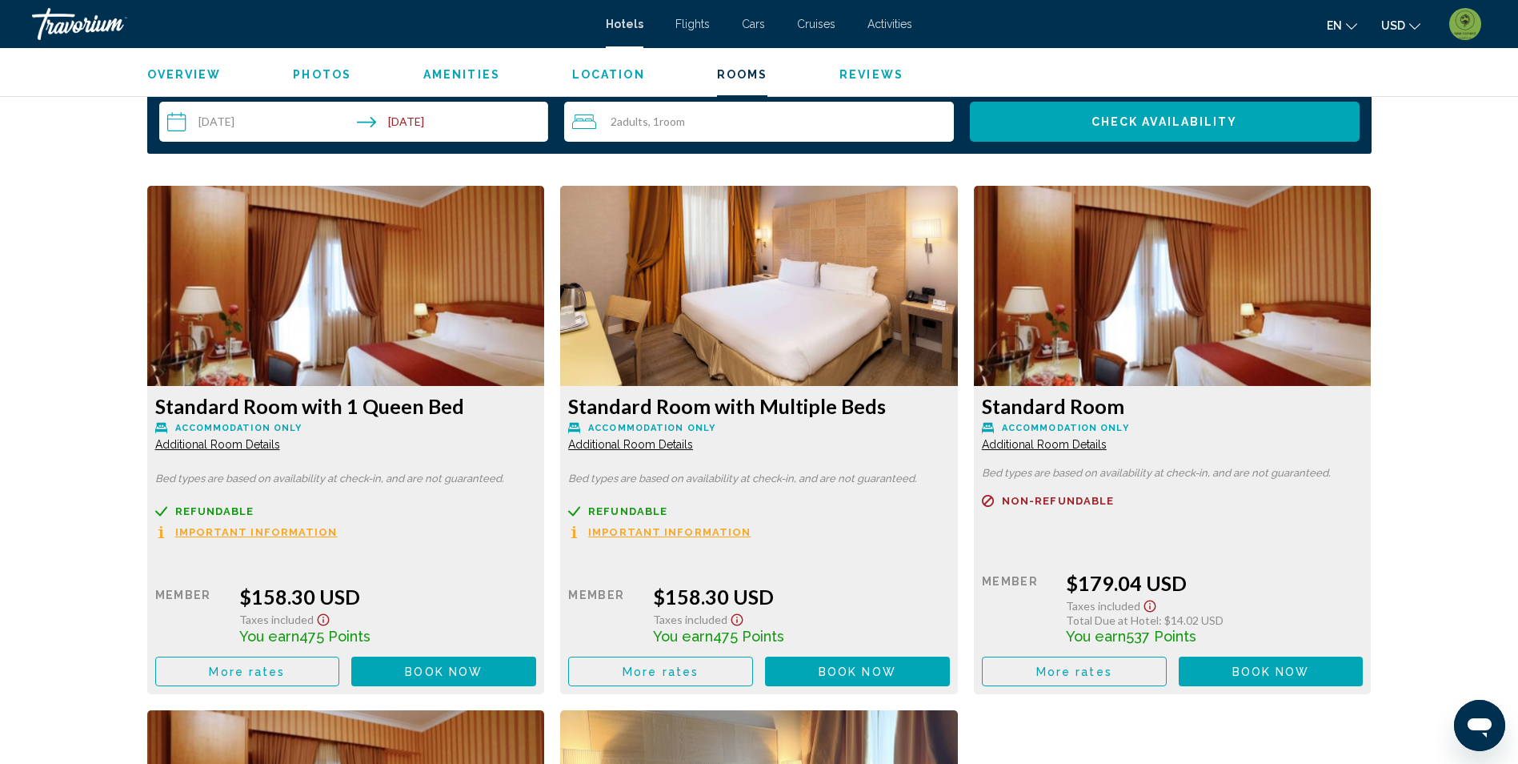
click at [280, 669] on span "More rates" at bounding box center [247, 671] width 76 height 13
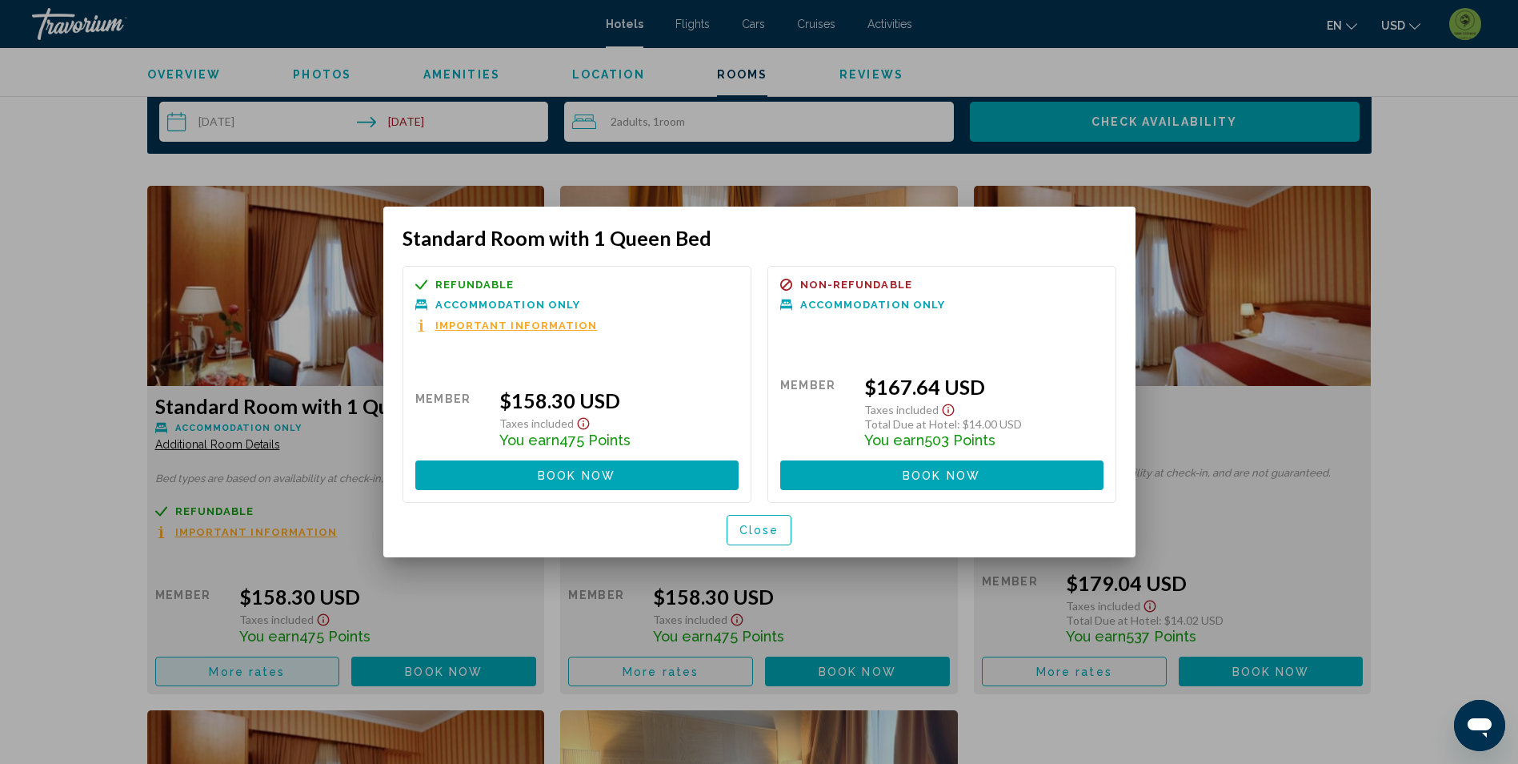
scroll to position [0, 0]
click at [1459, 439] on div at bounding box center [759, 382] width 1518 height 764
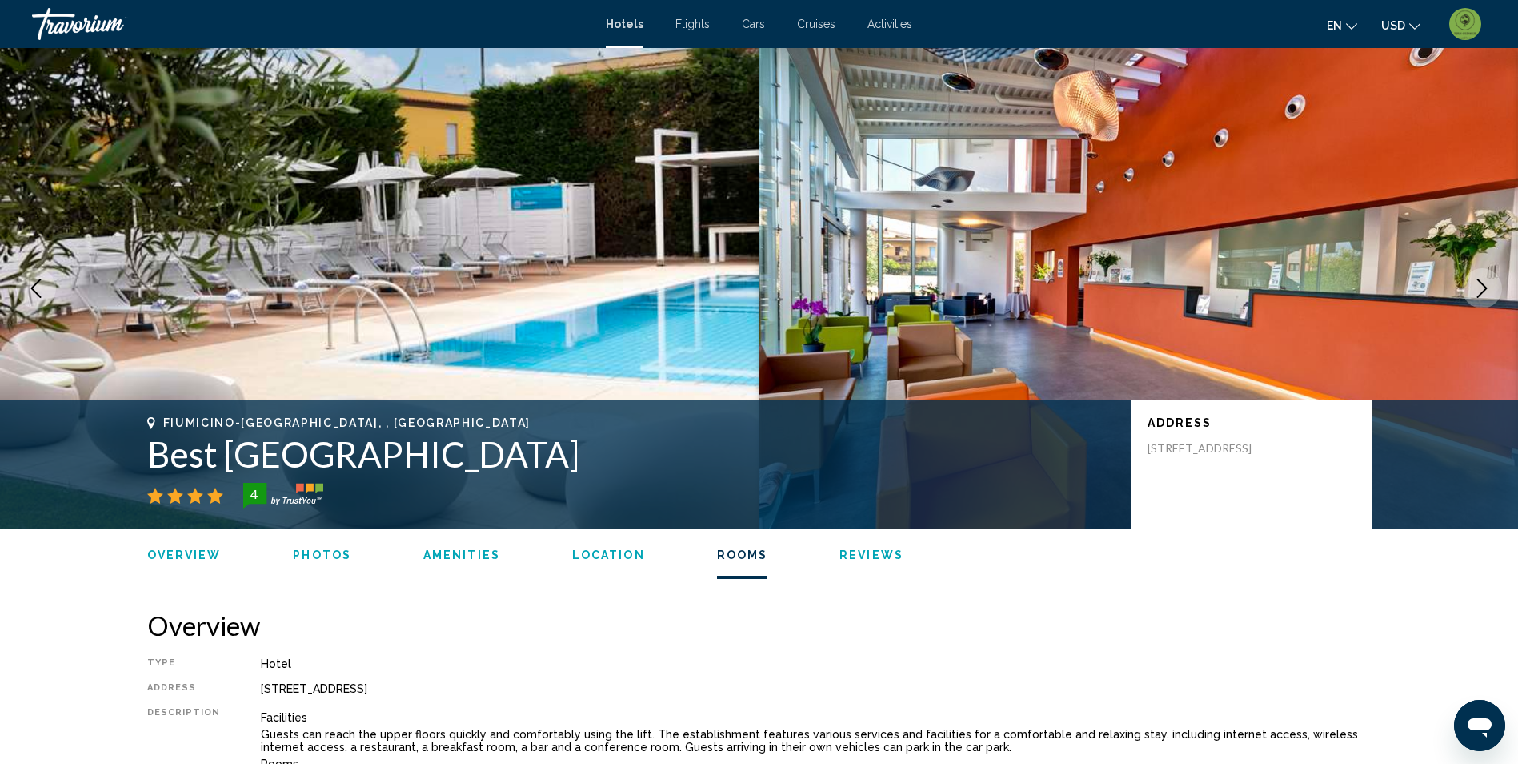
scroll to position [2081, 0]
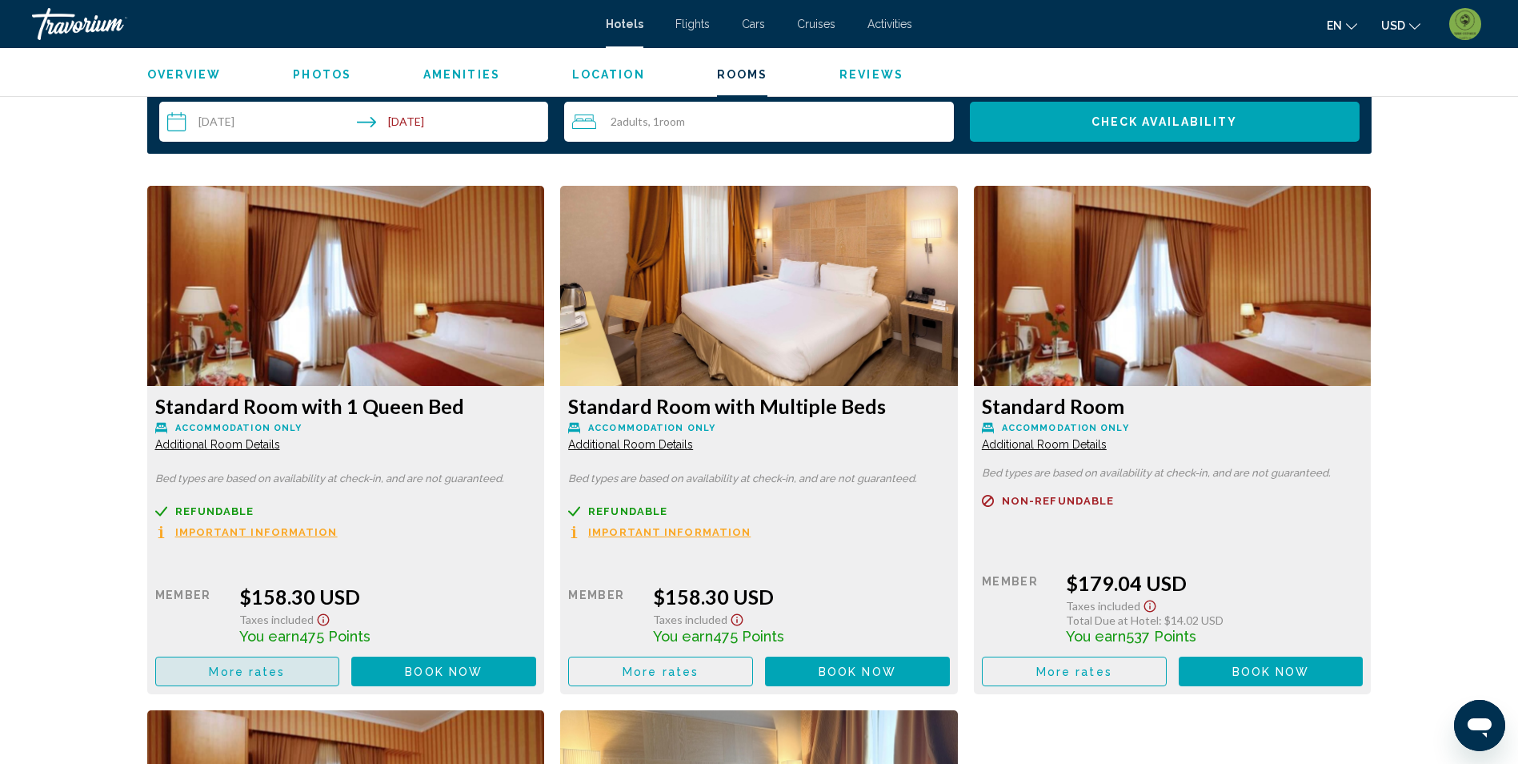
click at [255, 674] on span "More rates" at bounding box center [247, 671] width 76 height 13
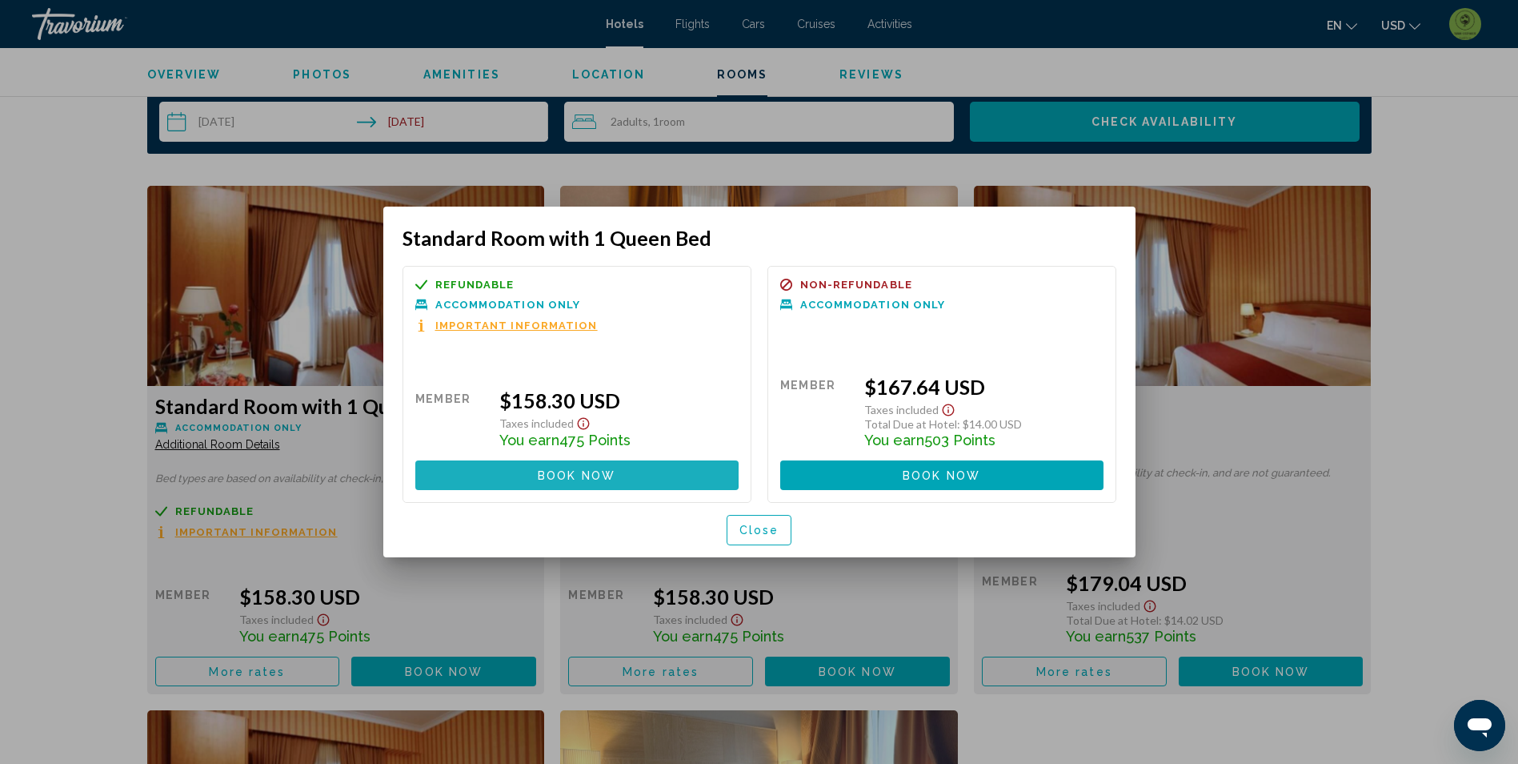
click at [548, 474] on span "Book now" at bounding box center [577, 475] width 78 height 13
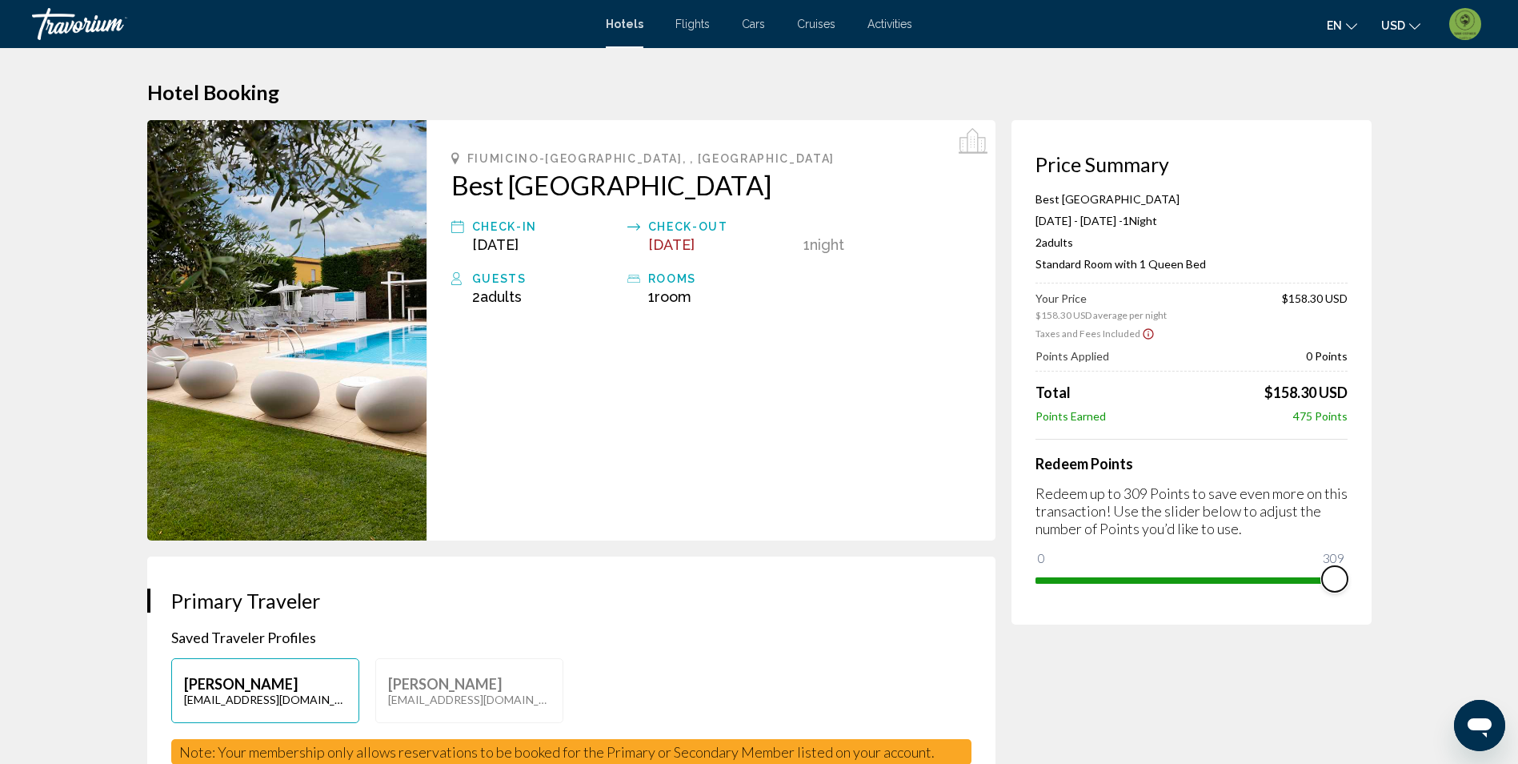
drag, startPoint x: 1048, startPoint y: 563, endPoint x: 1369, endPoint y: 577, distance: 321.3
click at [1369, 577] on div "Price Summary Best [GEOGRAPHIC_DATA] [DATE] - [DATE] - 1 Night Nights 2 Adult A…" at bounding box center [1192, 372] width 360 height 504
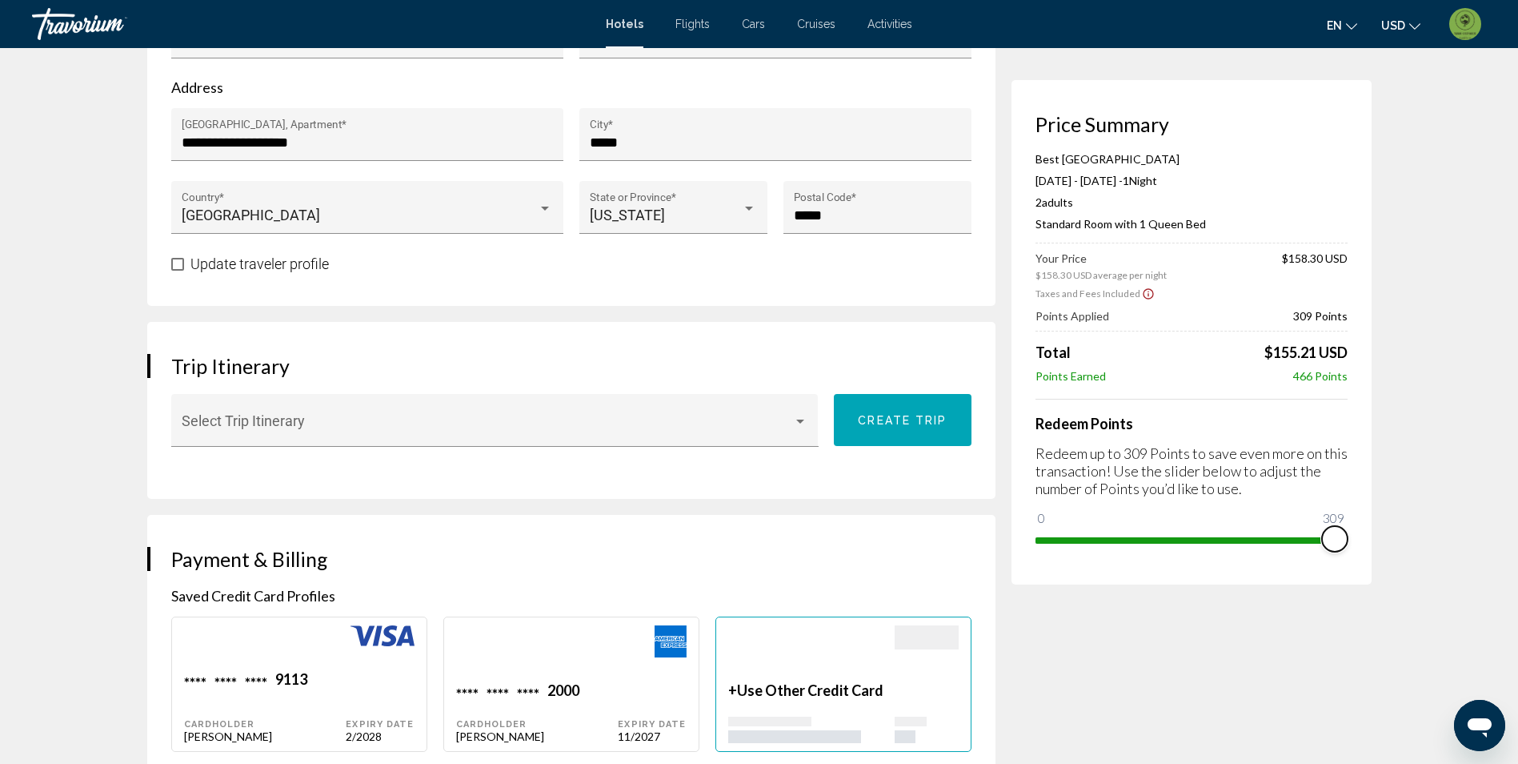
scroll to position [880, 0]
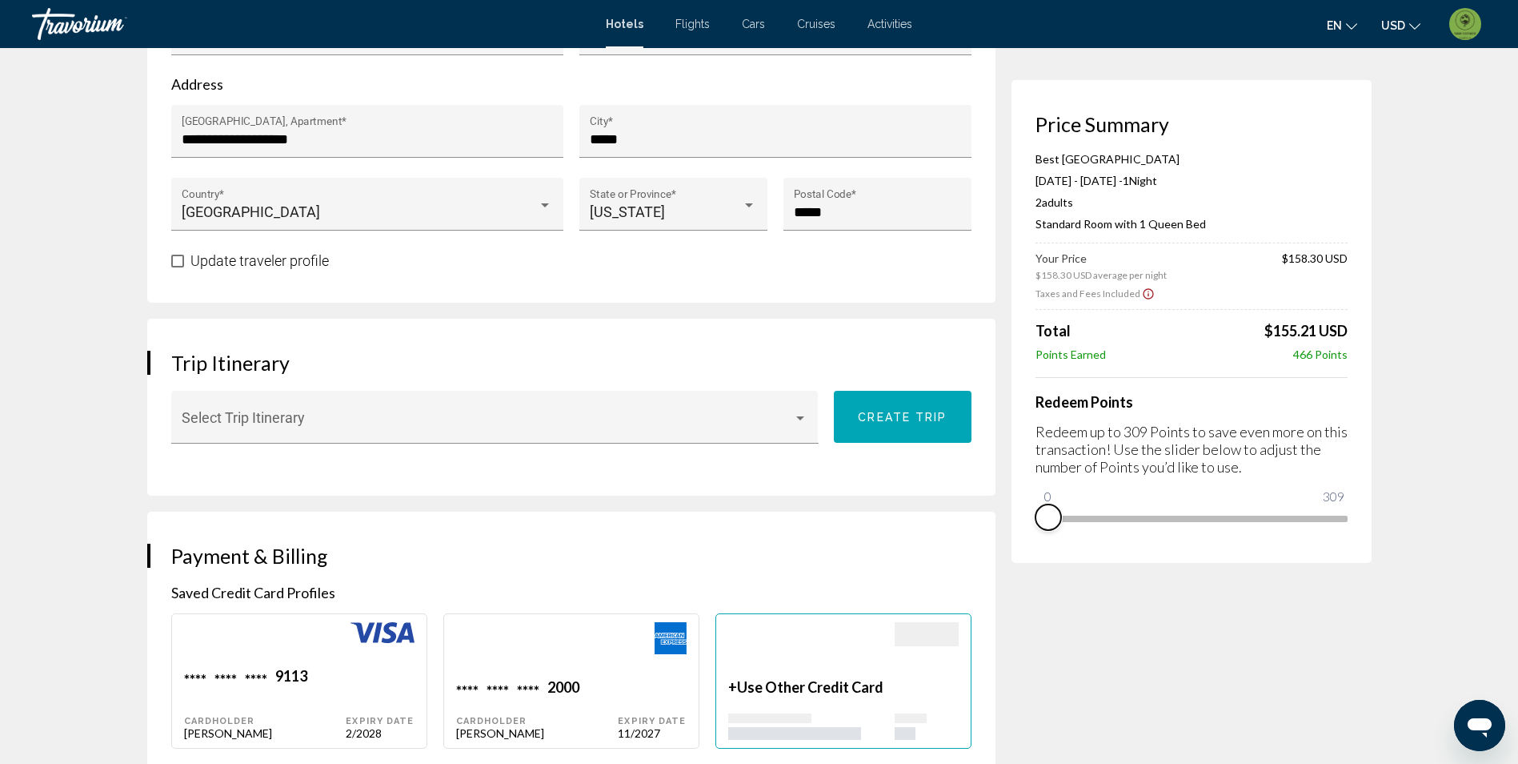
drag, startPoint x: 1333, startPoint y: 539, endPoint x: 1033, endPoint y: 530, distance: 299.5
click at [1033, 530] on div "Price Summary Best [GEOGRAPHIC_DATA] [DATE] - [DATE] - 1 Night Nights 2 Adult A…" at bounding box center [1192, 321] width 360 height 483
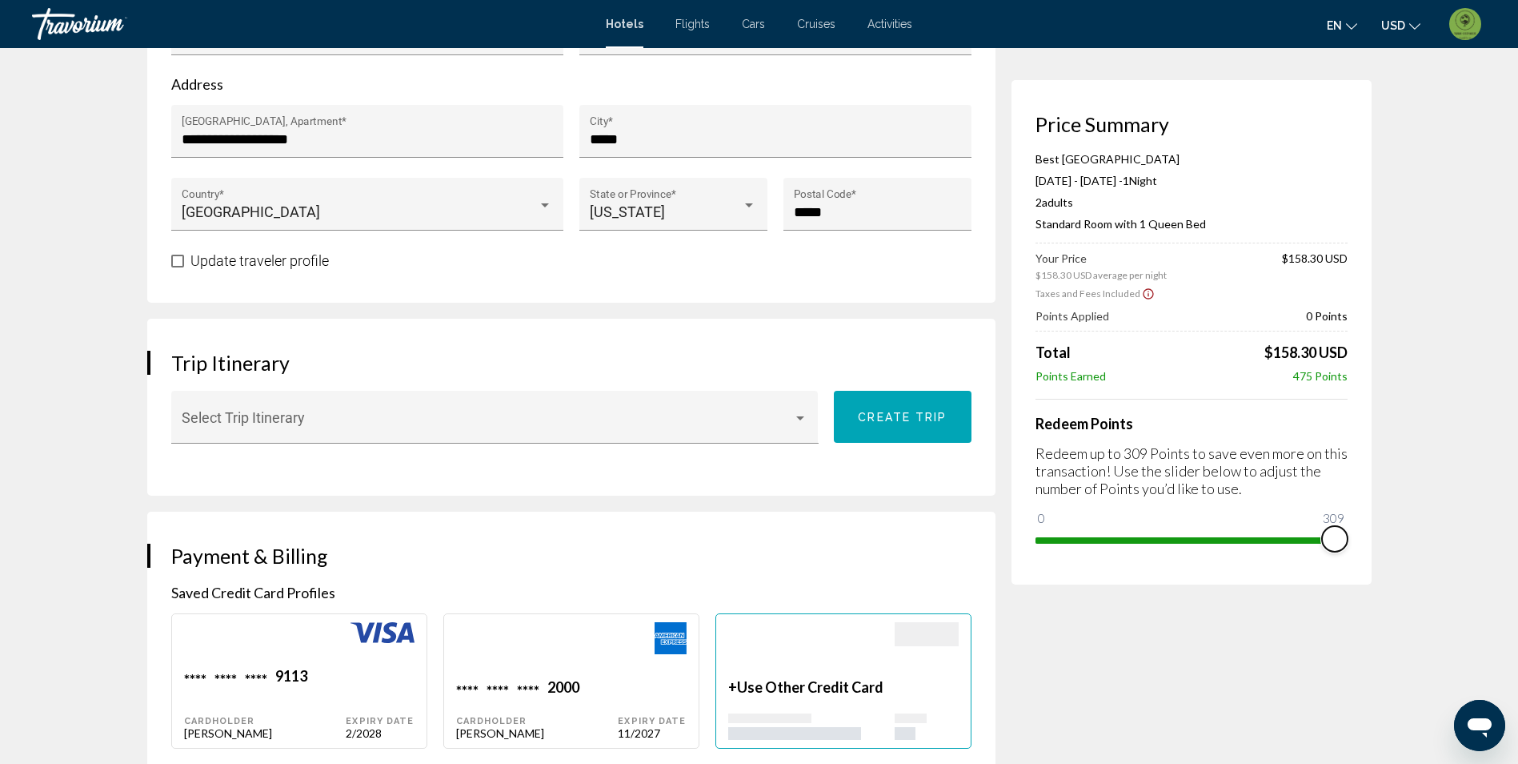
drag, startPoint x: 1049, startPoint y: 512, endPoint x: 1373, endPoint y: 522, distance: 323.5
click at [1373, 522] on div "Hotel Booking Price Summary Best [GEOGRAPHIC_DATA] [DATE] - [DATE] - 1 Night Ni…" at bounding box center [759, 609] width 1289 height 2883
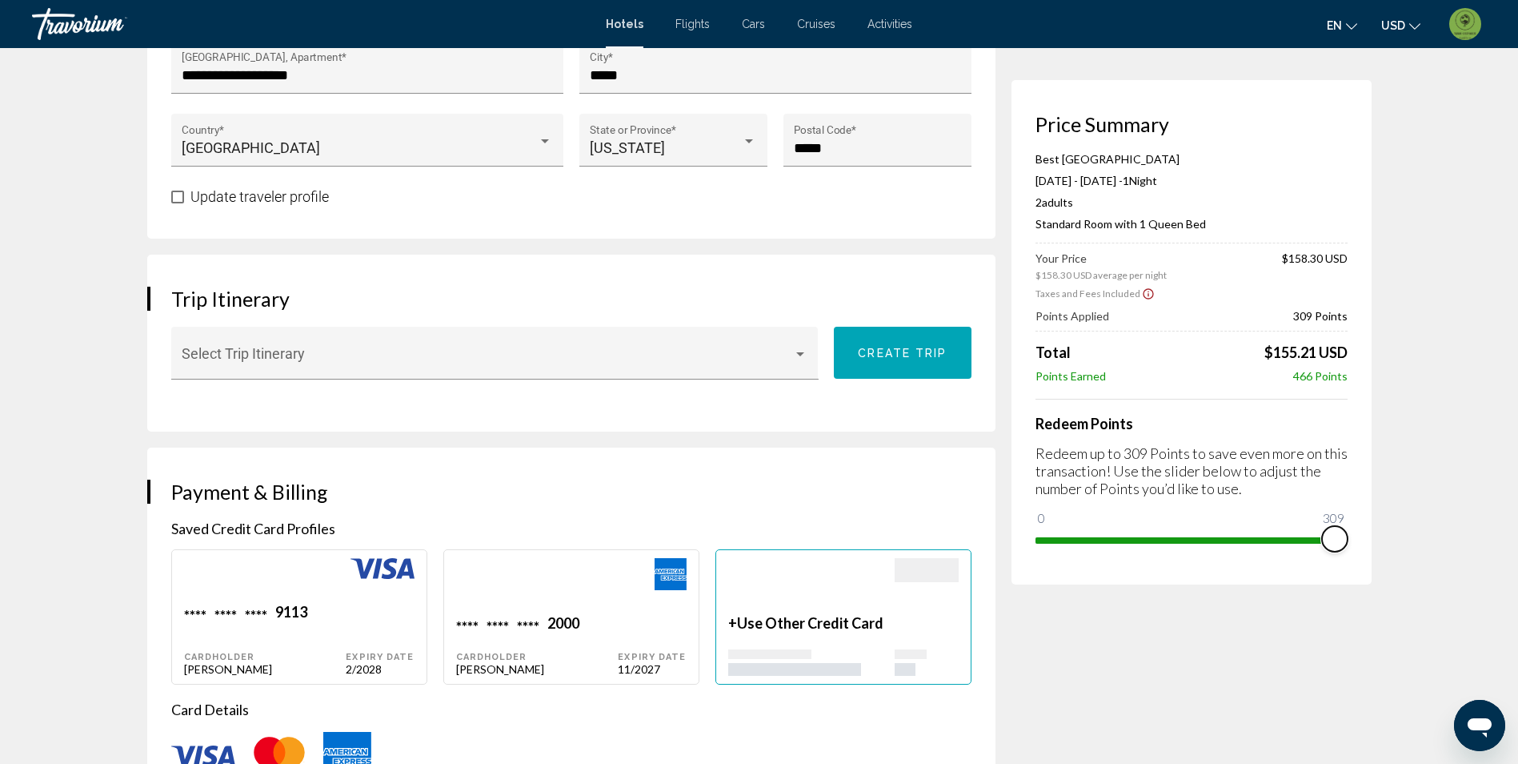
scroll to position [1041, 0]
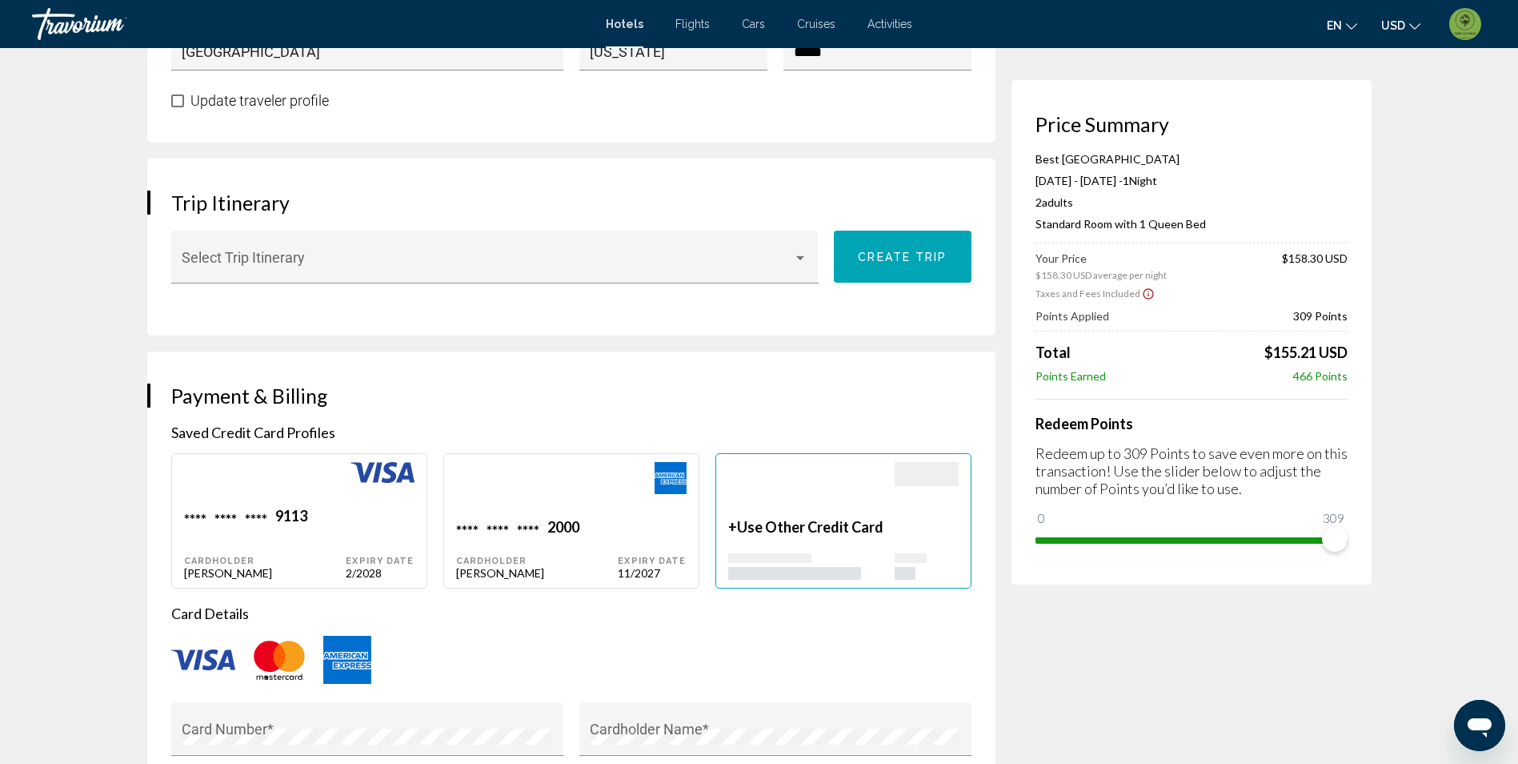
click at [300, 479] on div "Main content" at bounding box center [265, 484] width 162 height 45
type input "******"
type input "********"
type input "**********"
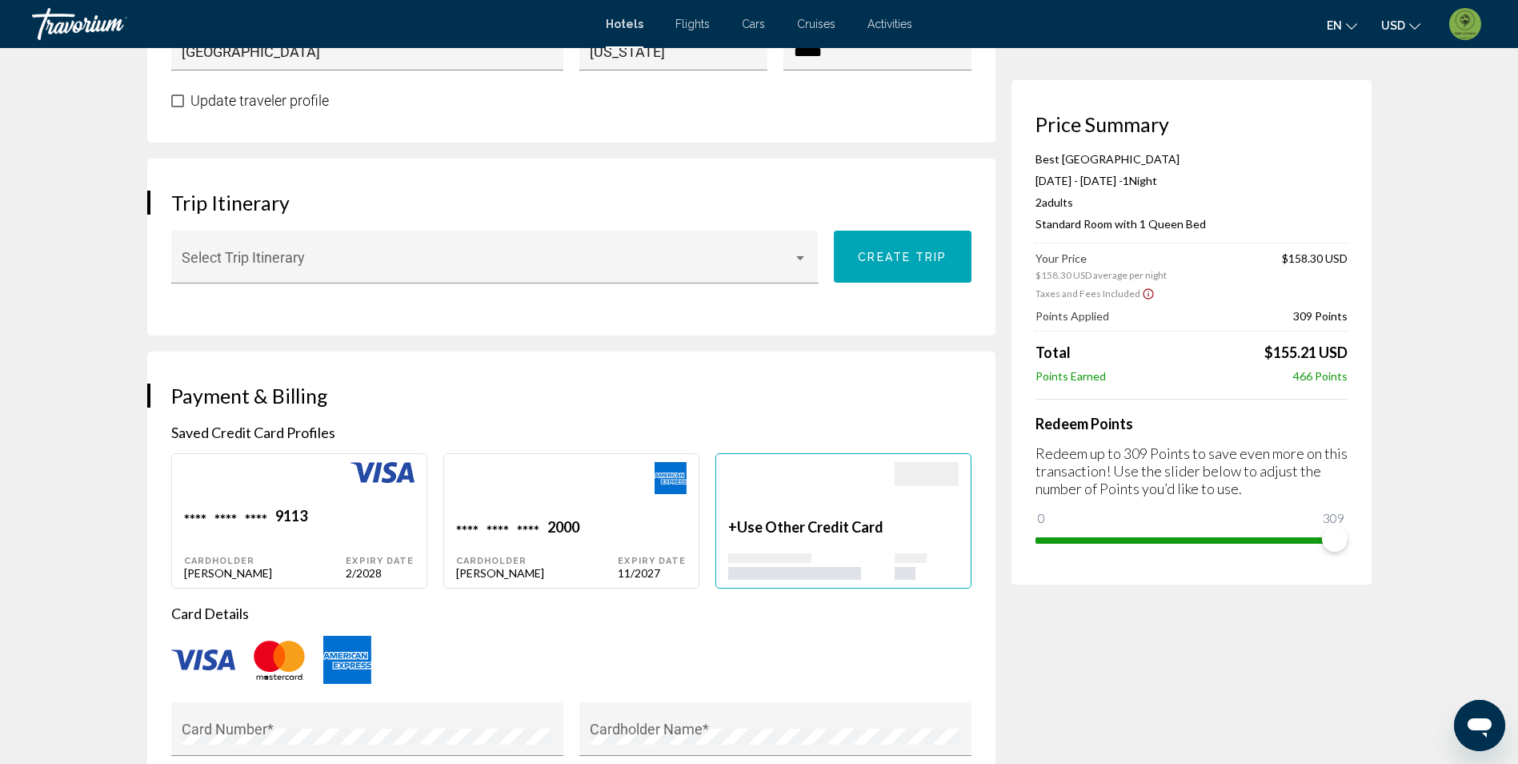
type input "*****"
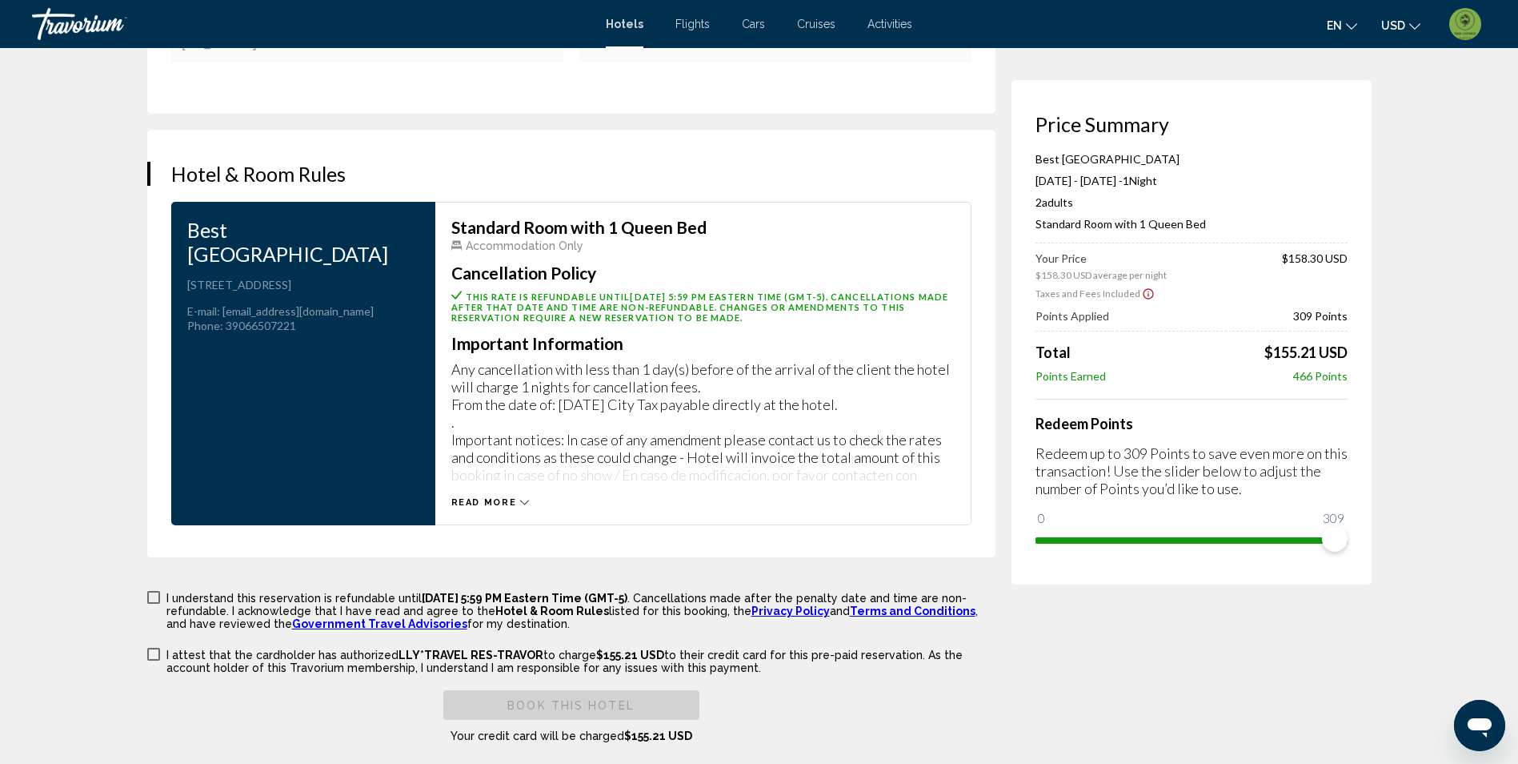
scroll to position [2161, 0]
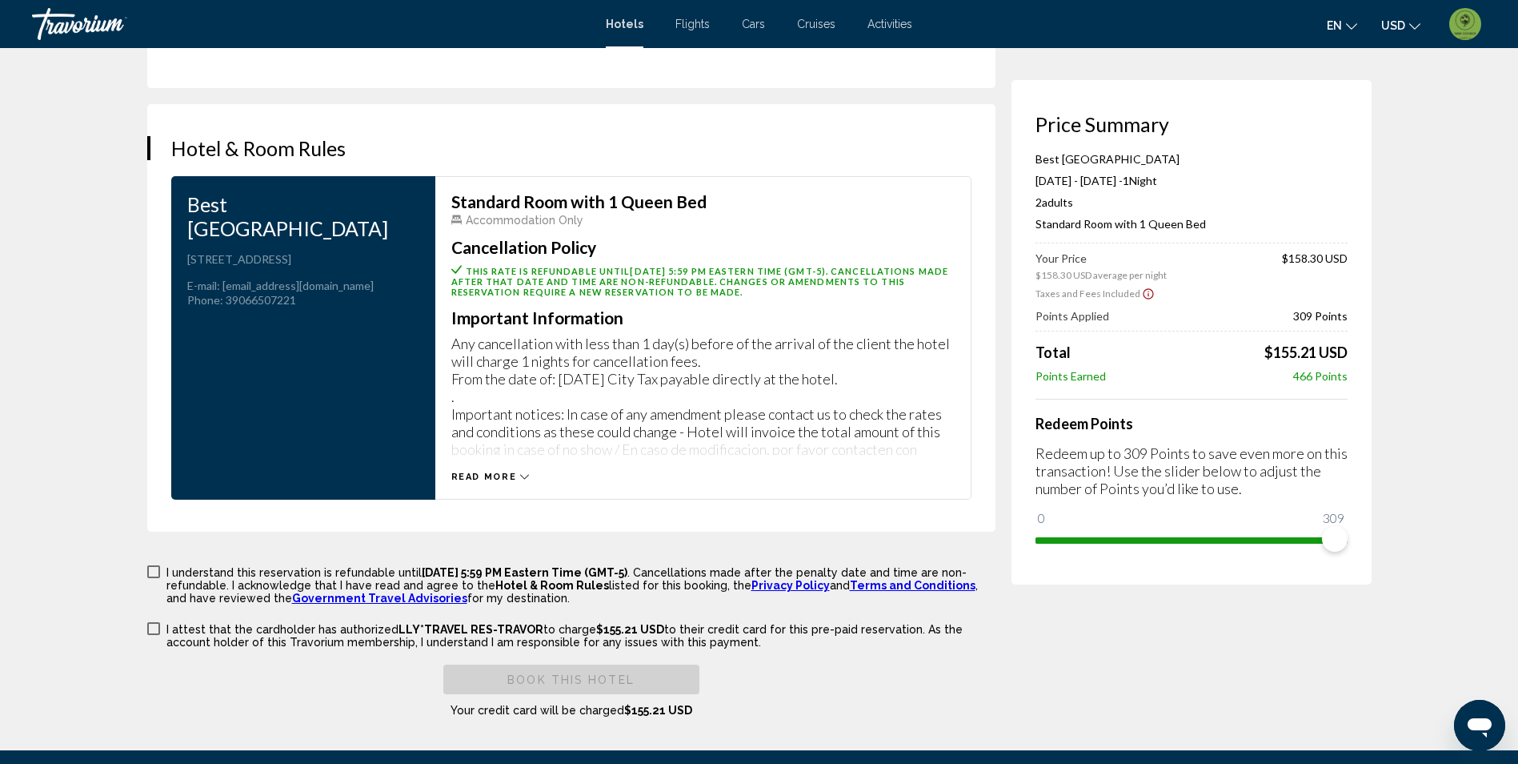
click at [160, 570] on label "I understand this reservation is refundable until [DATE] 5:59 PM Eastern Time (…" at bounding box center [571, 583] width 848 height 41
click at [159, 635] on label "I attest that the cardholder has authorized LLY*TRAVEL RES-TRAVOR to charge $15…" at bounding box center [571, 634] width 848 height 28
click at [592, 689] on button "Book this hotel" at bounding box center [571, 679] width 256 height 30
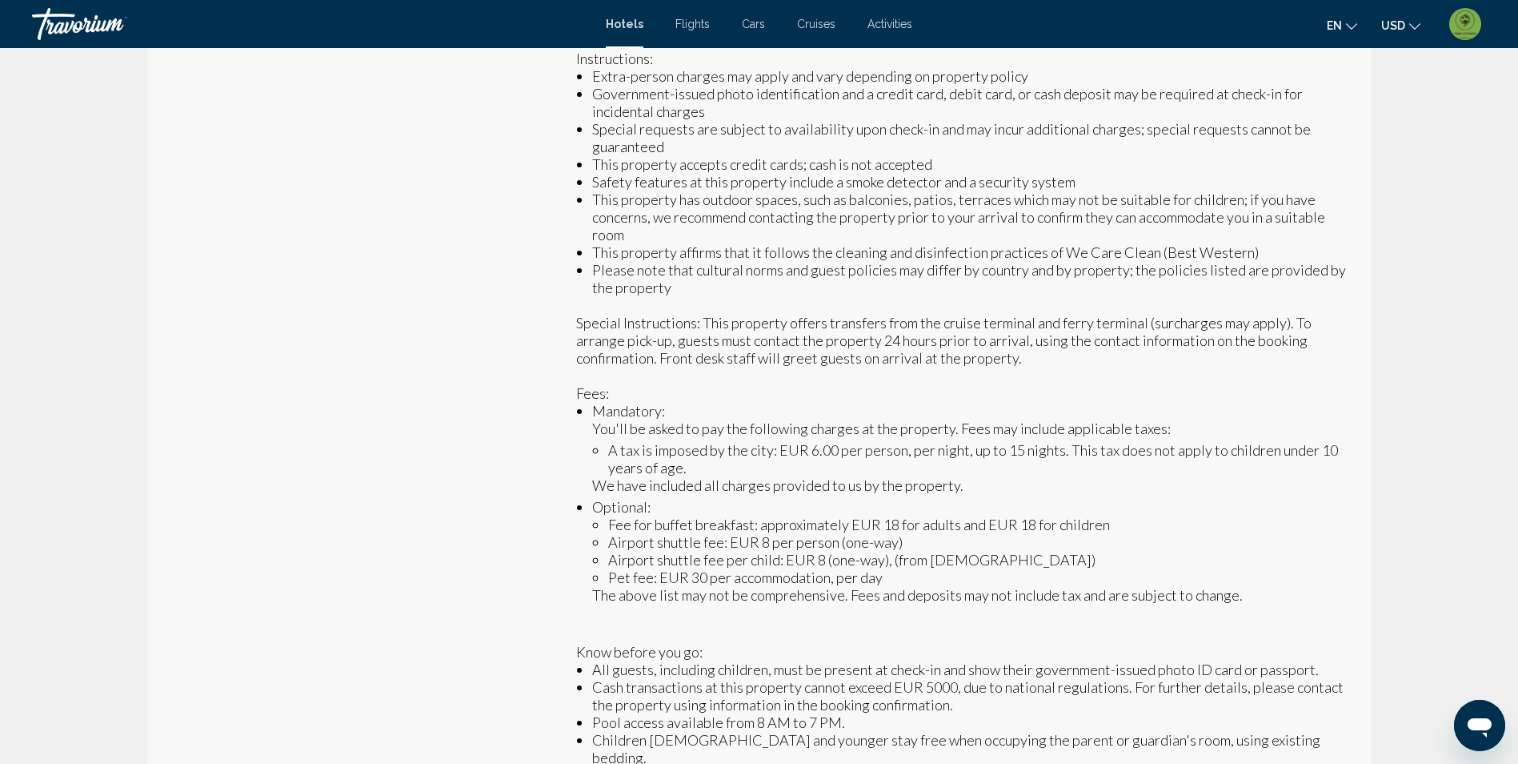
scroll to position [940, 0]
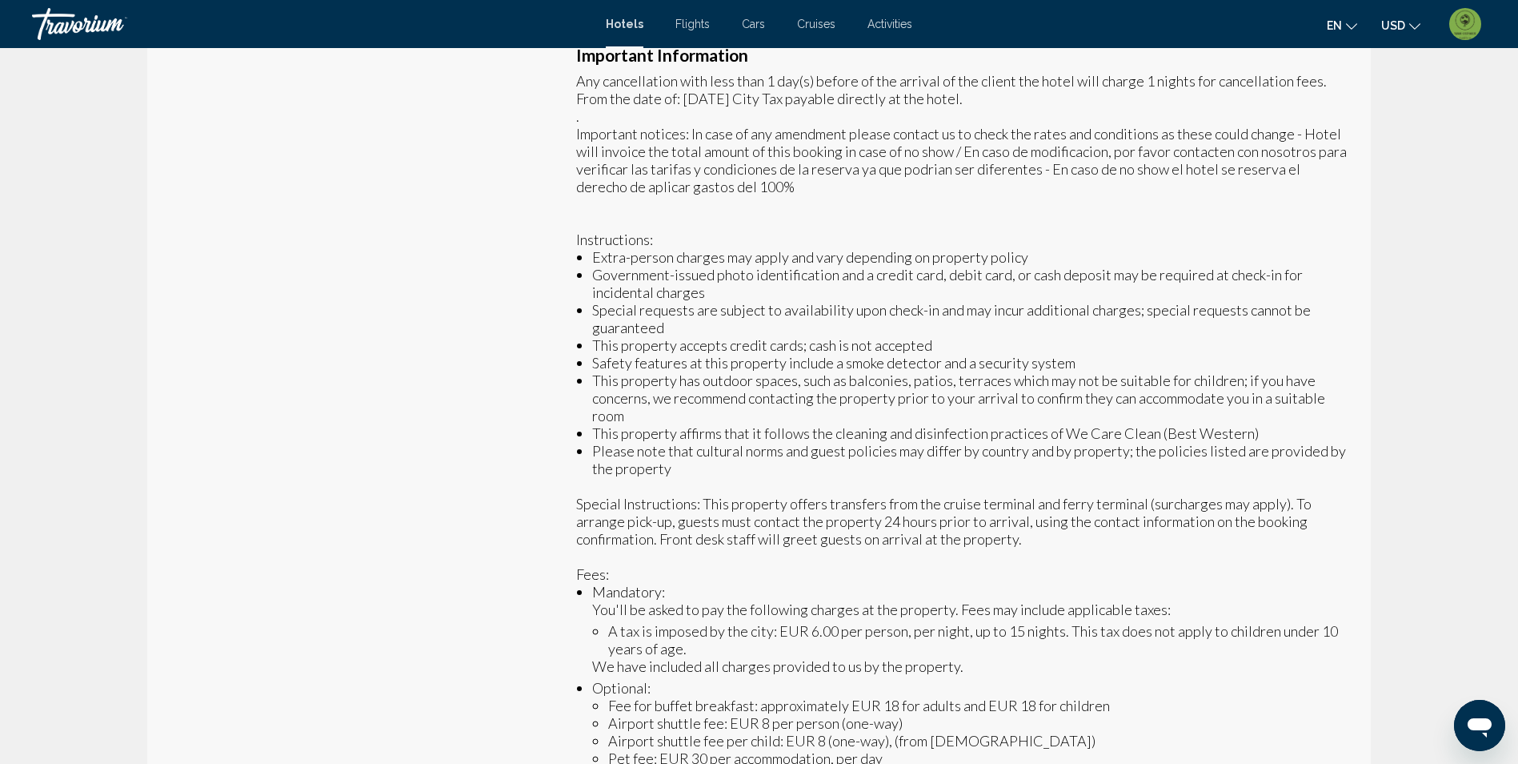
click at [1455, 28] on img "User Menu" at bounding box center [1466, 24] width 32 height 32
click at [1365, 147] on link "My Account" at bounding box center [1367, 150] width 78 height 21
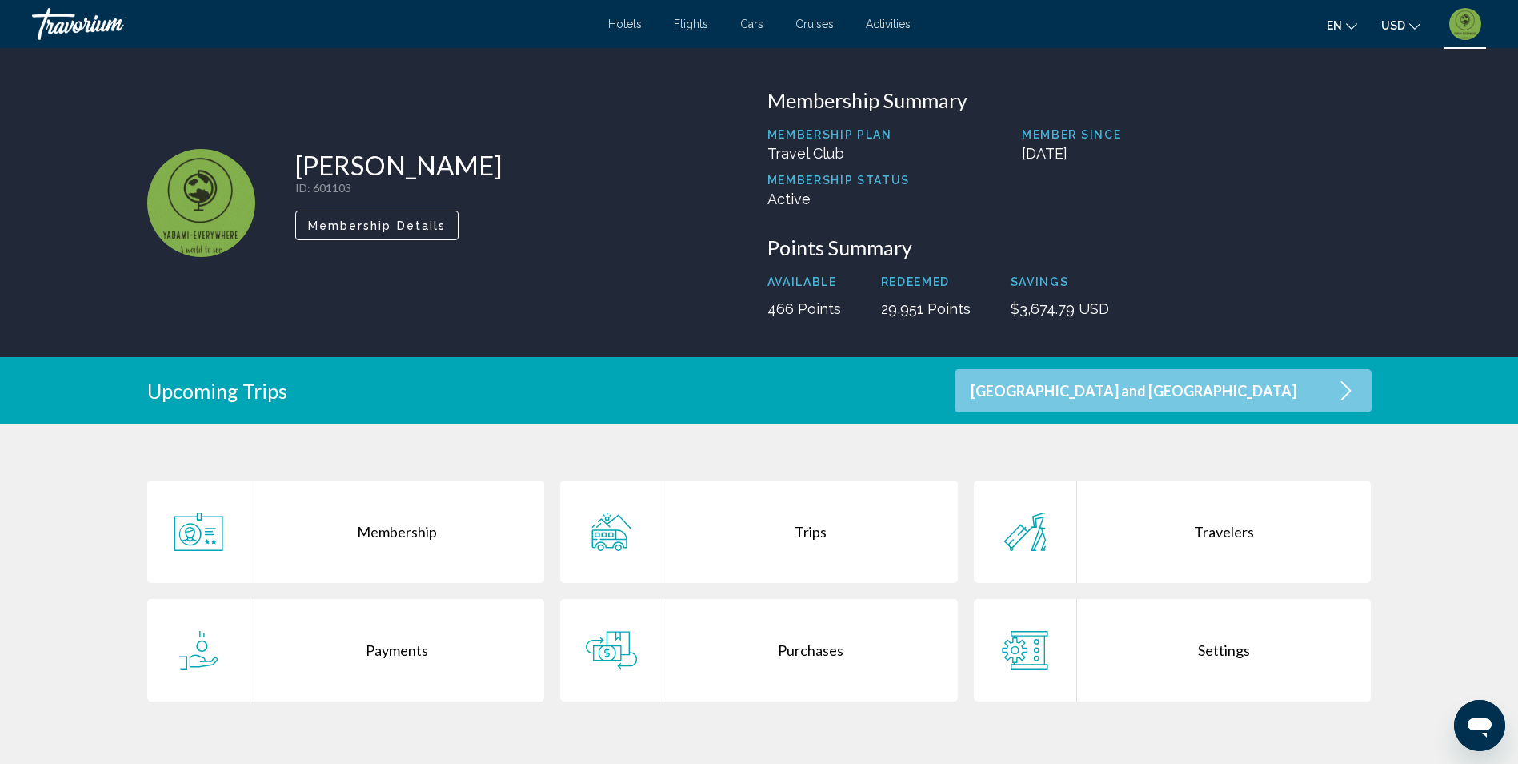
click at [792, 638] on div "Purchases" at bounding box center [811, 650] width 295 height 102
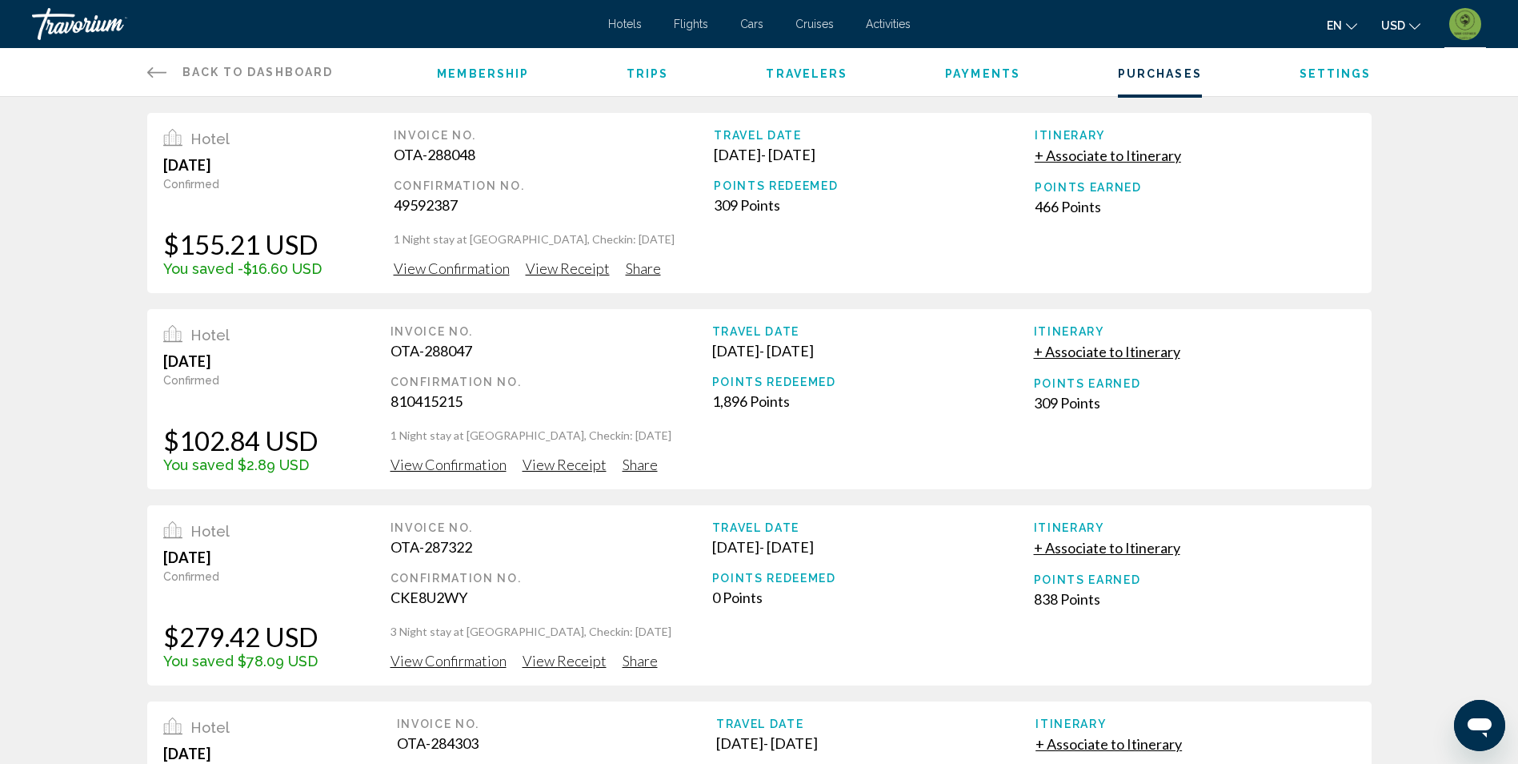
click at [889, 30] on span "Activities" at bounding box center [888, 24] width 45 height 13
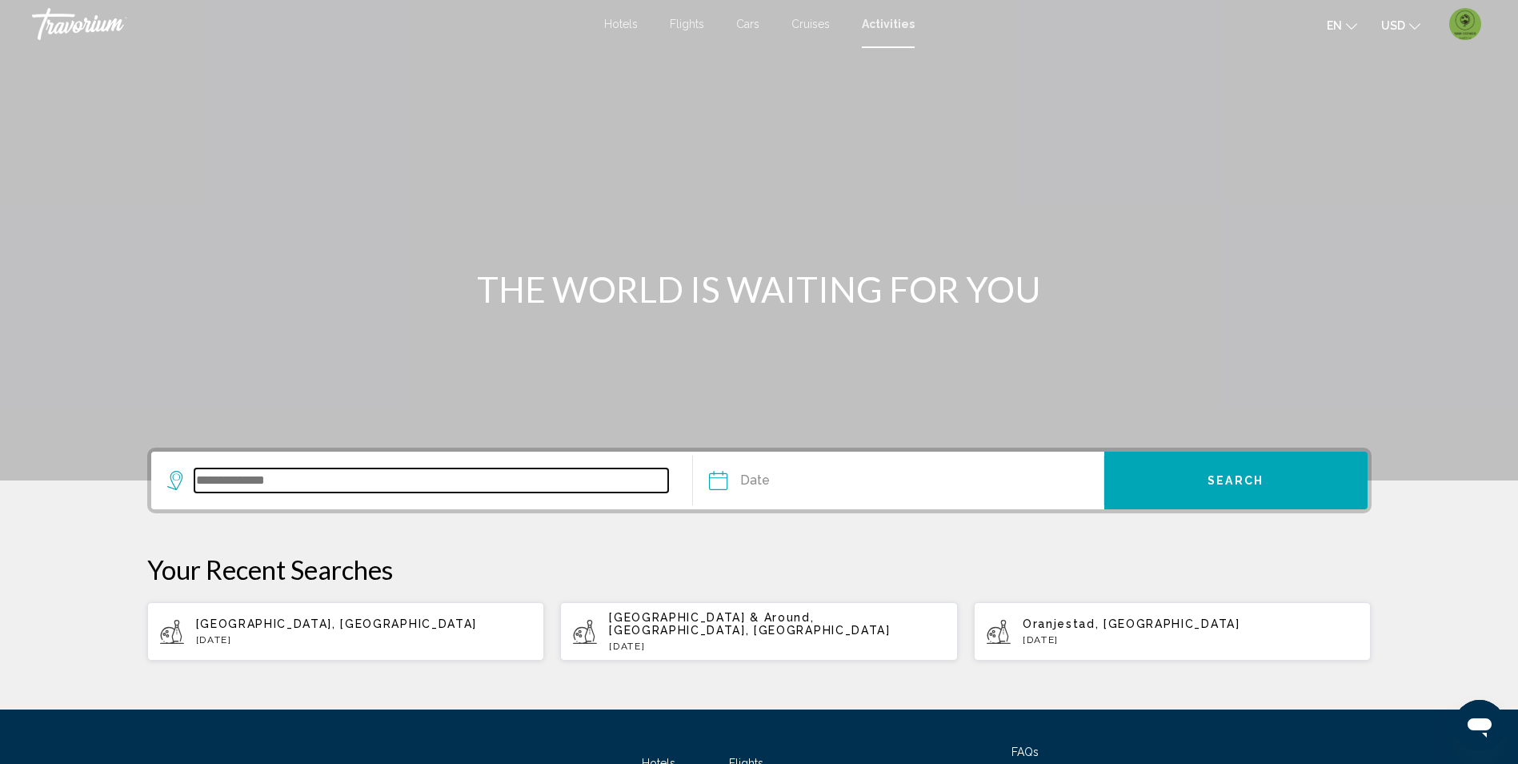
click at [290, 479] on input "Search widget" at bounding box center [431, 480] width 475 height 24
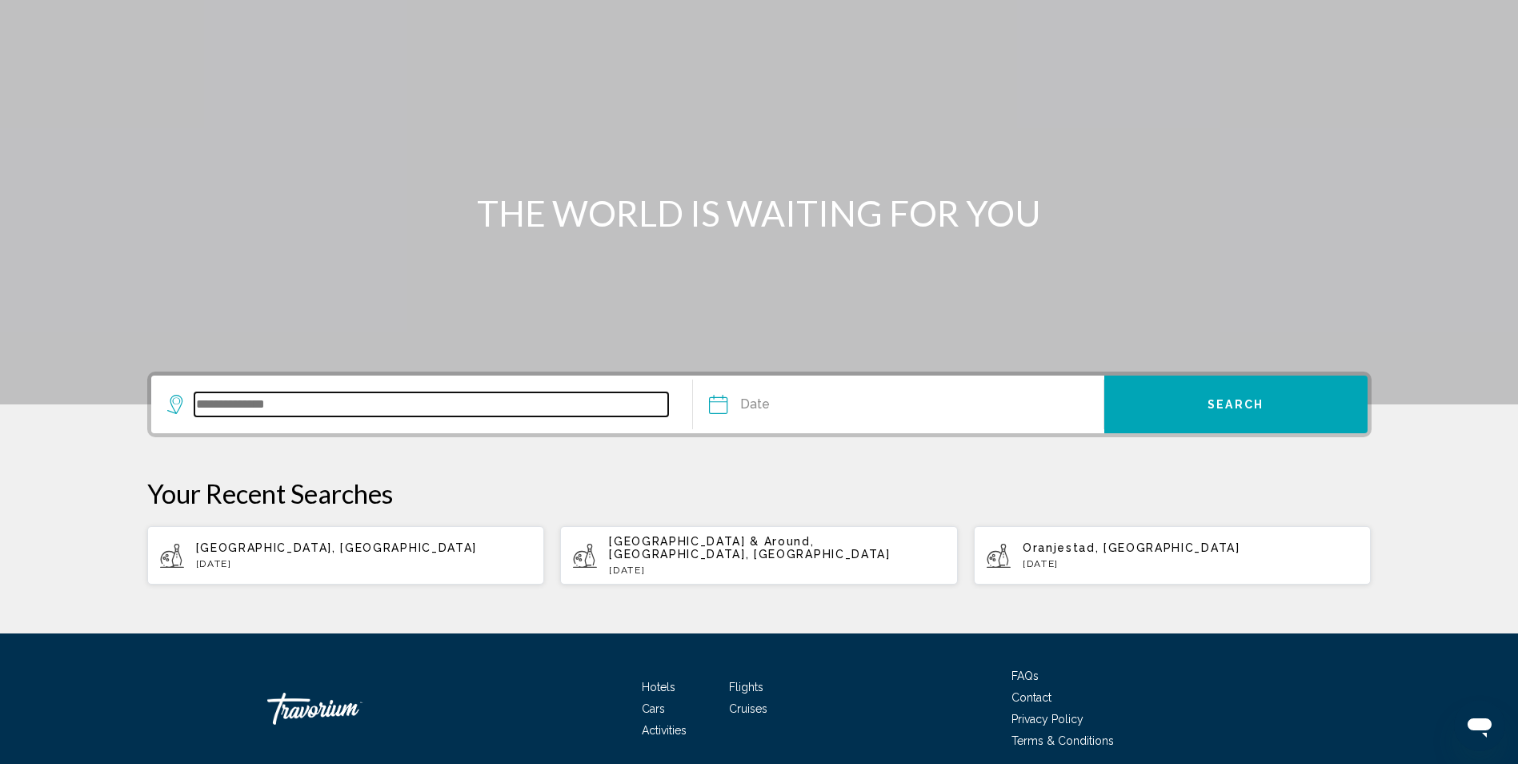
scroll to position [129, 0]
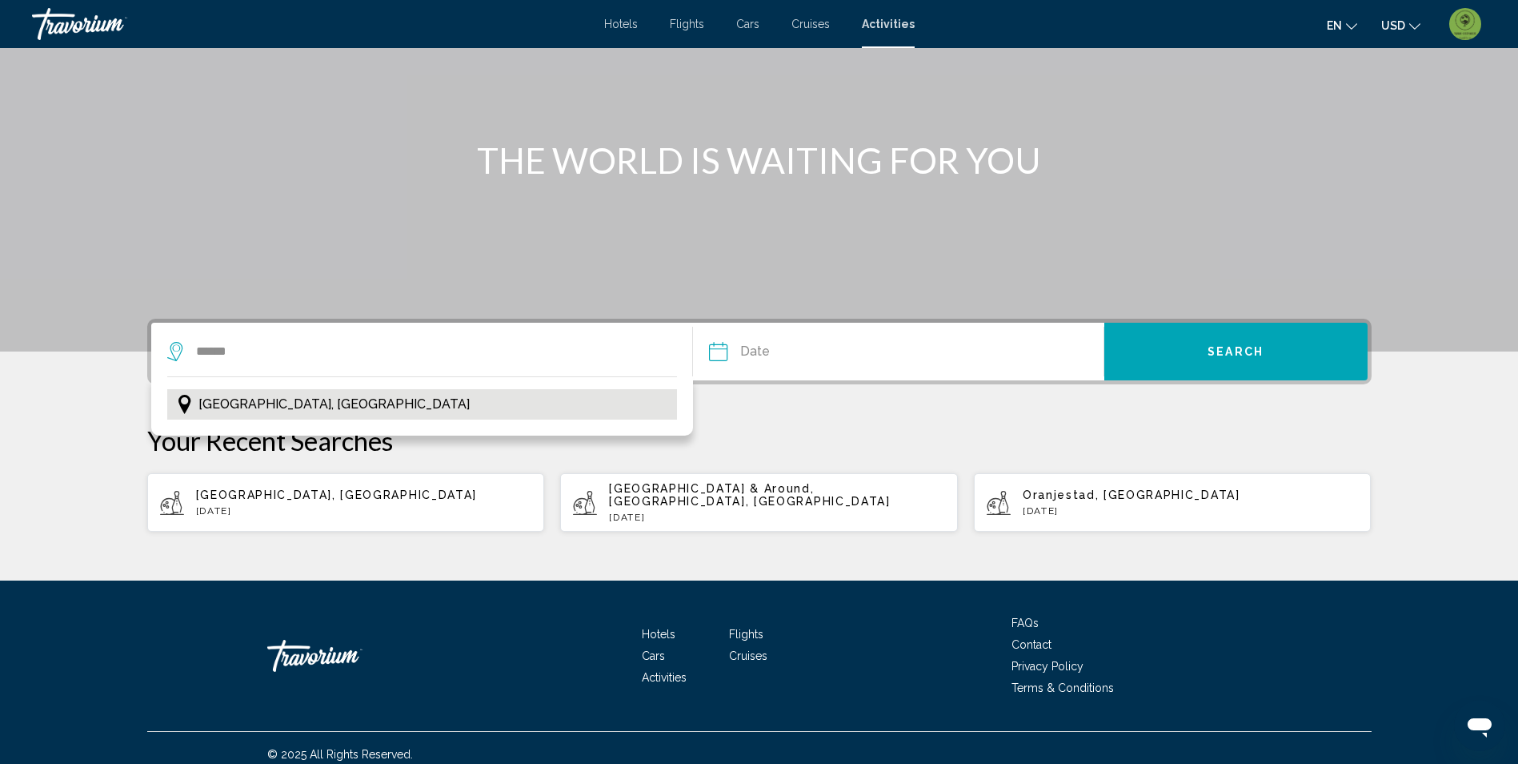
click at [290, 403] on button "[GEOGRAPHIC_DATA], [GEOGRAPHIC_DATA]" at bounding box center [422, 404] width 511 height 30
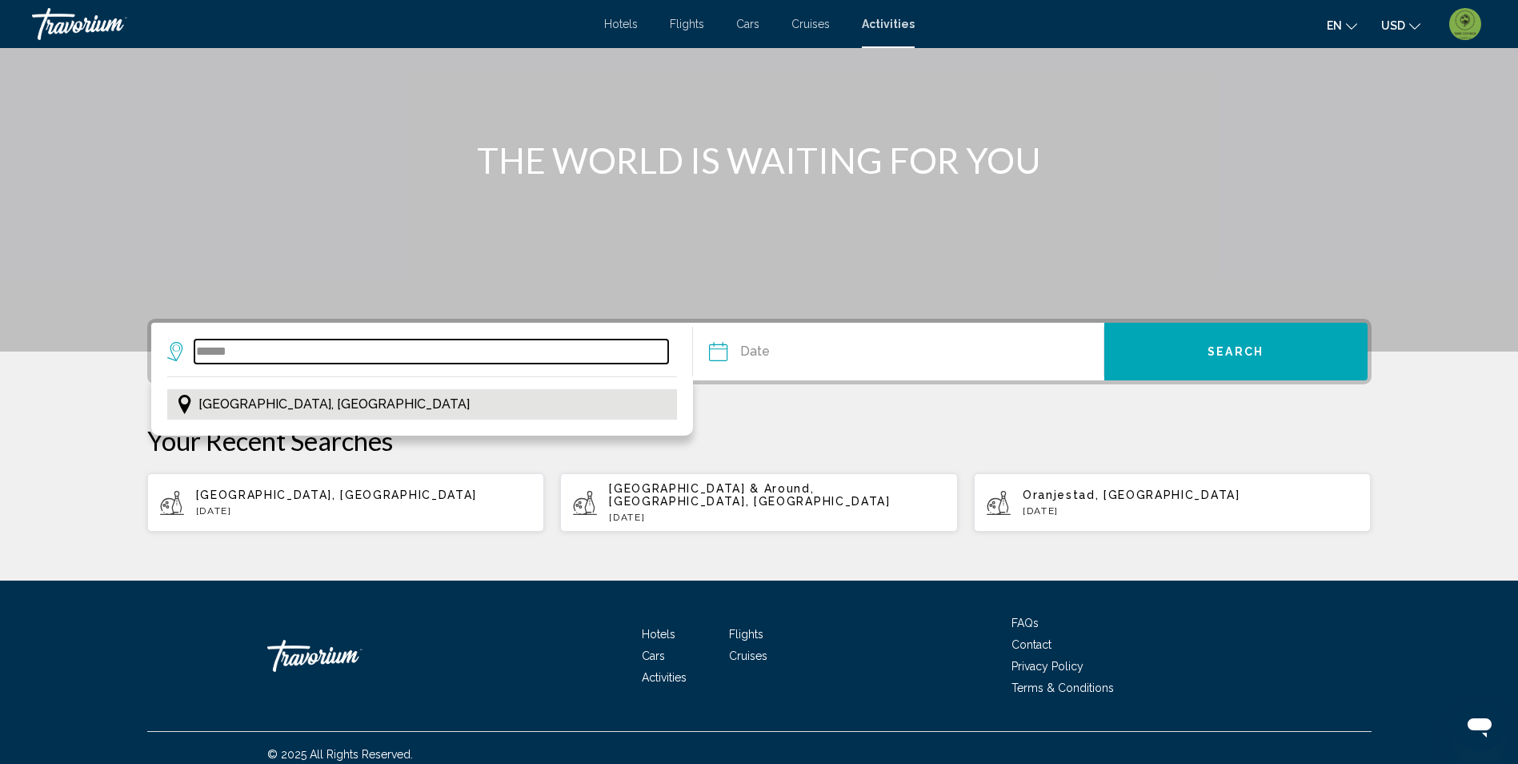
type input "**********"
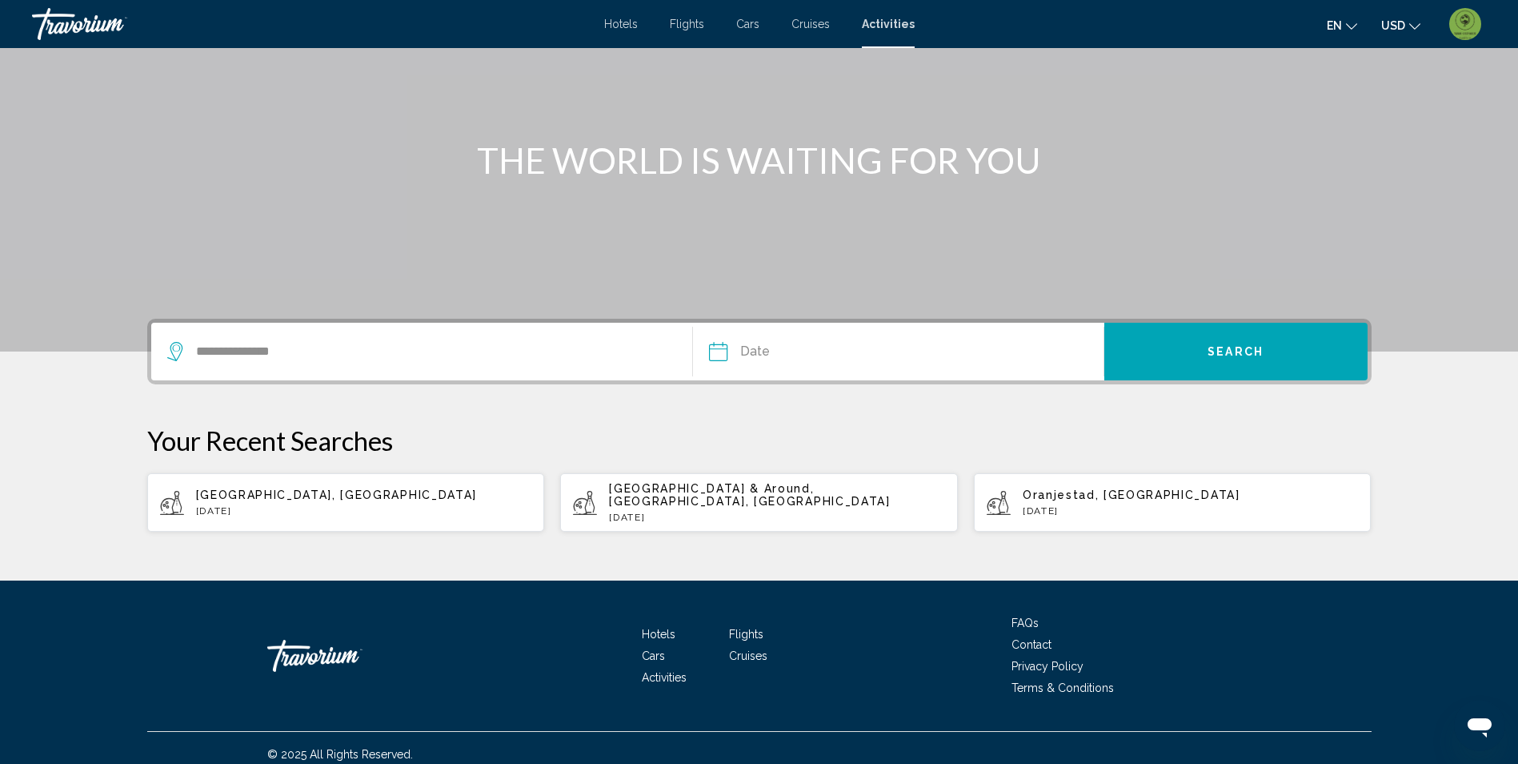
click at [831, 346] on input "Date" at bounding box center [806, 354] width 203 height 62
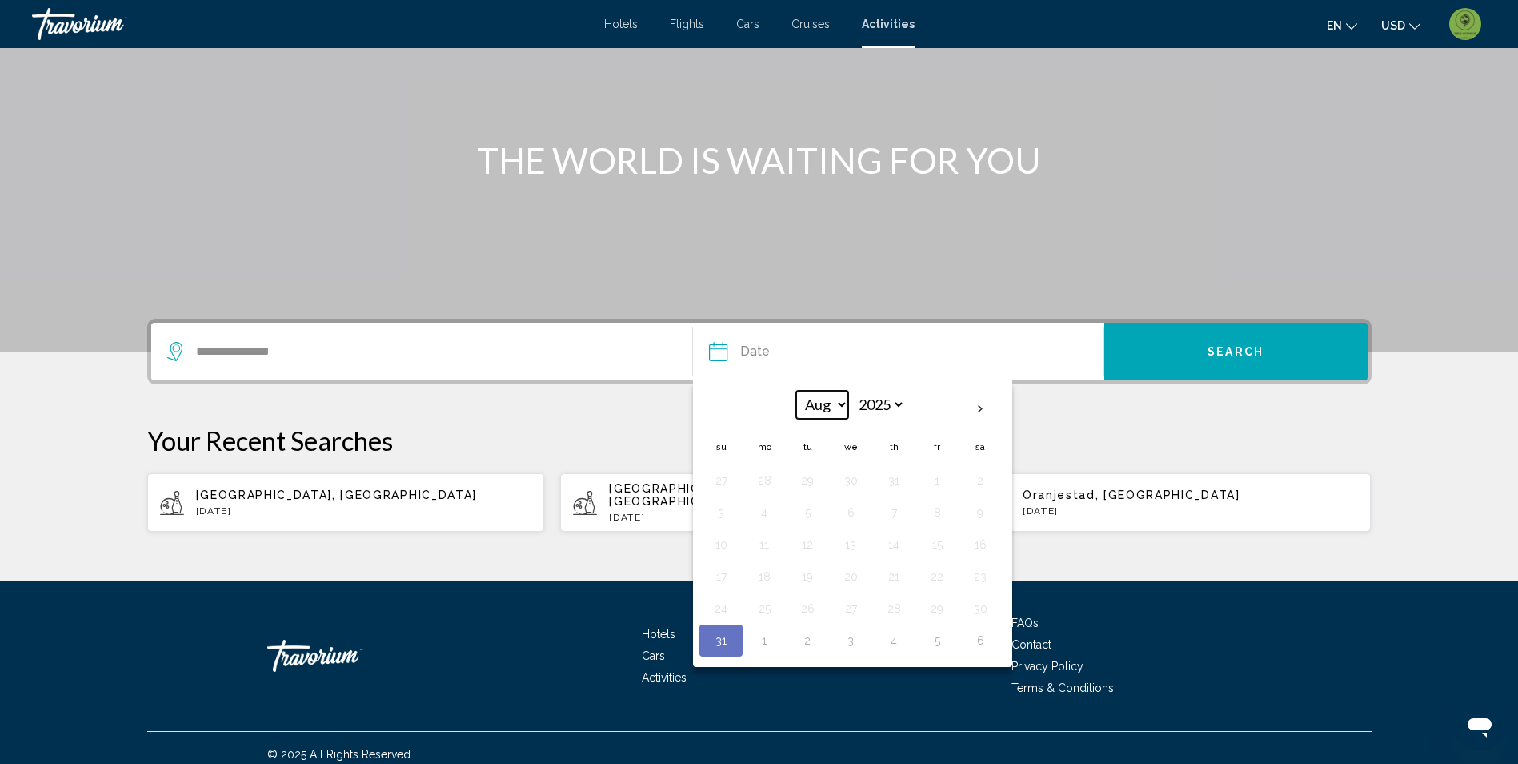
click at [821, 411] on select "*** *** *** *** *** *** *** *** *** *** *** ***" at bounding box center [822, 405] width 52 height 28
select select "*"
click at [796, 391] on select "*** *** *** *** *** *** *** *** *** *** *** ***" at bounding box center [822, 405] width 52 height 28
click at [768, 576] on button "20" at bounding box center [765, 576] width 26 height 22
type input "**********"
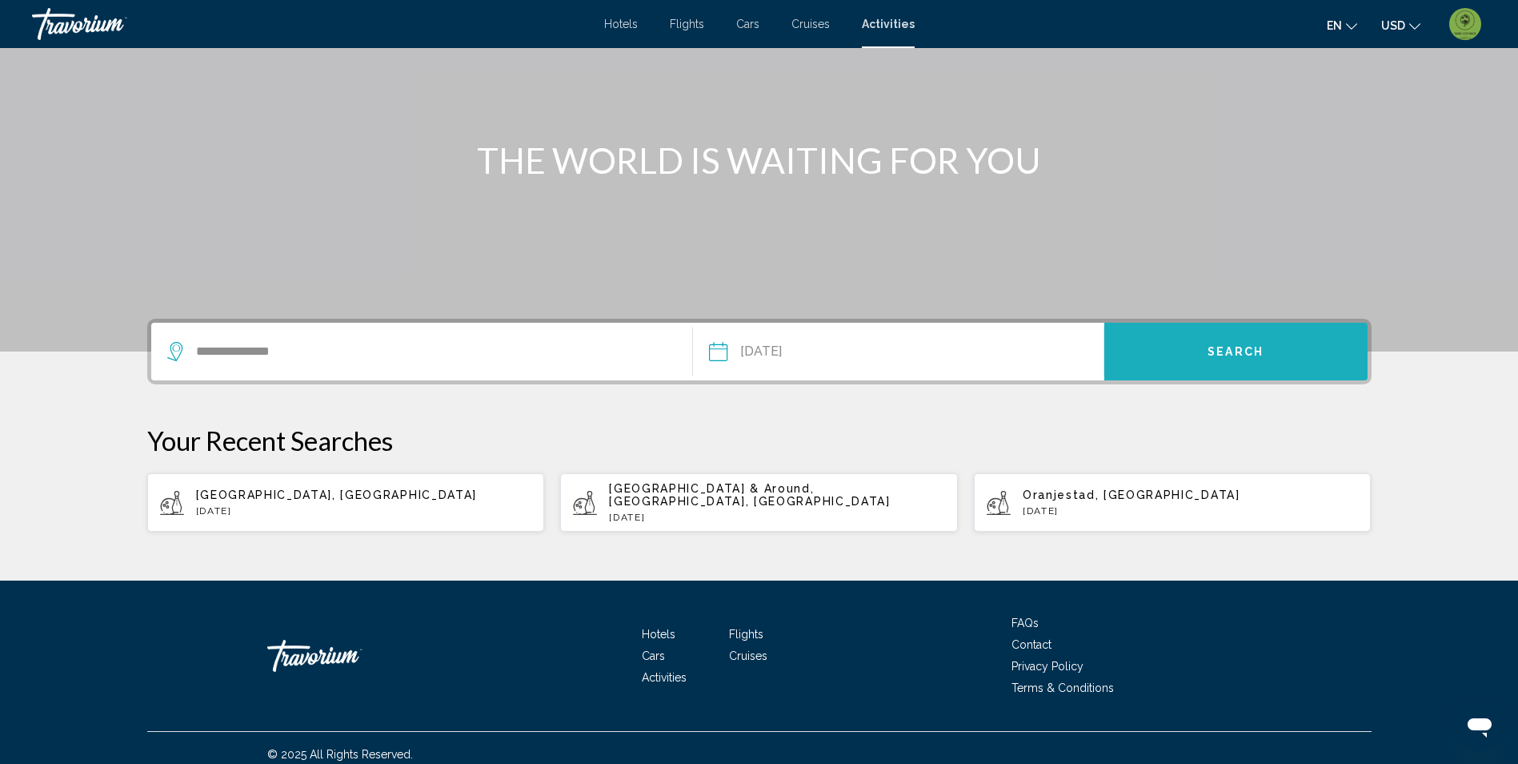
click at [1231, 362] on button "Search" at bounding box center [1236, 352] width 263 height 58
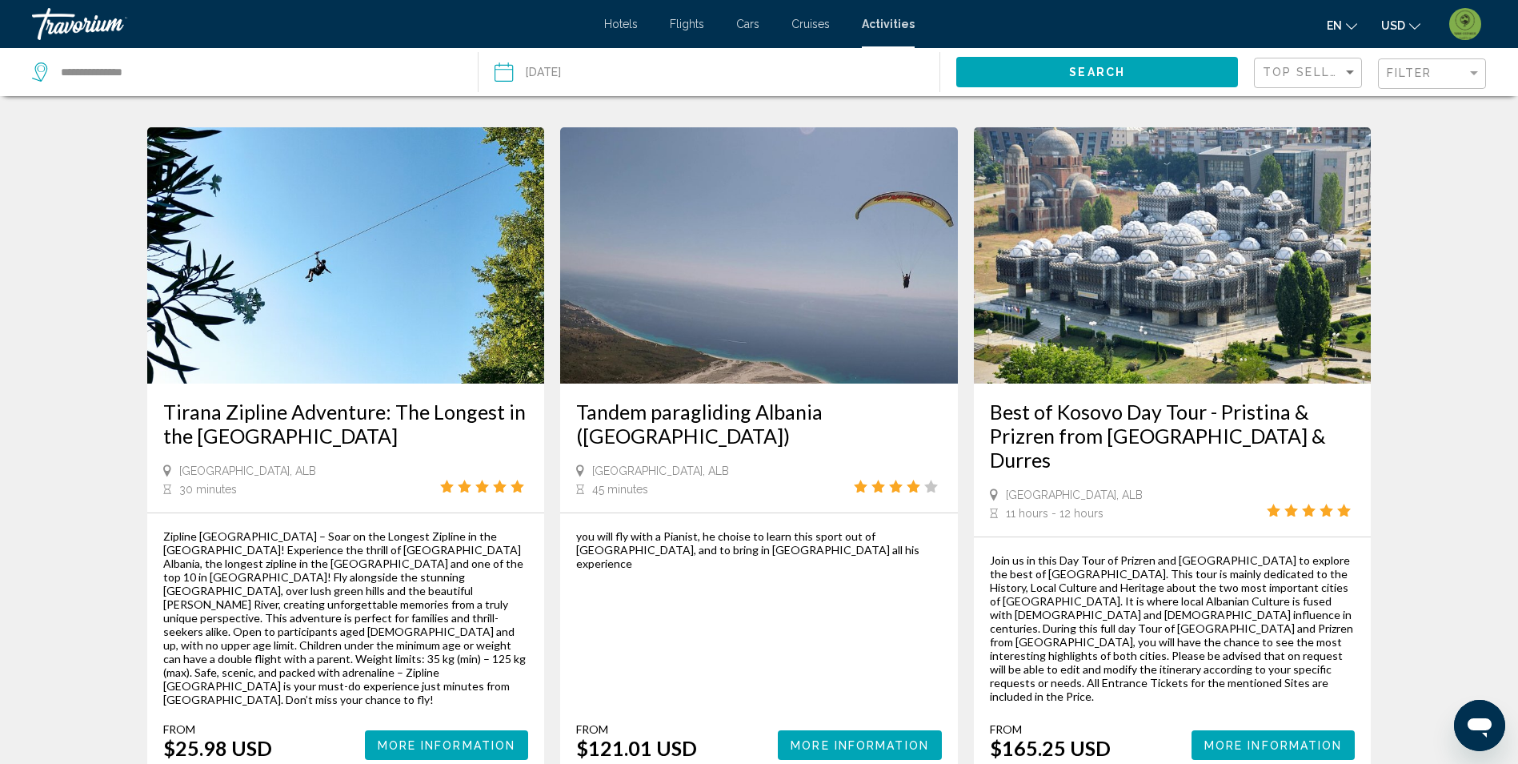
scroll to position [2081, 0]
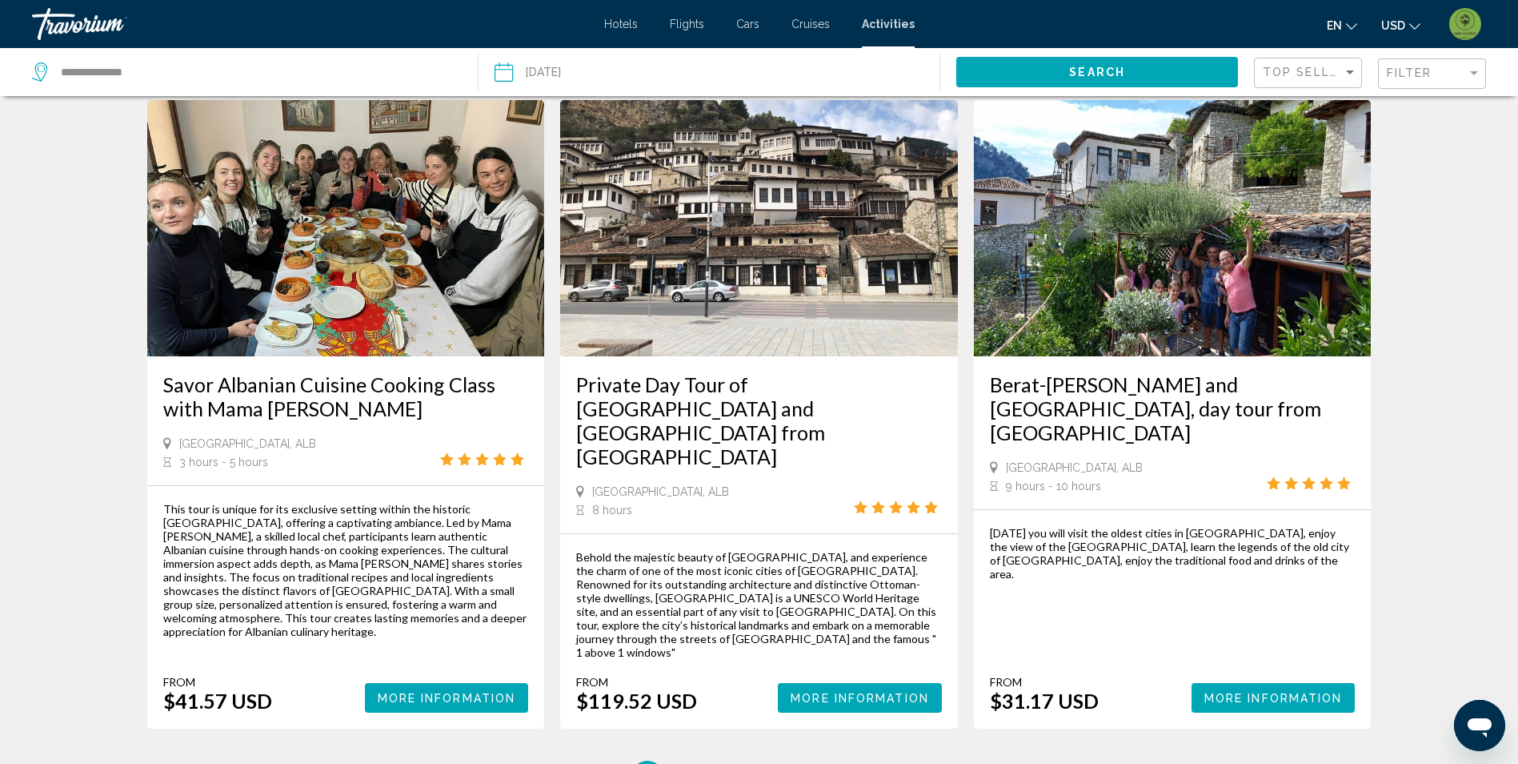
scroll to position [2241, 0]
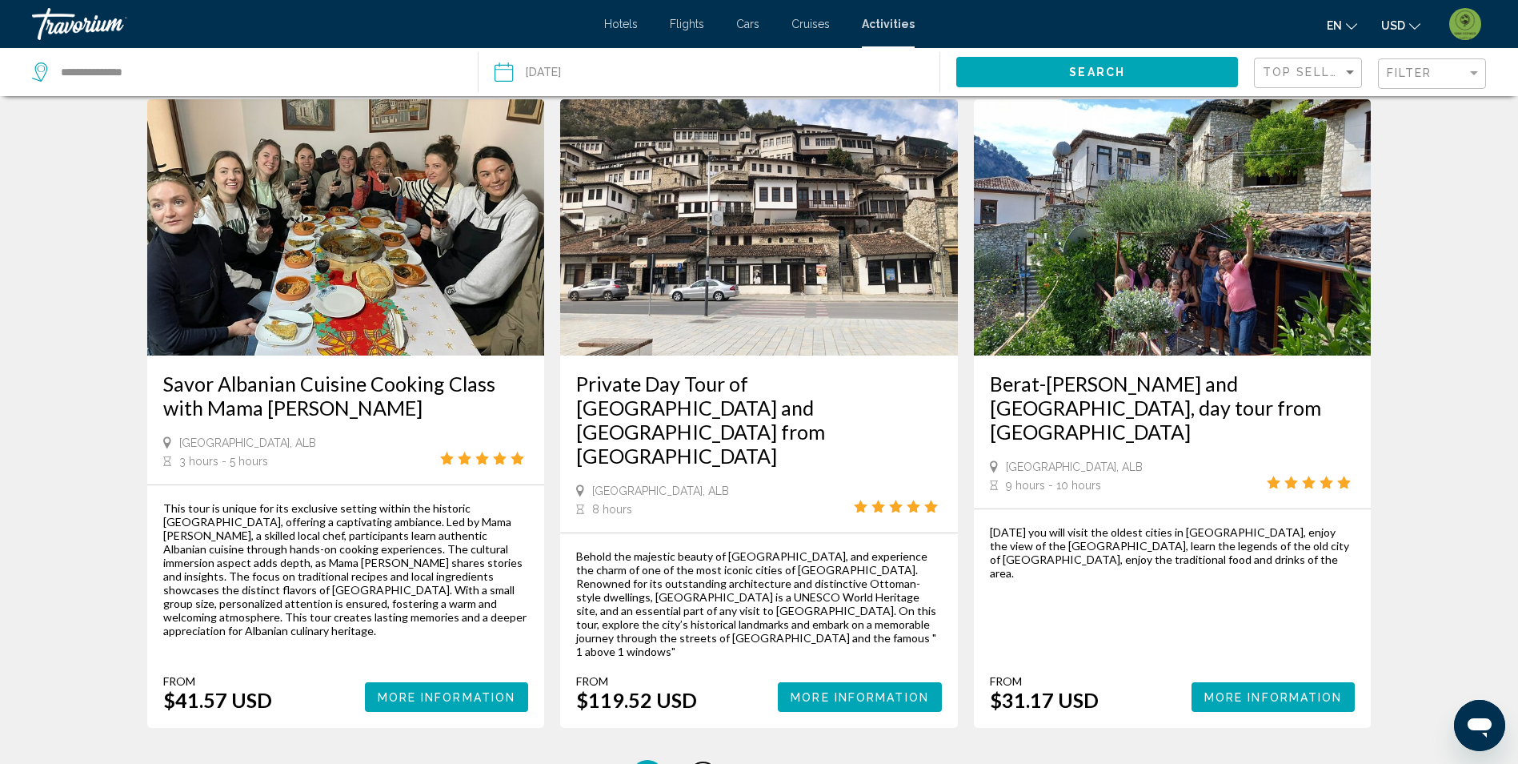
click at [708, 762] on link "page 3" at bounding box center [703, 776] width 28 height 28
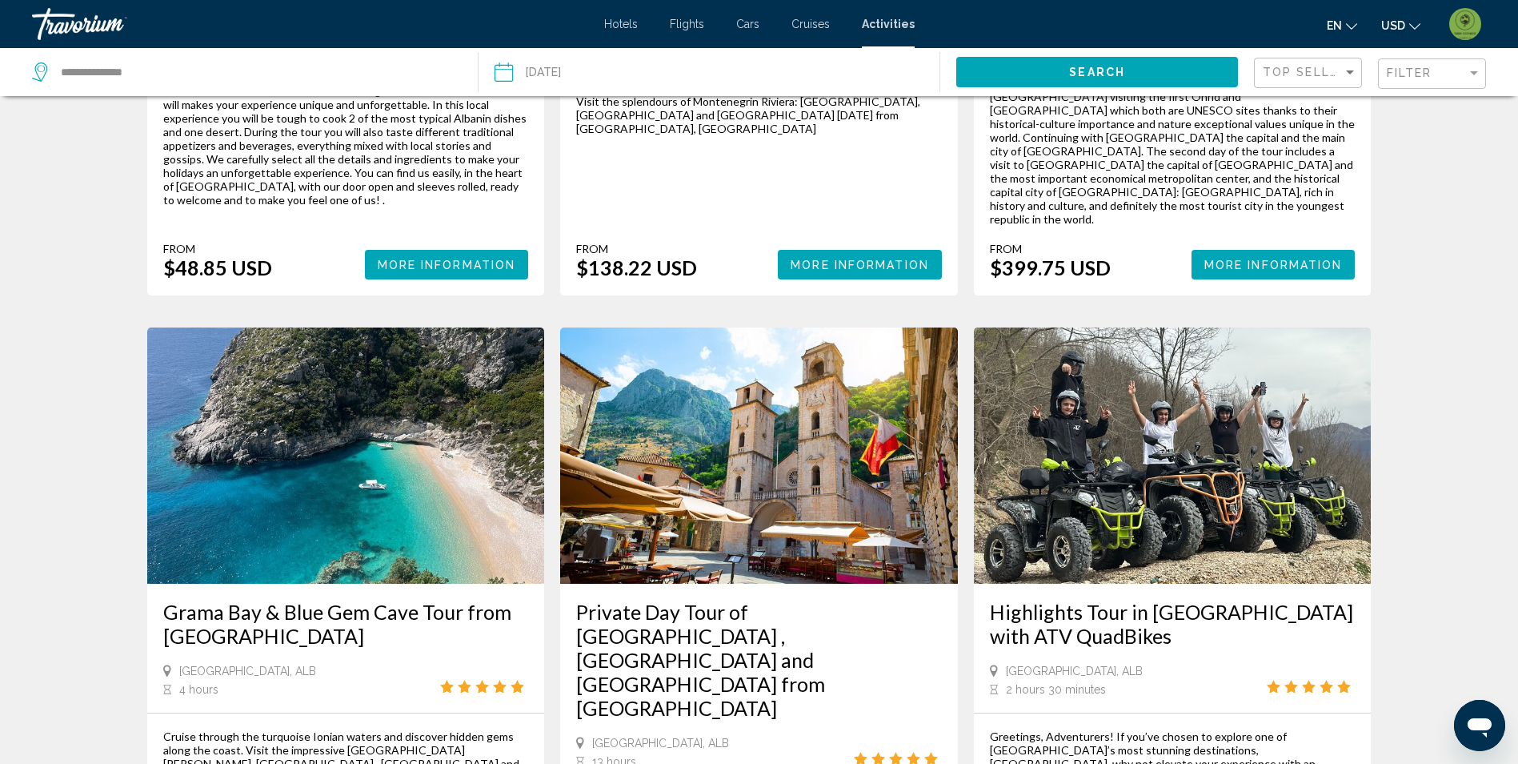
scroll to position [1201, 0]
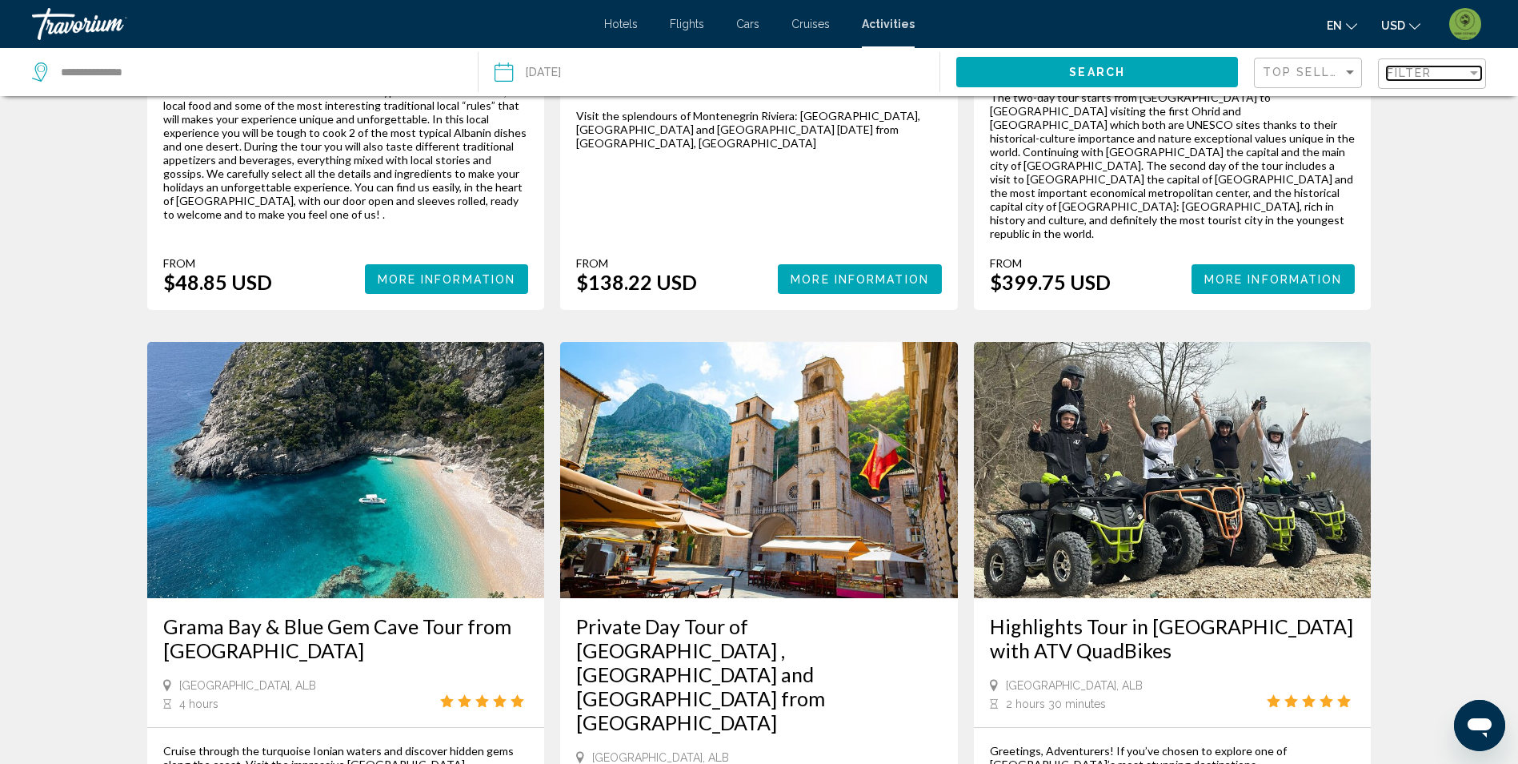
click at [1433, 69] on span "Filter" at bounding box center [1410, 72] width 46 height 13
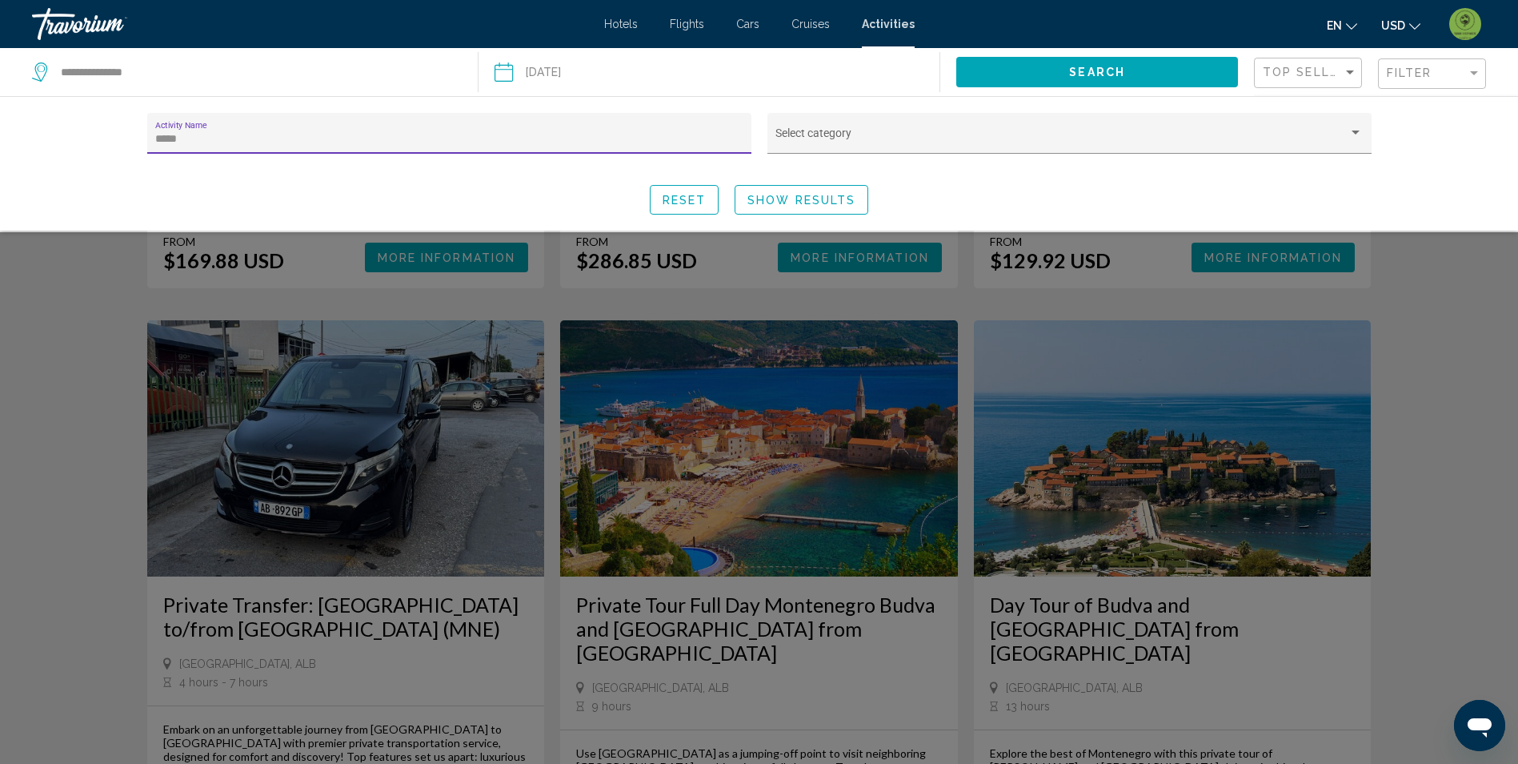
type input "*****"
click at [1458, 375] on div "Search widget" at bounding box center [759, 497] width 1518 height 531
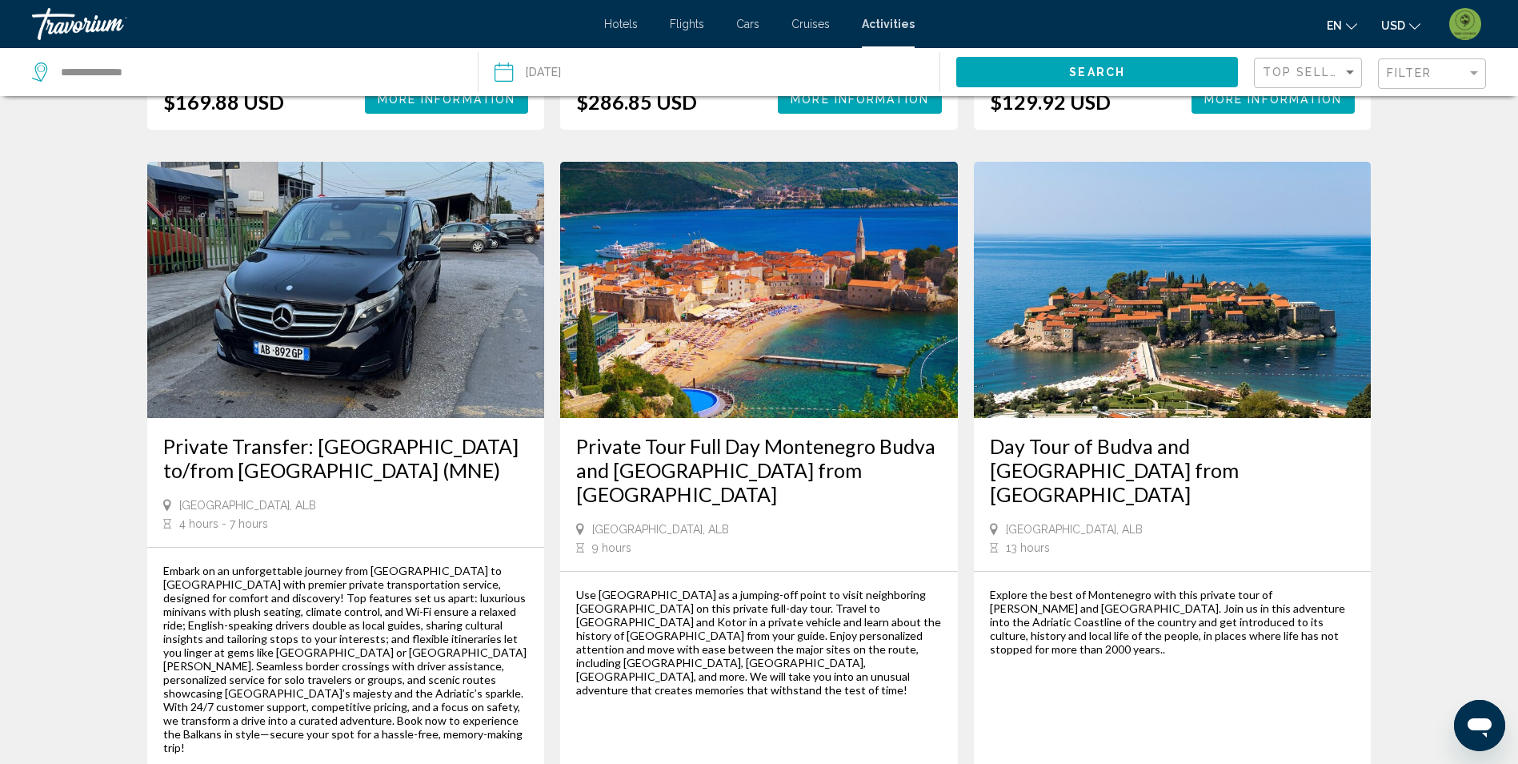
scroll to position [1361, 0]
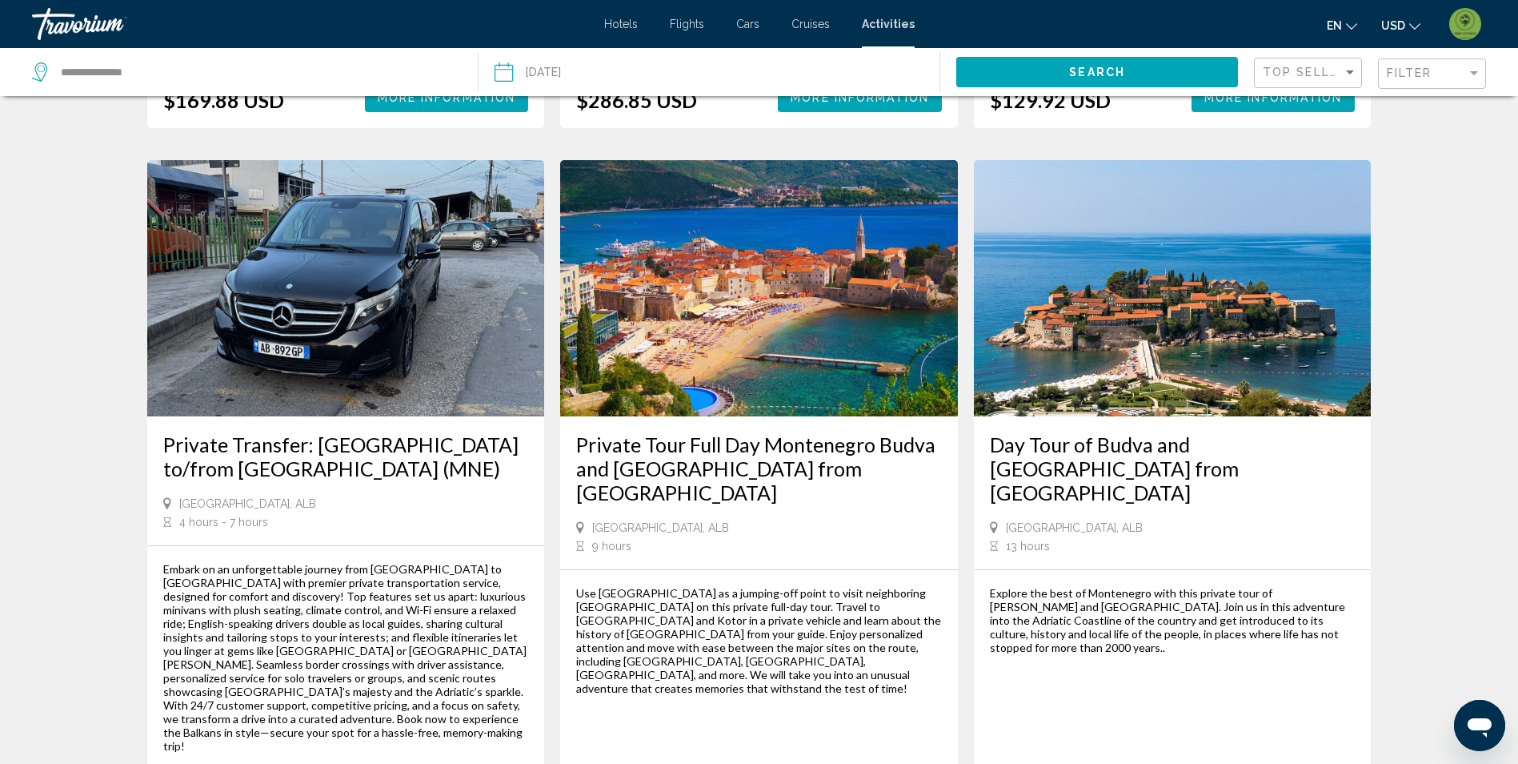
click at [1267, 194] on img "Main content" at bounding box center [1173, 288] width 398 height 256
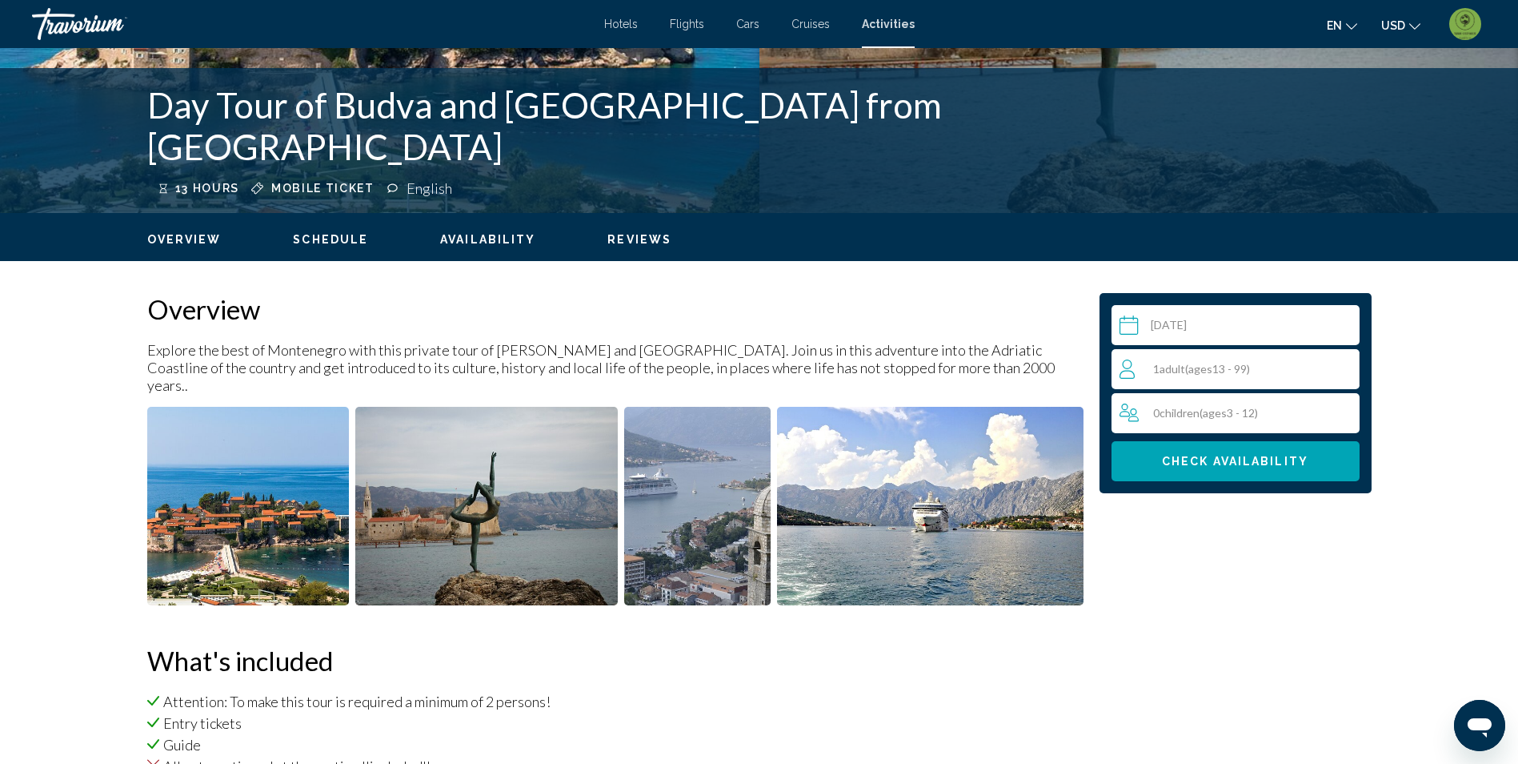
scroll to position [320, 0]
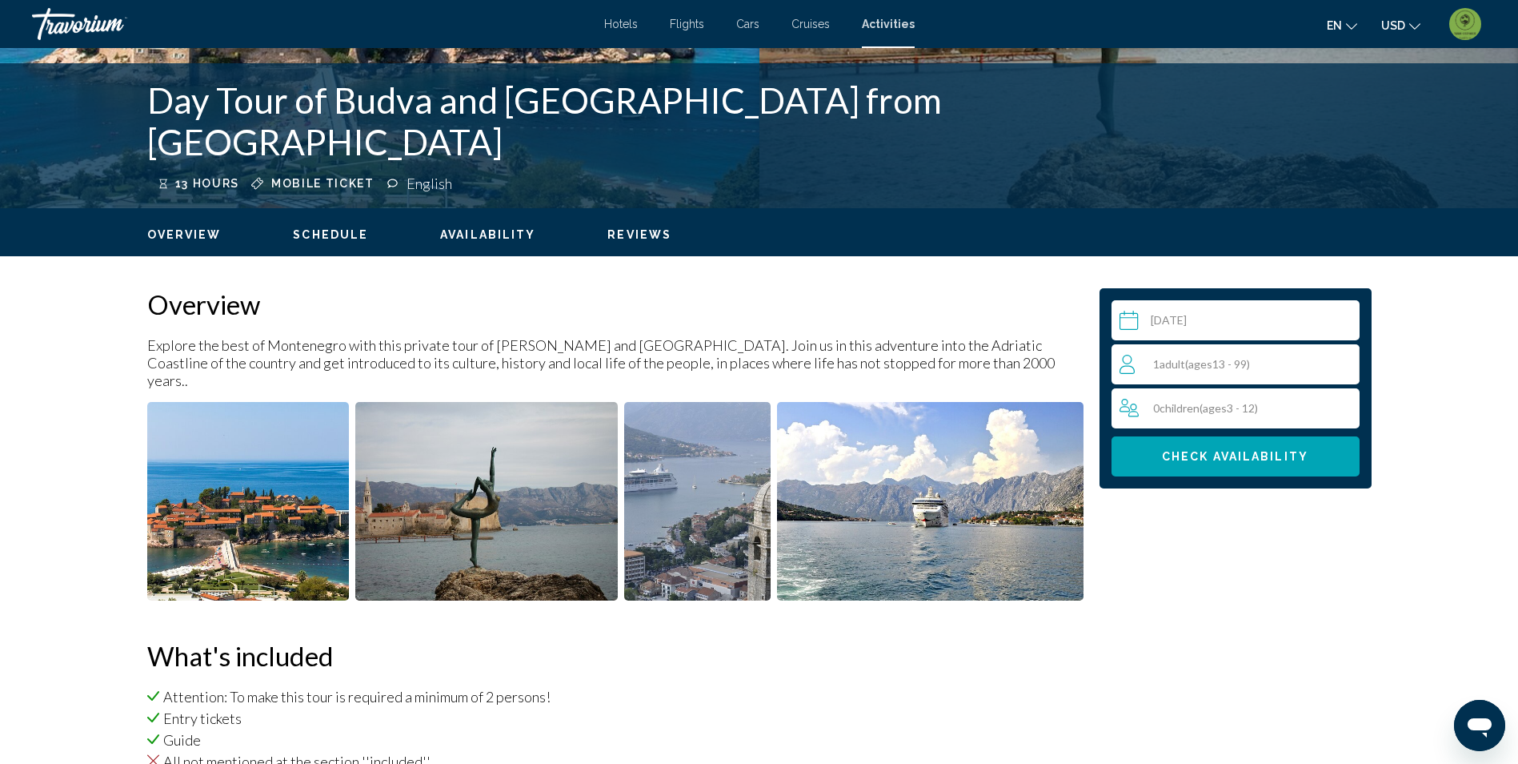
click at [300, 439] on img "Open full-screen image slider" at bounding box center [248, 501] width 203 height 199
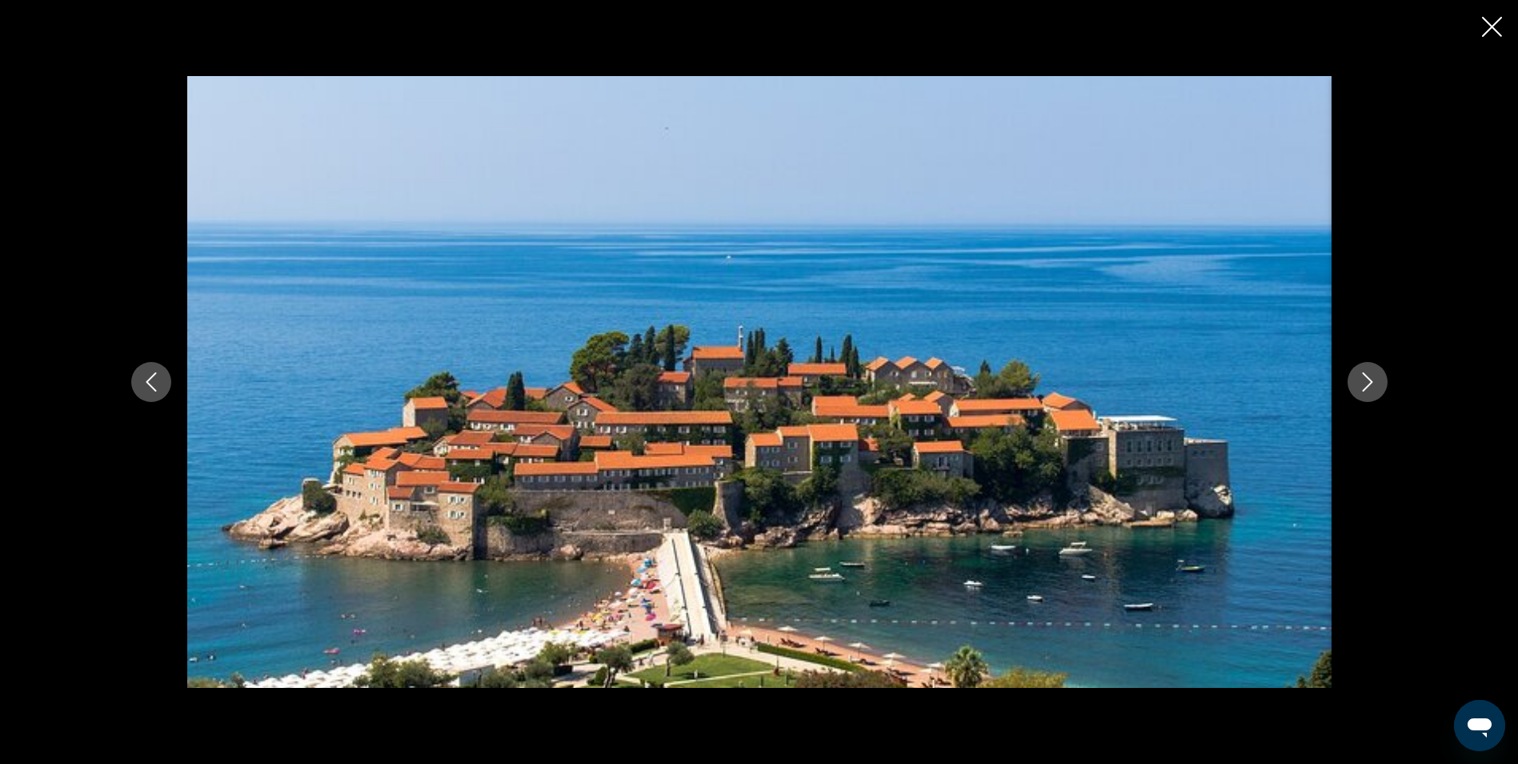
click at [1361, 395] on button "Next image" at bounding box center [1368, 382] width 40 height 40
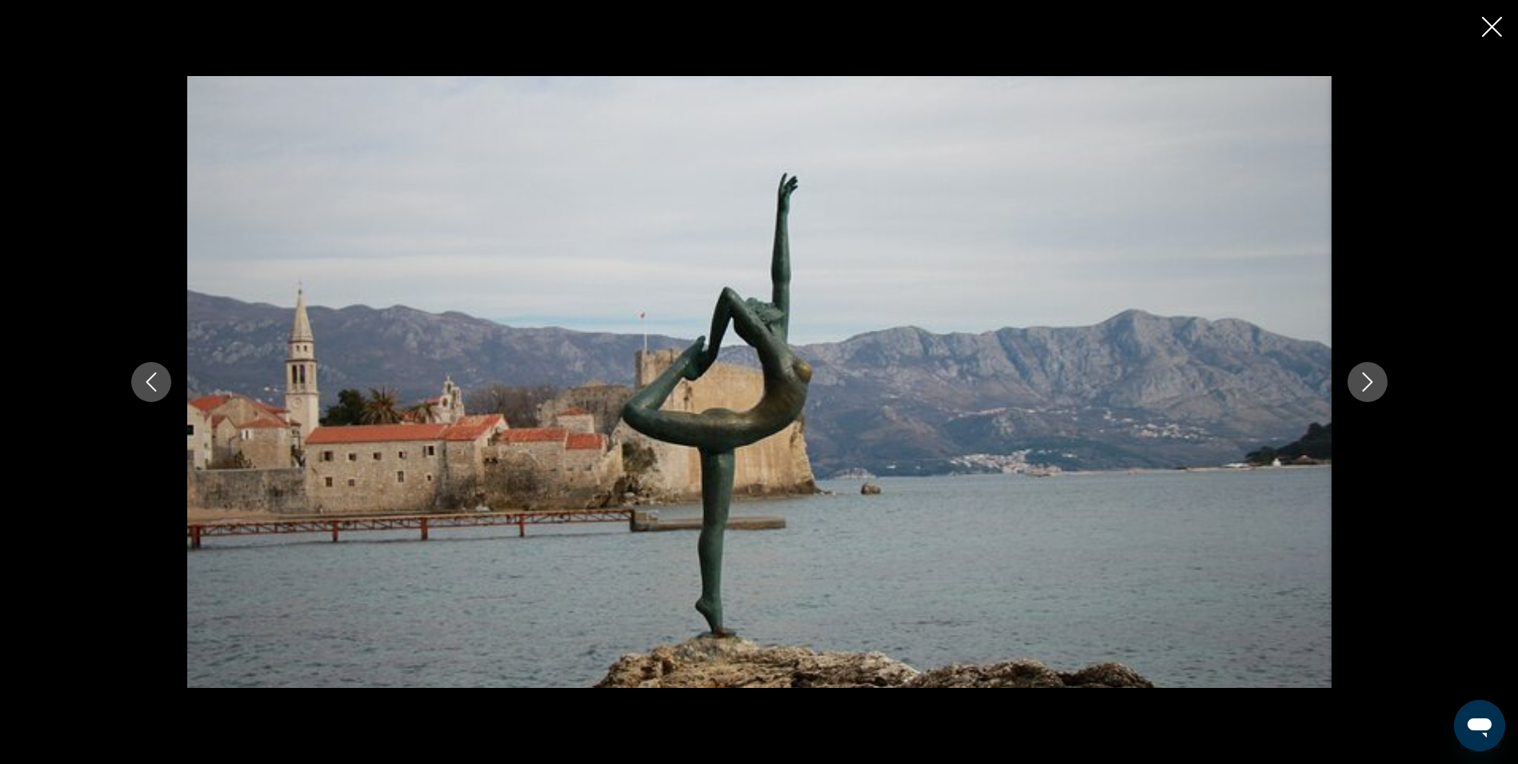
click at [1362, 394] on button "Next image" at bounding box center [1368, 382] width 40 height 40
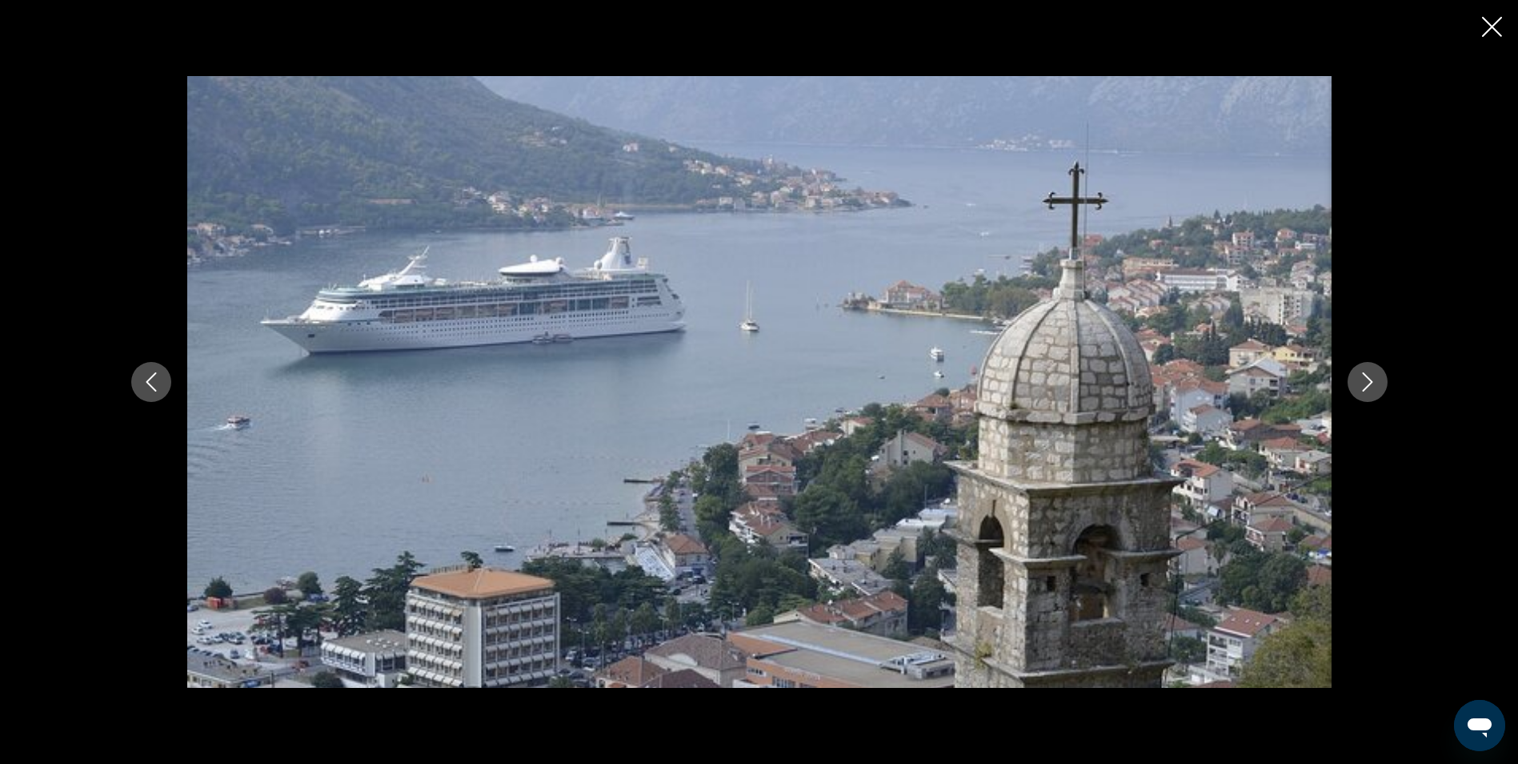
click at [1362, 394] on button "Next image" at bounding box center [1368, 382] width 40 height 40
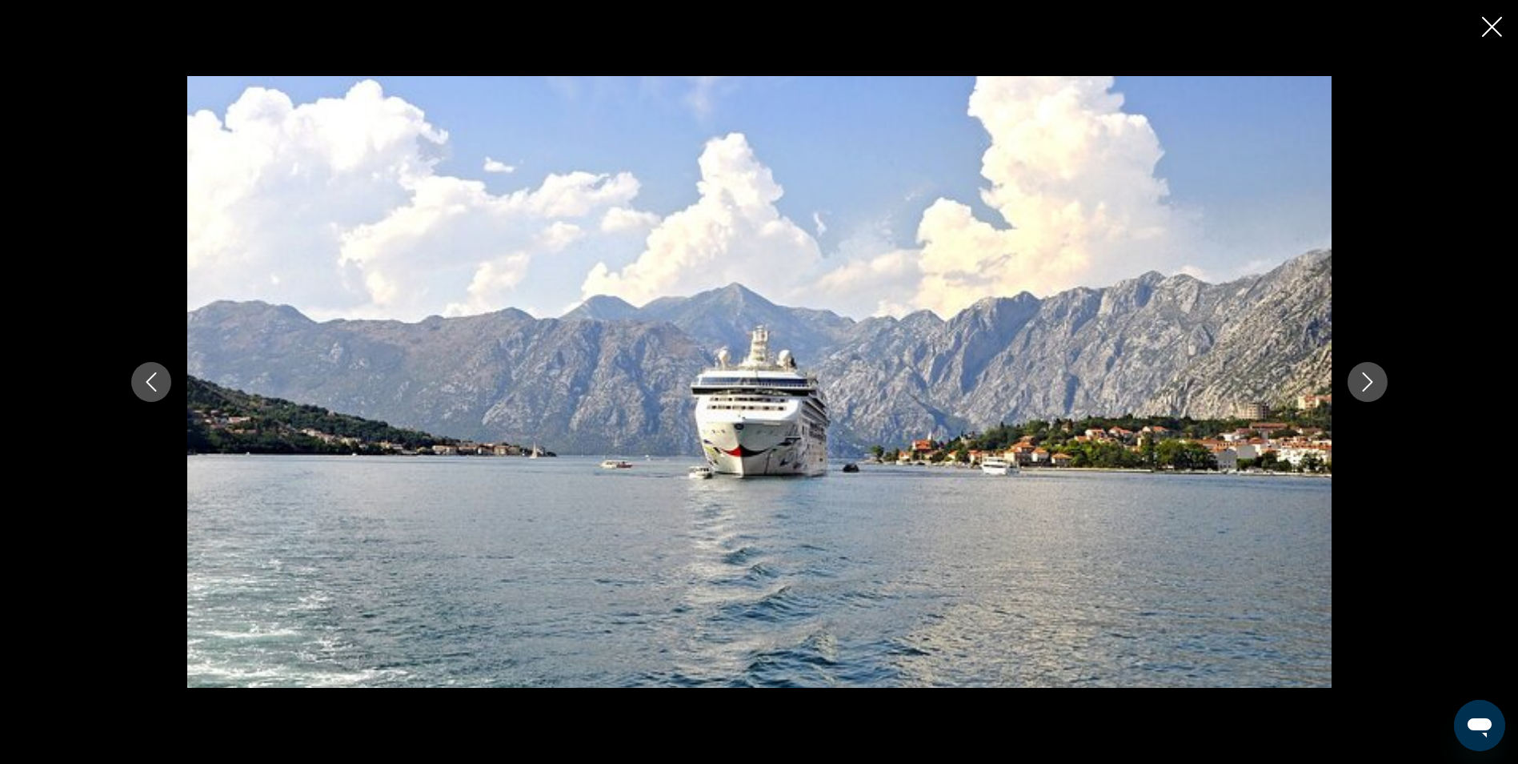
click at [1362, 394] on button "Next image" at bounding box center [1368, 382] width 40 height 40
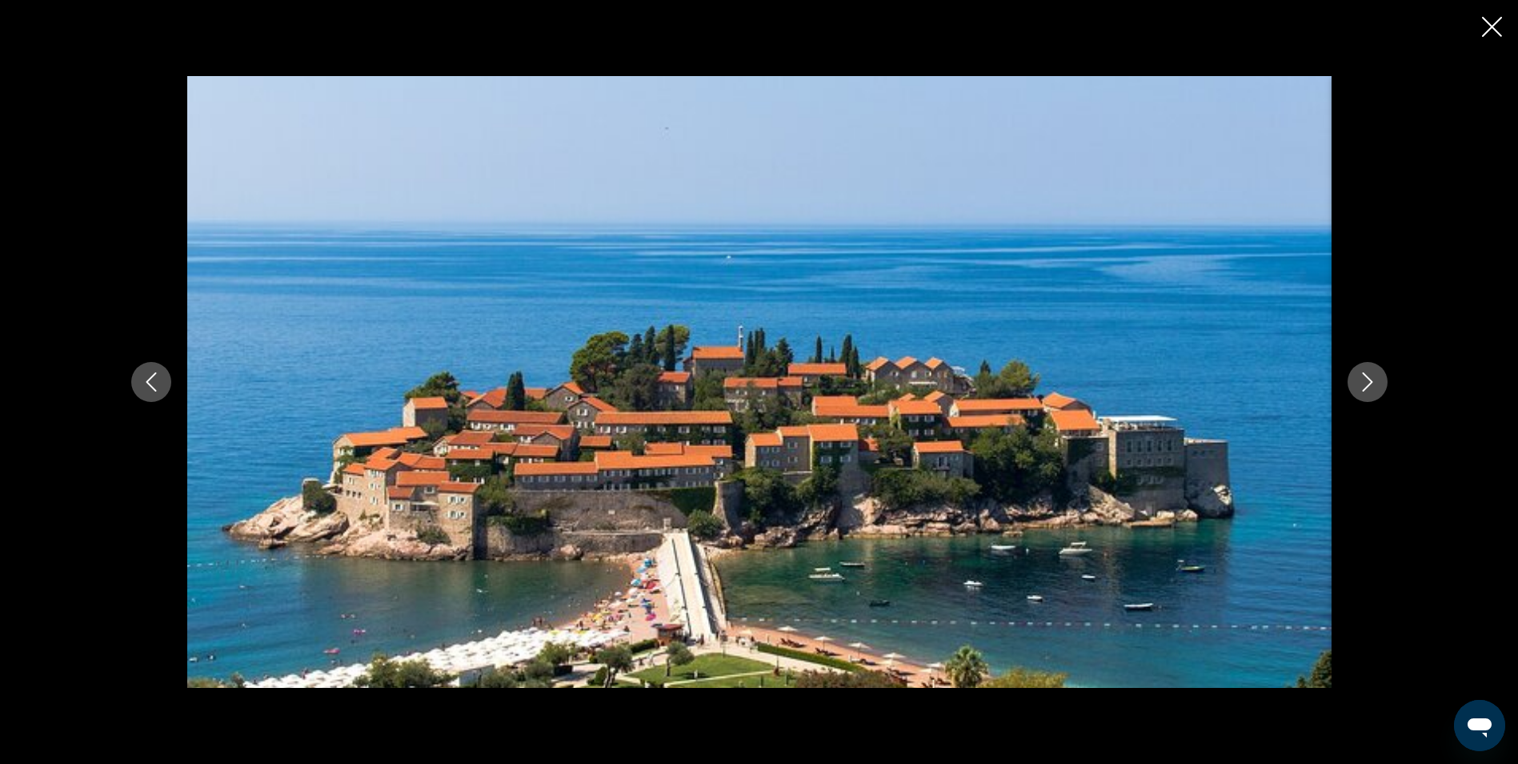
click at [1491, 18] on icon "Close slideshow" at bounding box center [1492, 27] width 20 height 20
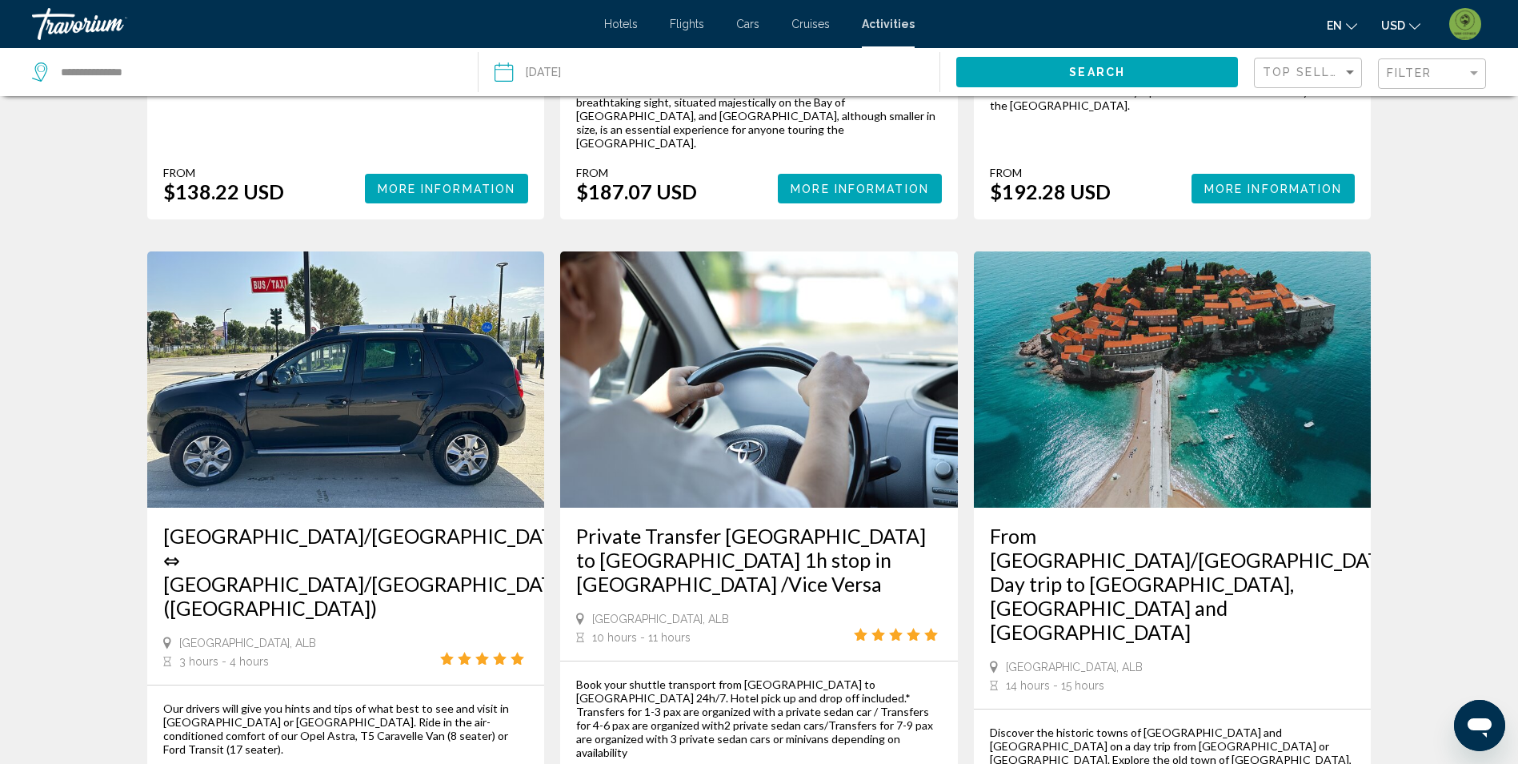
scroll to position [640, 0]
